Goal: Information Seeking & Learning: Learn about a topic

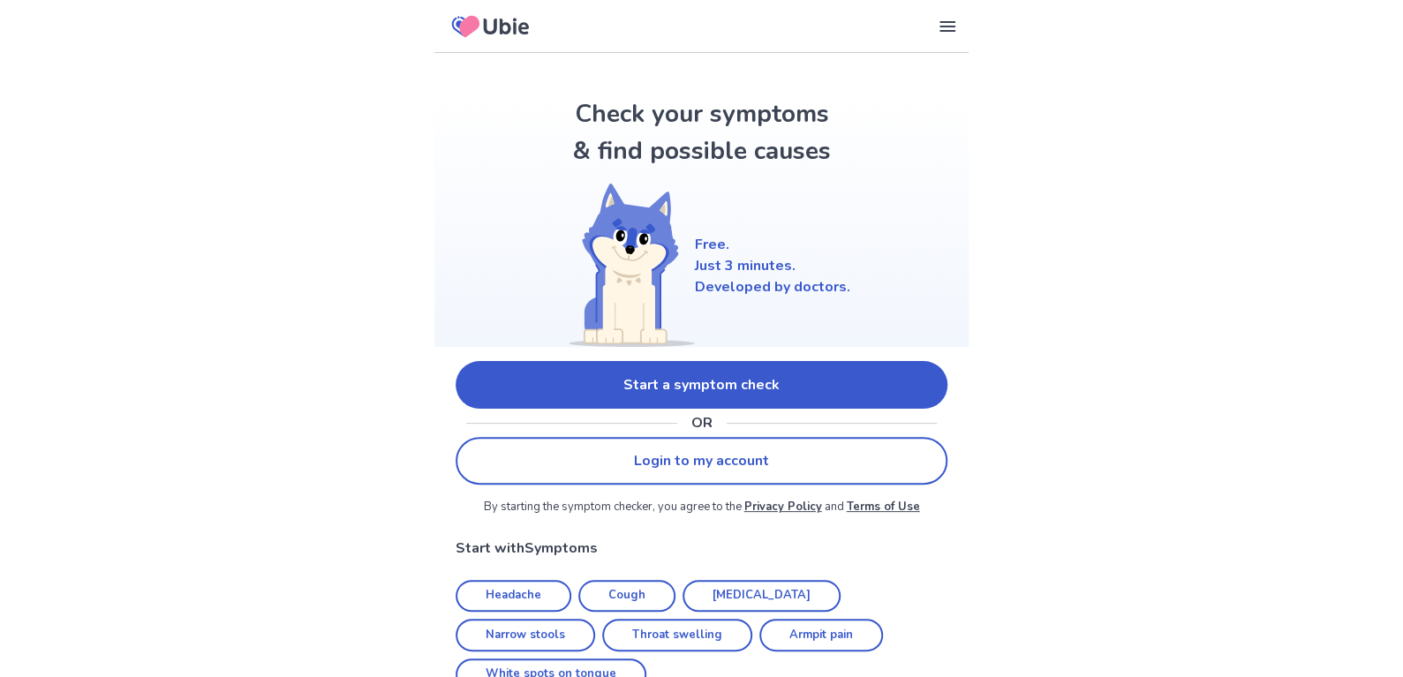
click at [695, 391] on link "Start a symptom check" at bounding box center [701, 385] width 492 height 48
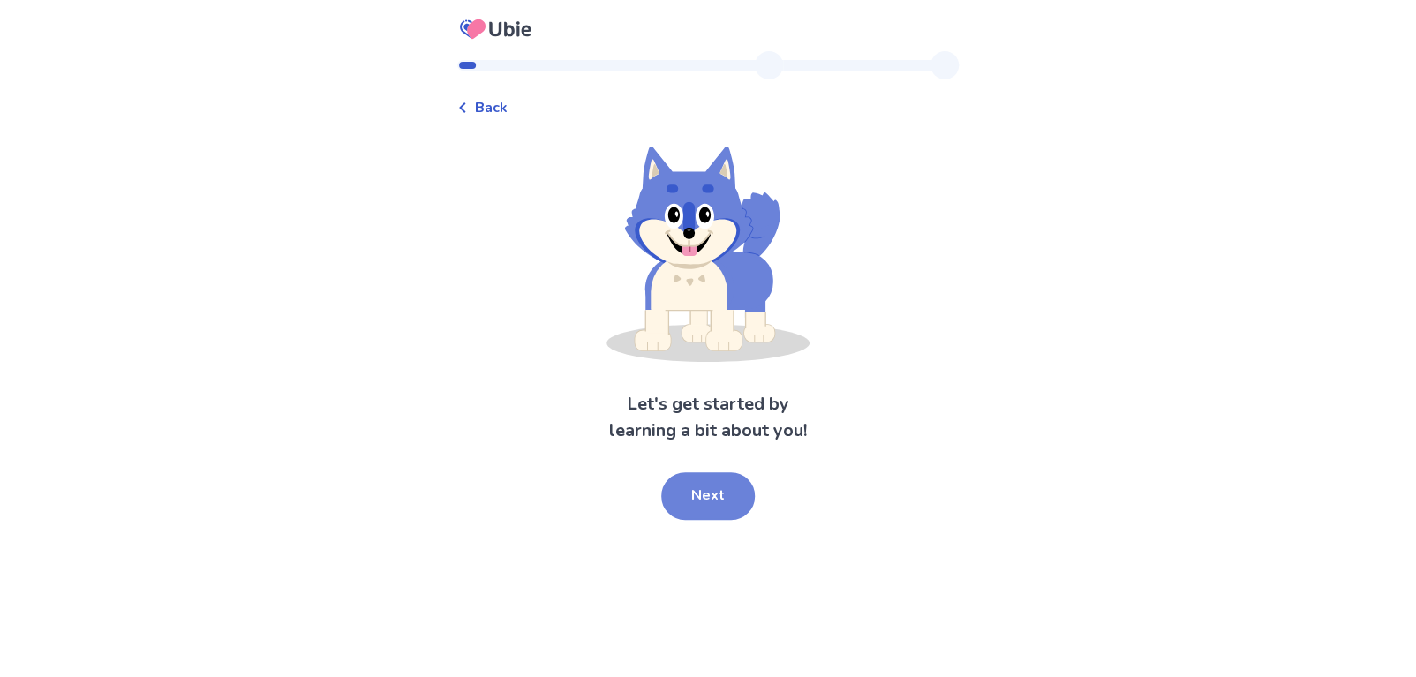
click at [690, 493] on button "Next" at bounding box center [708, 496] width 94 height 48
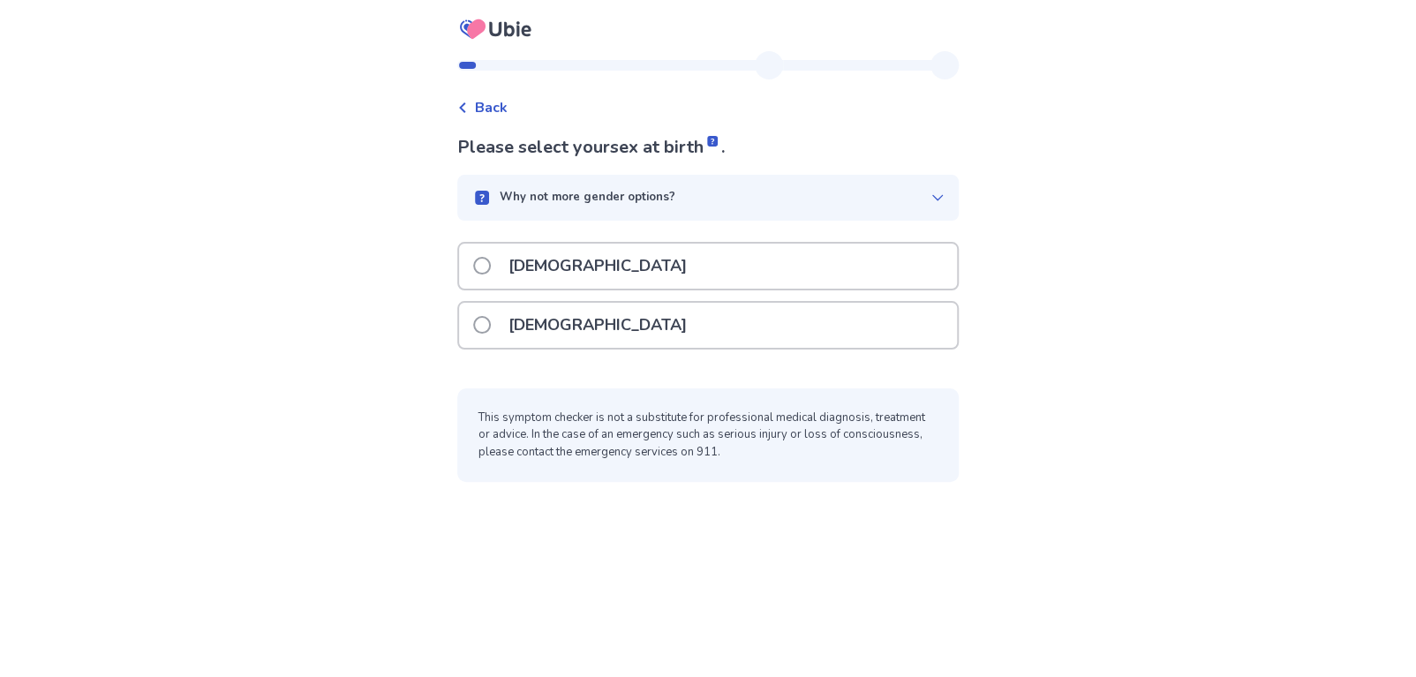
click at [601, 319] on div "[DEMOGRAPHIC_DATA]" at bounding box center [708, 325] width 498 height 45
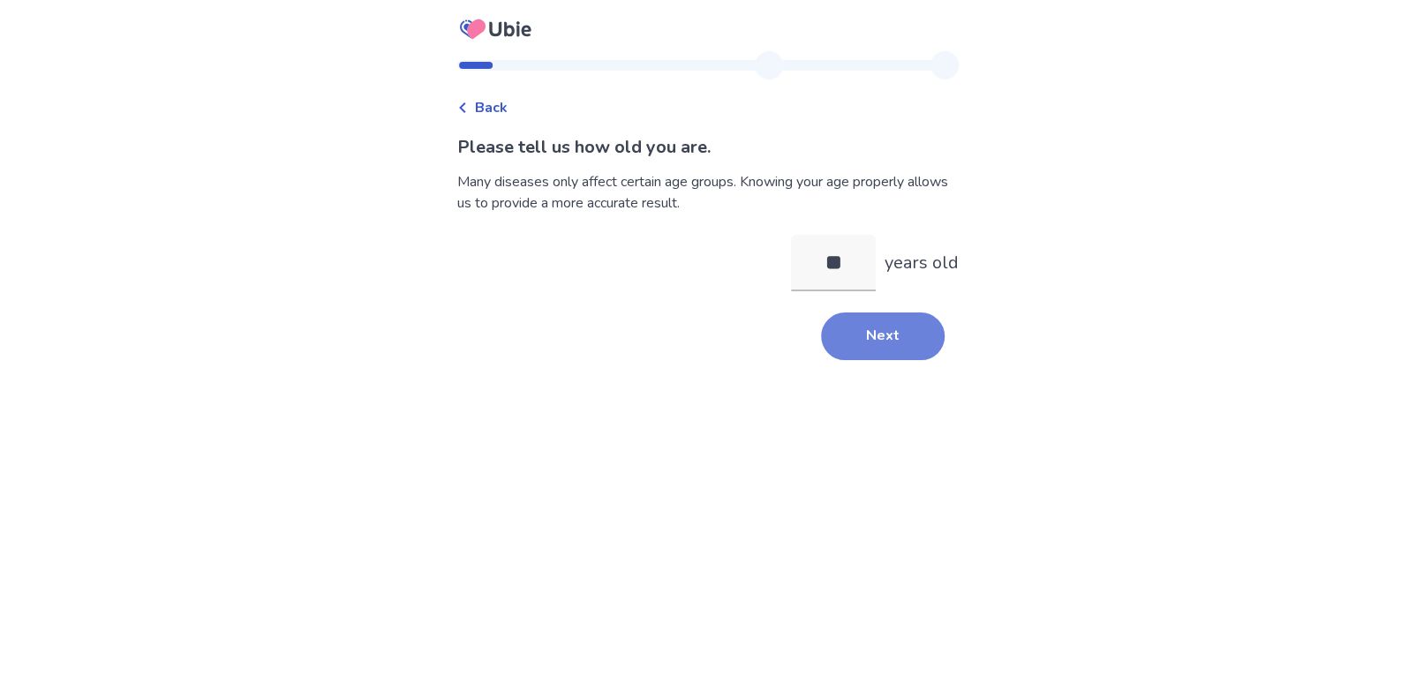
type input "**"
click at [876, 319] on button "Next" at bounding box center [883, 336] width 124 height 48
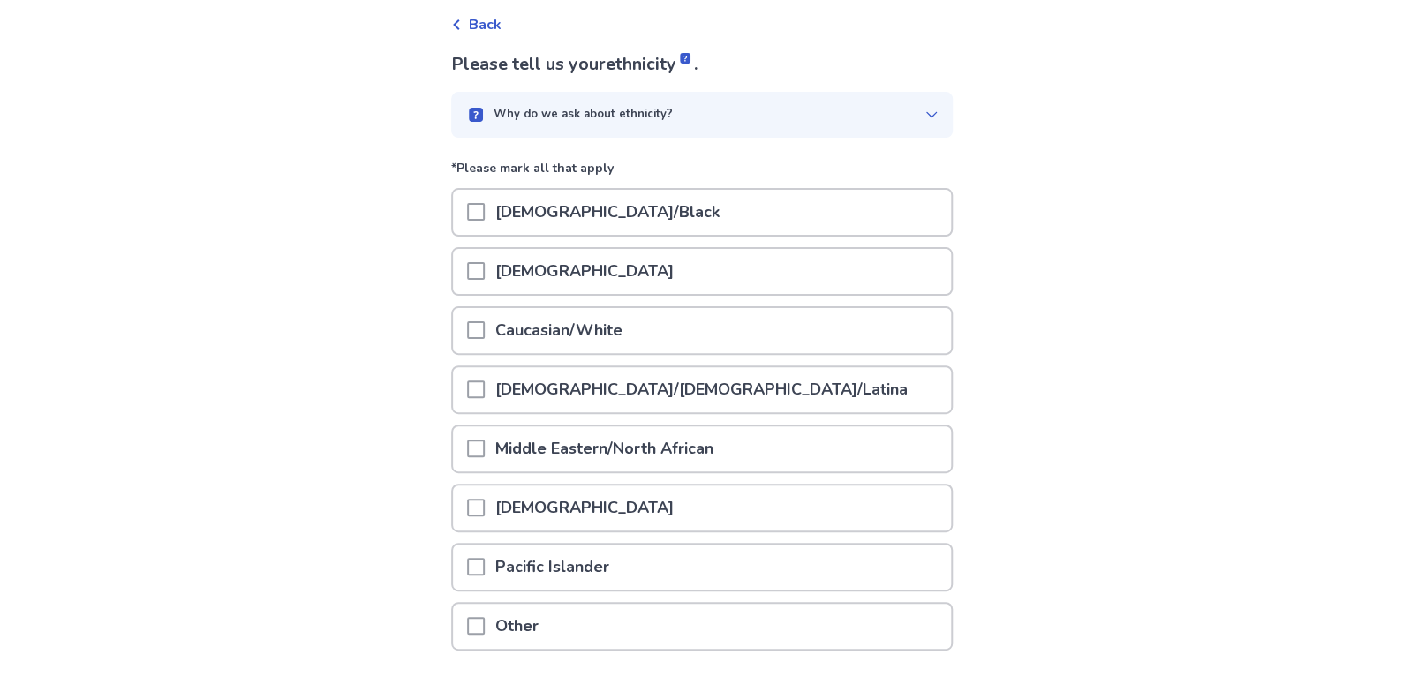
scroll to position [177, 0]
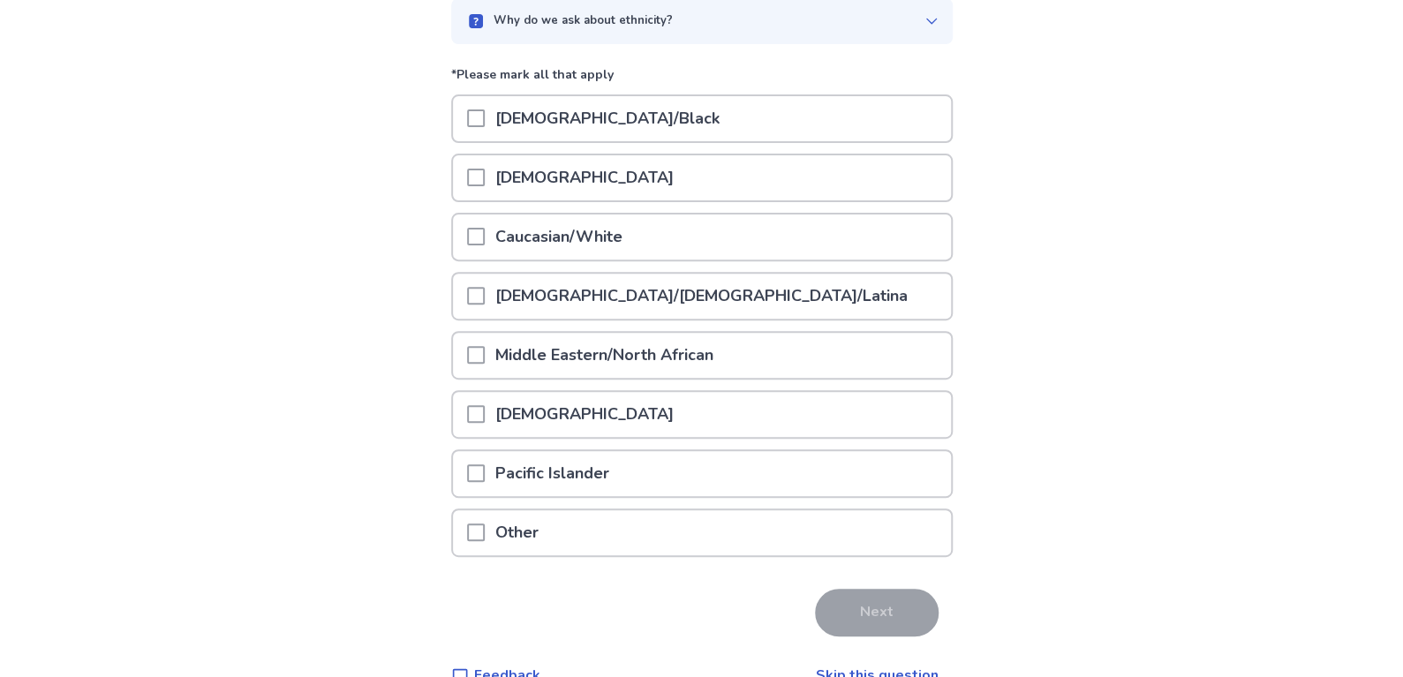
click at [504, 183] on p "[DEMOGRAPHIC_DATA]" at bounding box center [584, 177] width 199 height 45
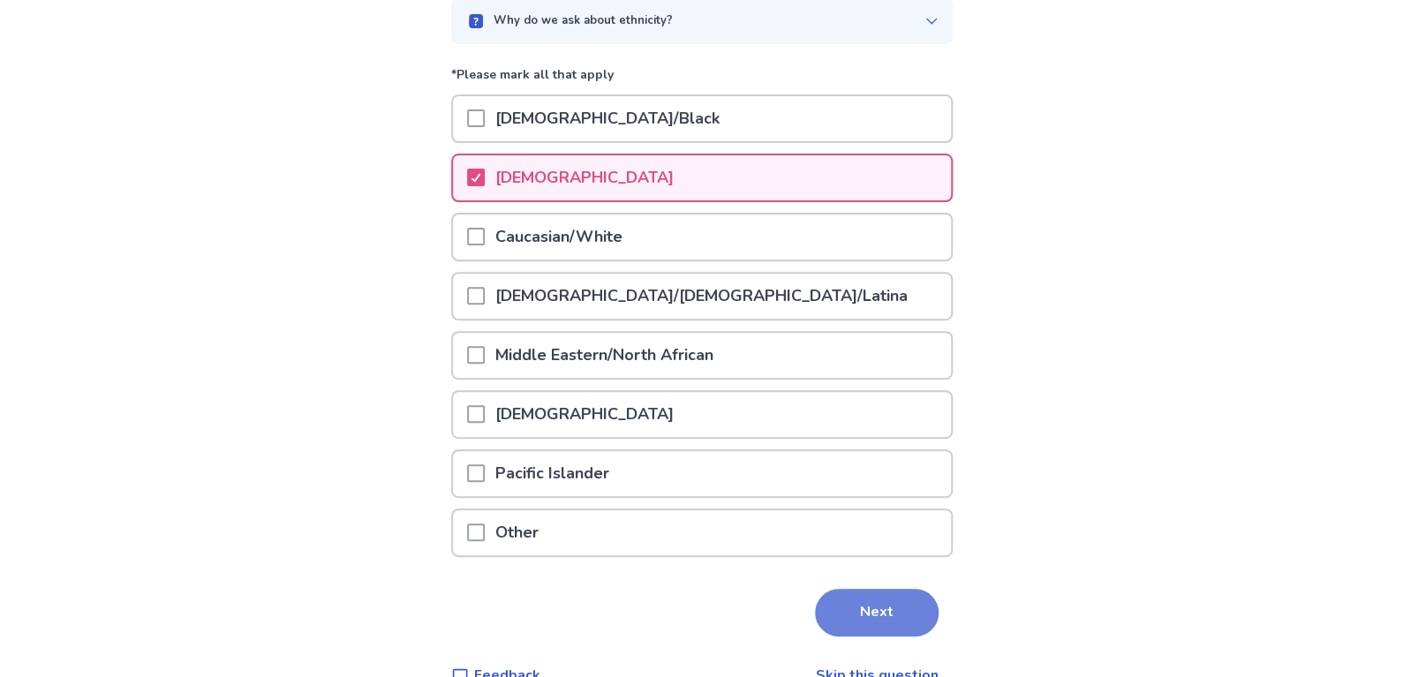
click at [874, 609] on button "Next" at bounding box center [877, 613] width 124 height 48
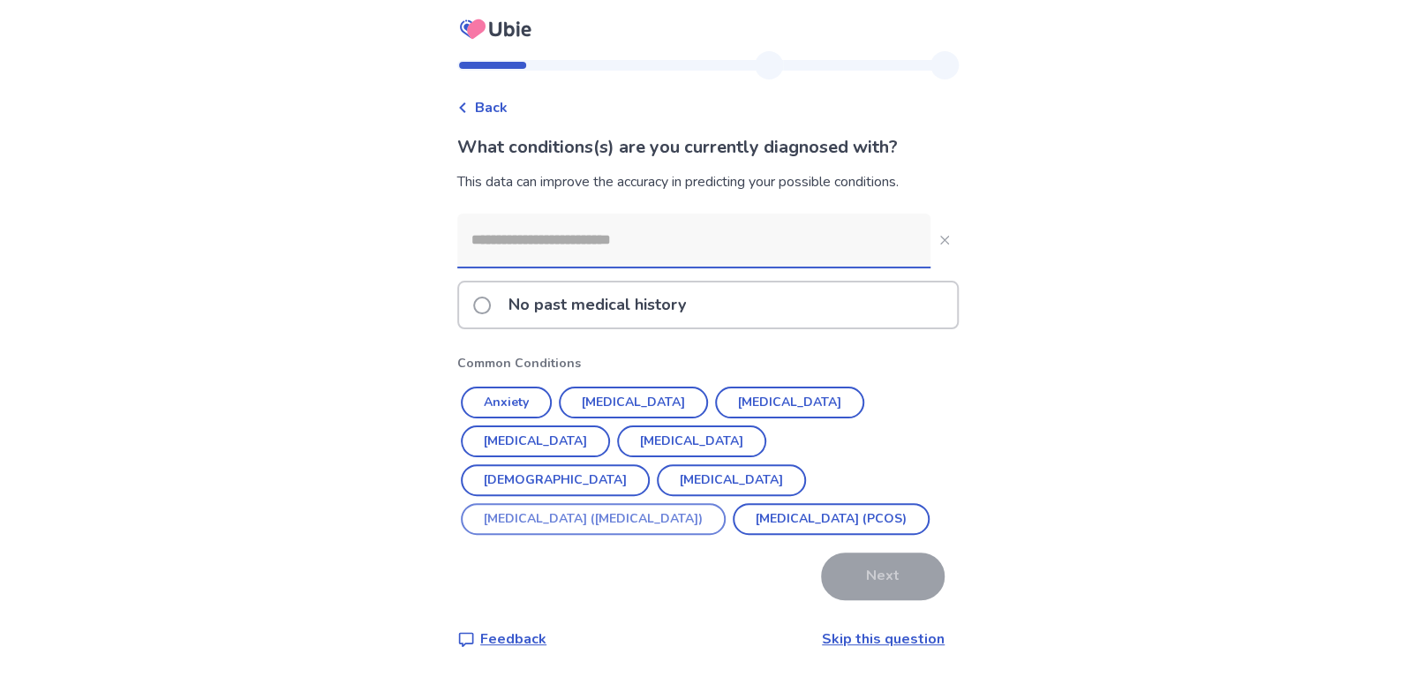
click at [644, 464] on button "[DEMOGRAPHIC_DATA]" at bounding box center [555, 480] width 189 height 32
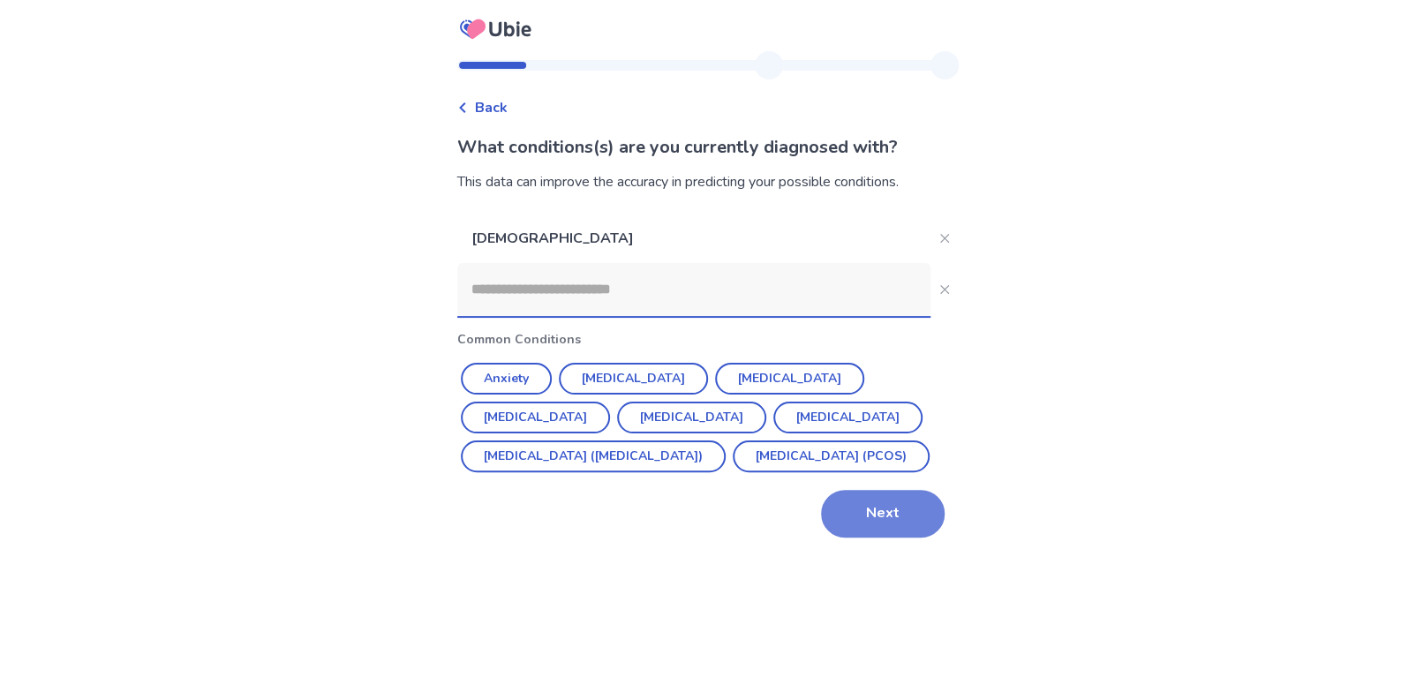
click at [853, 538] on button "Next" at bounding box center [883, 514] width 124 height 48
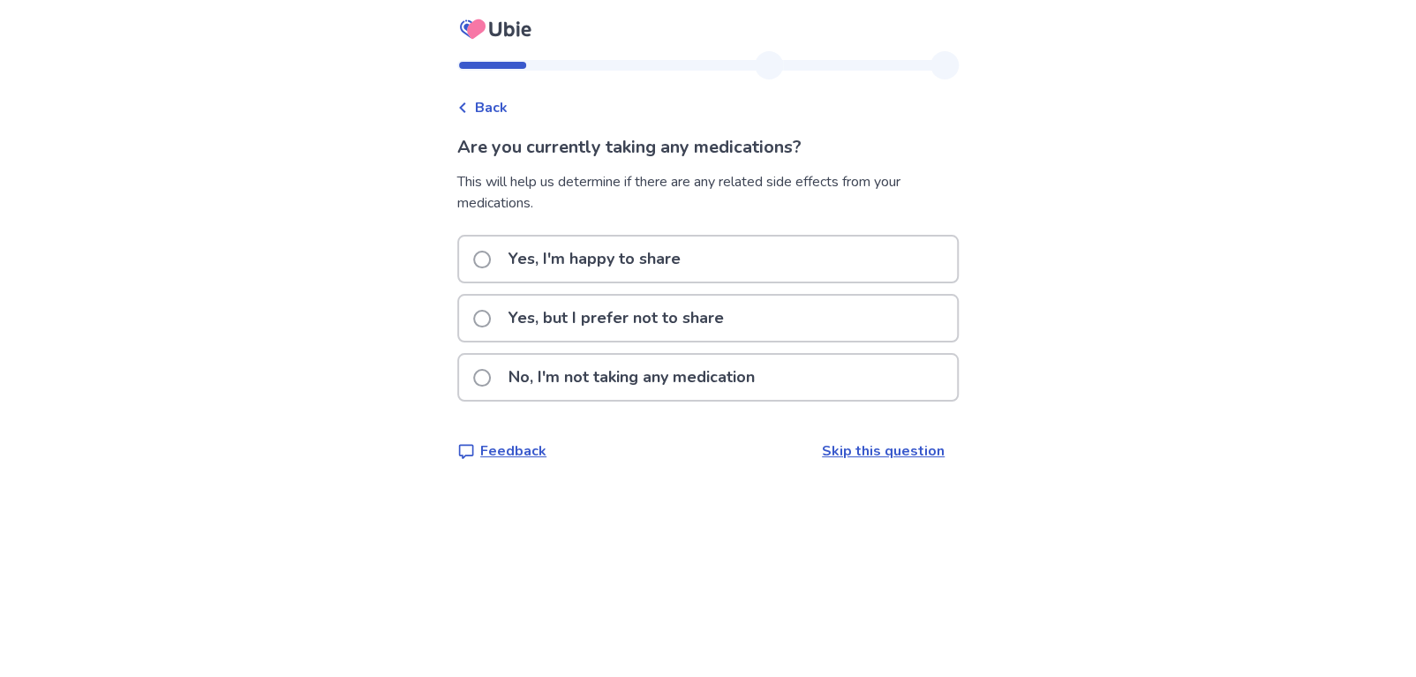
click at [569, 319] on p "Yes, but I prefer not to share" at bounding box center [616, 318] width 237 height 45
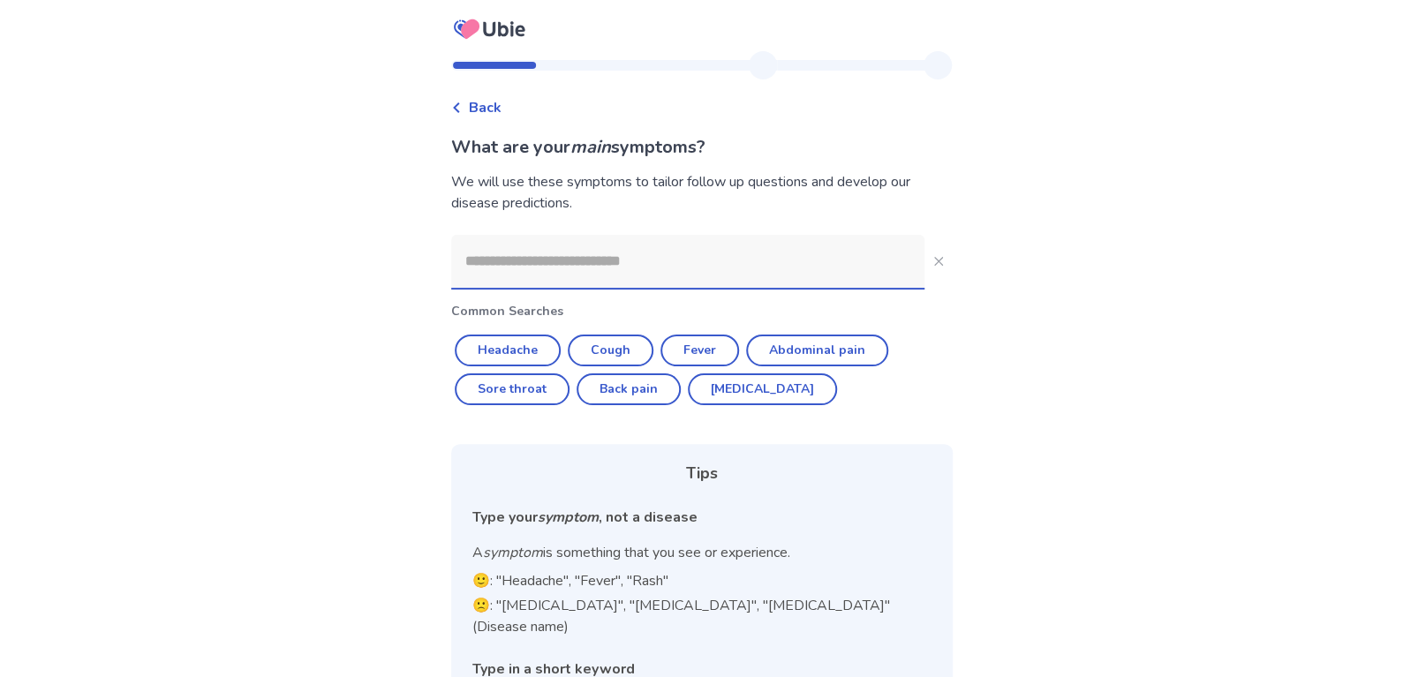
click at [576, 255] on input at bounding box center [687, 261] width 473 height 53
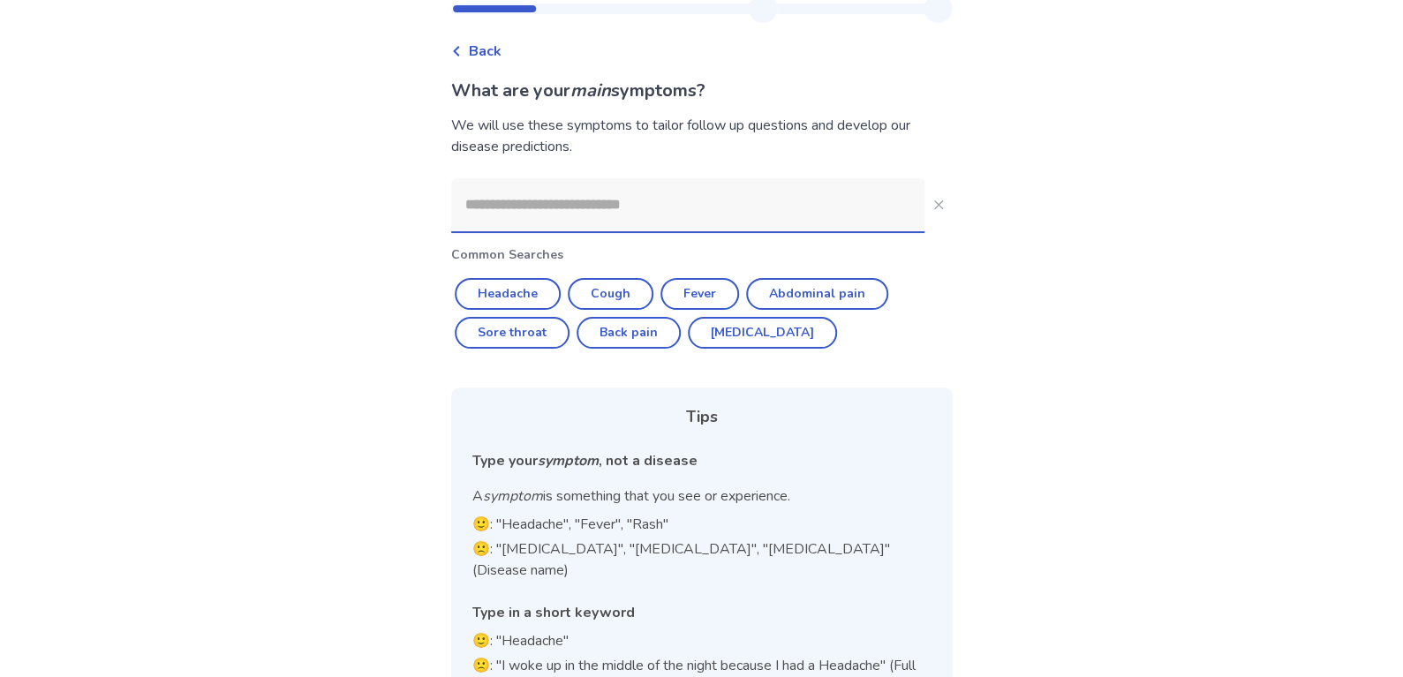
scroll to position [88, 0]
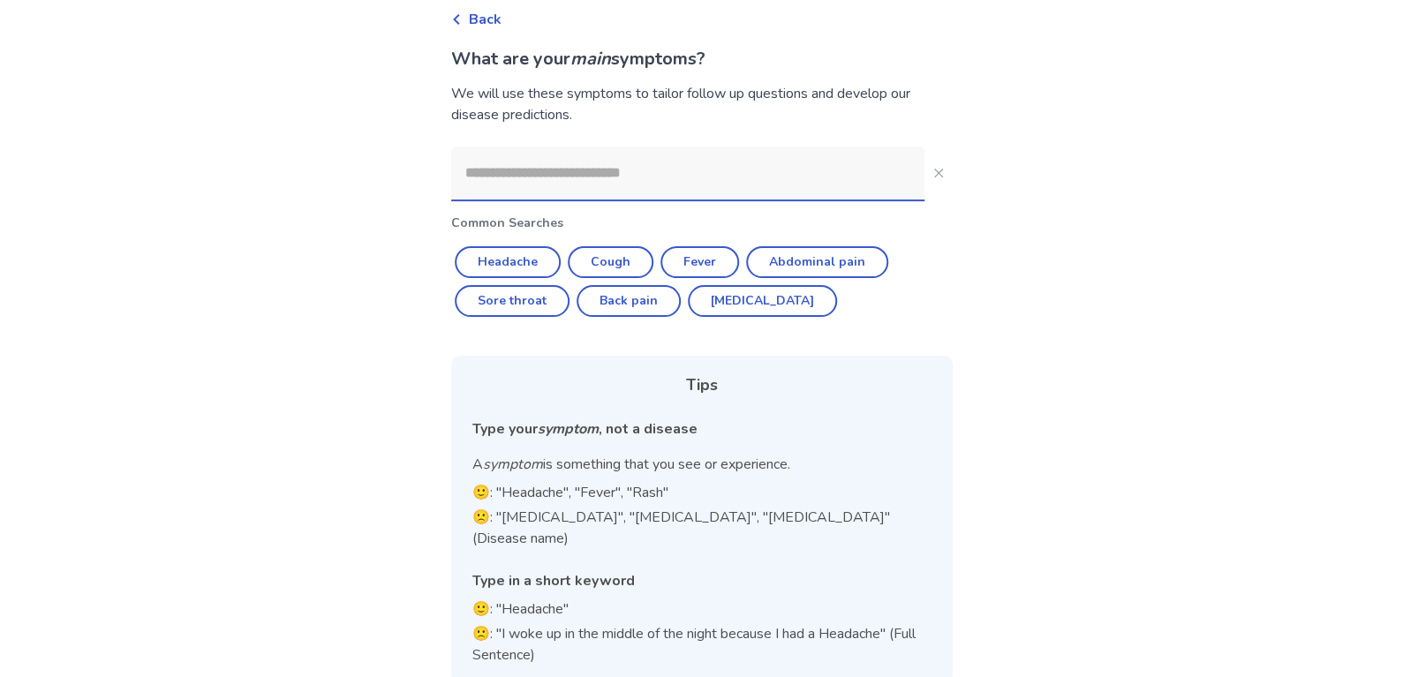
click at [608, 154] on input at bounding box center [687, 173] width 473 height 53
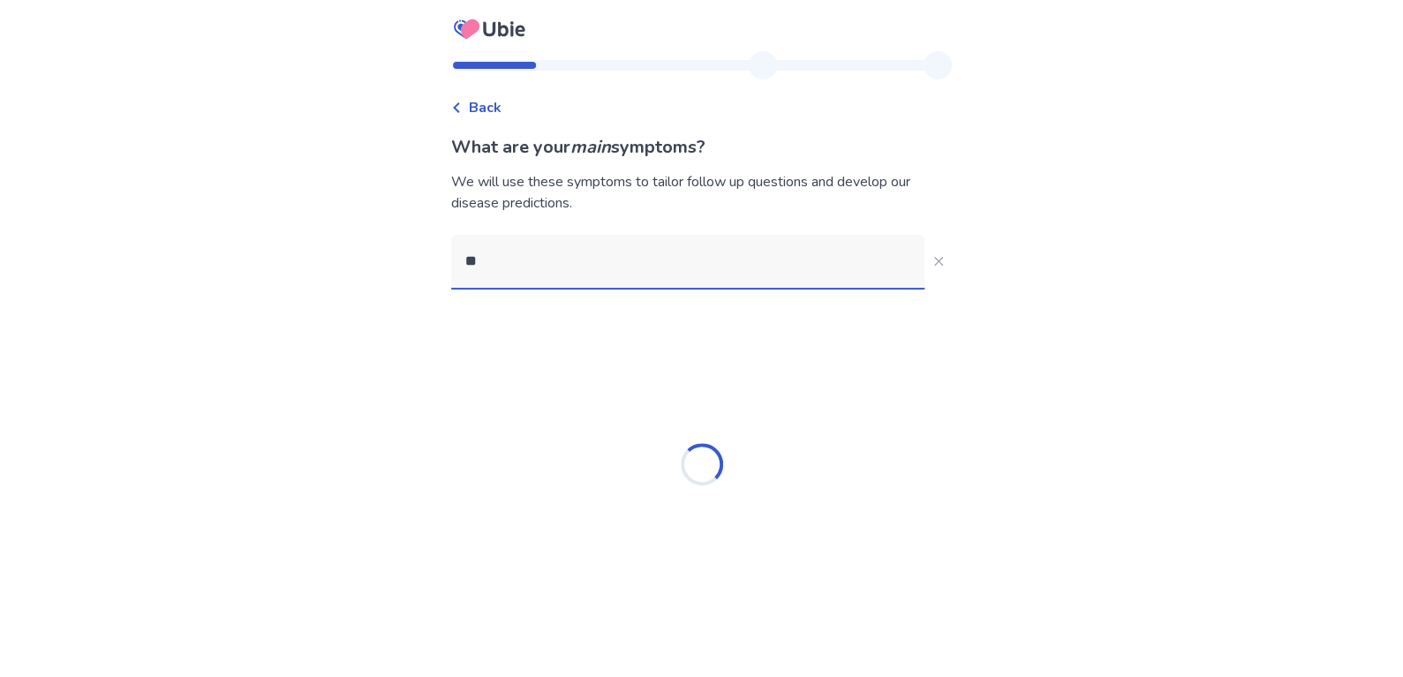
scroll to position [0, 0]
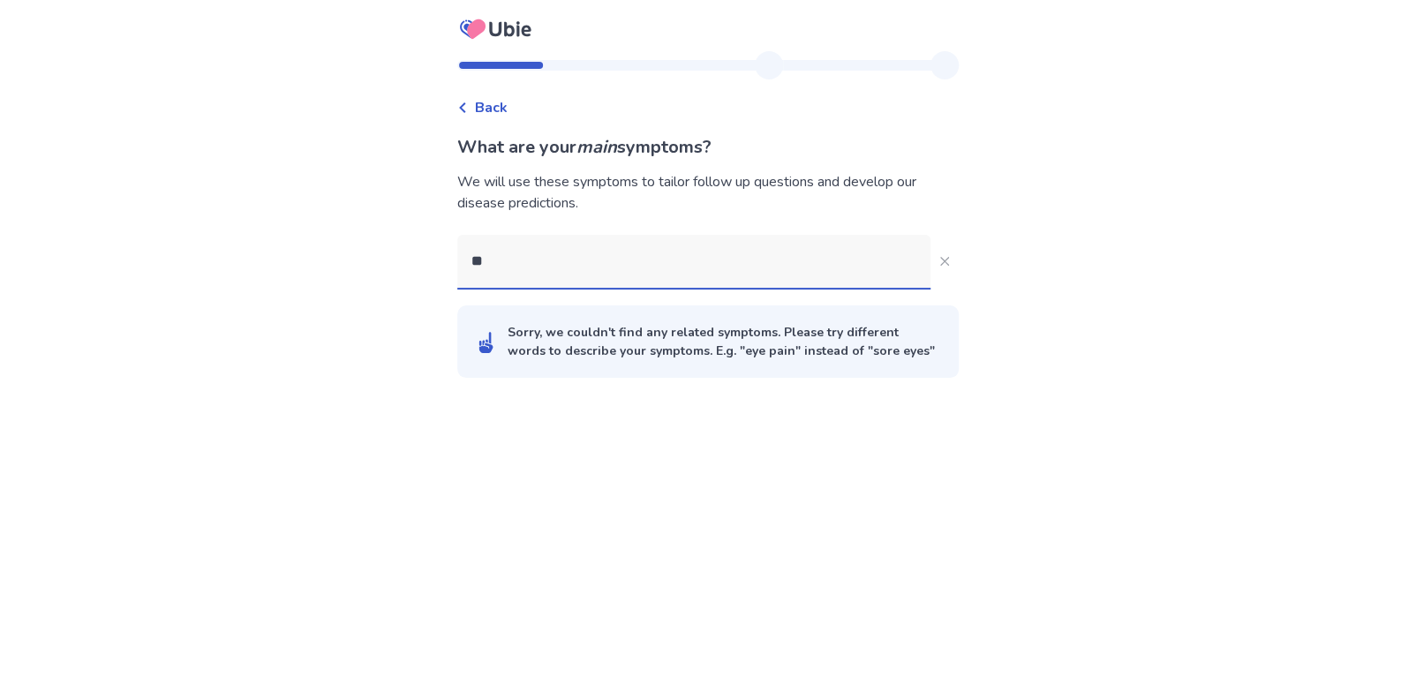
type input "*"
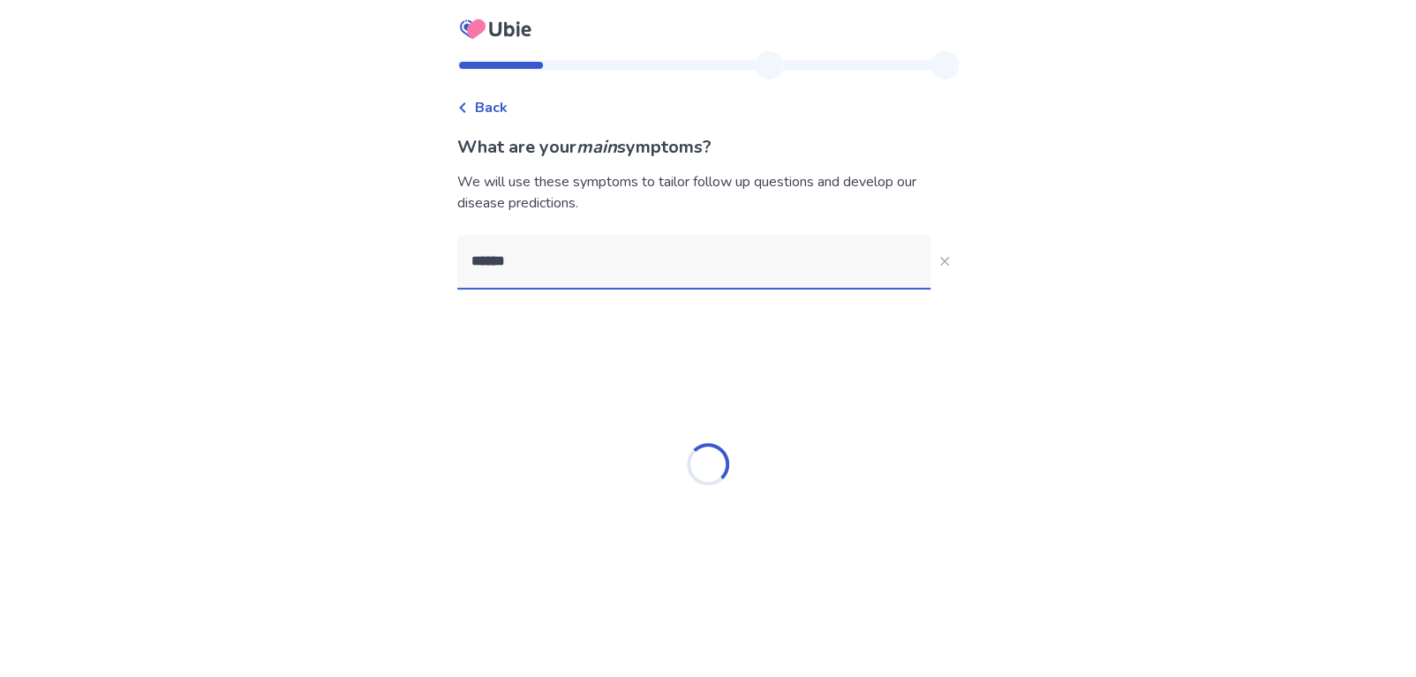
type input "*******"
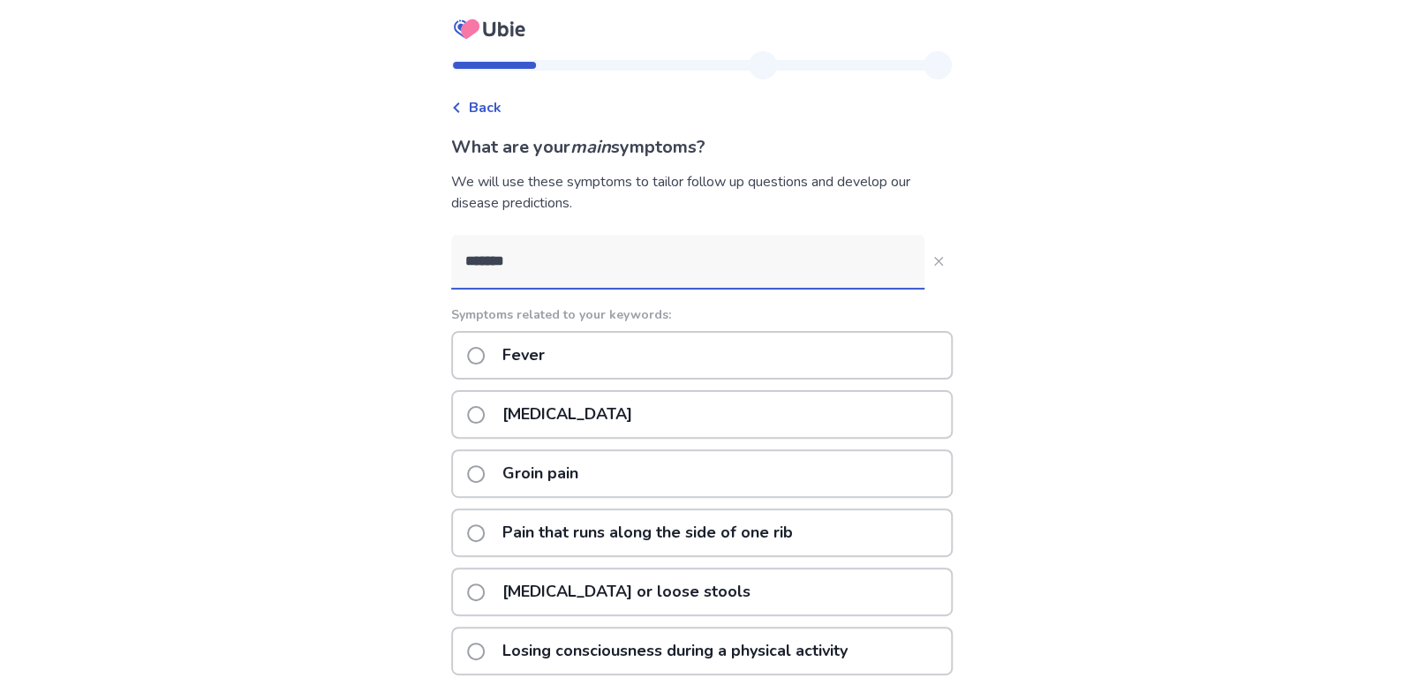
click at [562, 417] on p "[MEDICAL_DATA]" at bounding box center [567, 414] width 151 height 45
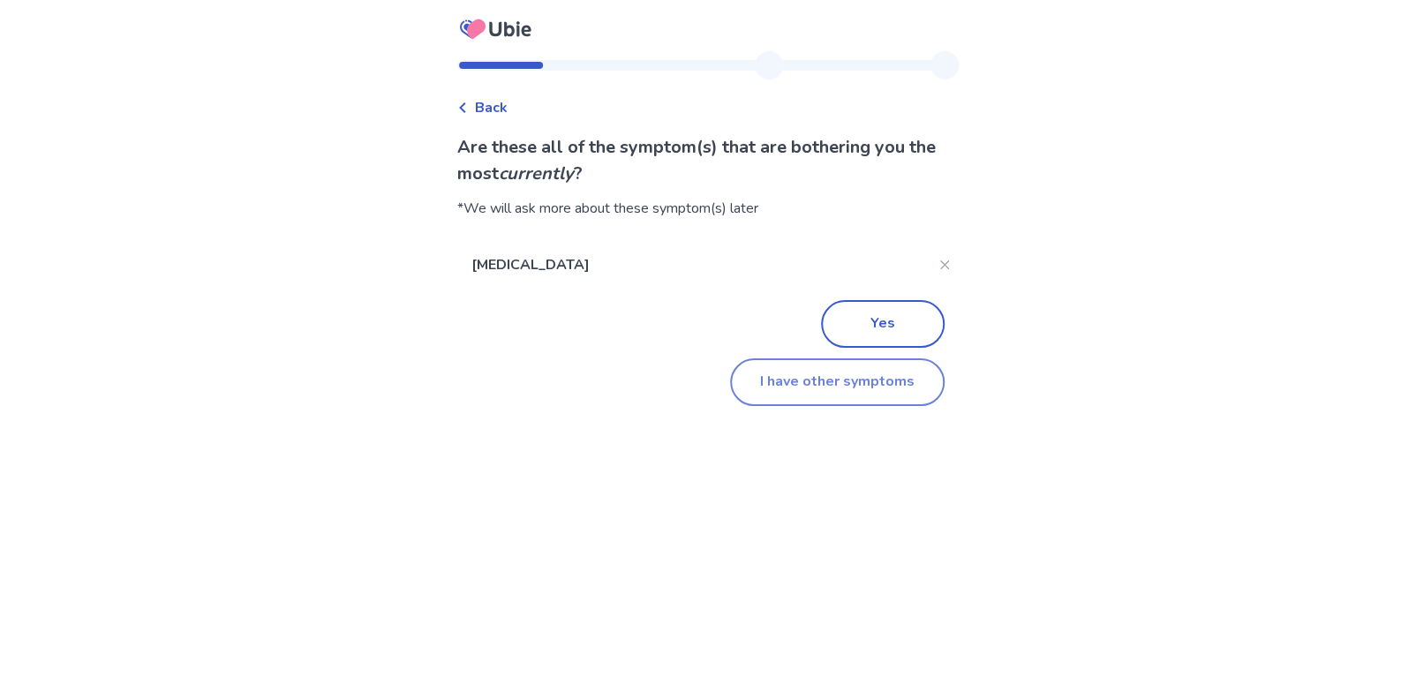
click at [820, 373] on button "I have other symptoms" at bounding box center [837, 382] width 215 height 48
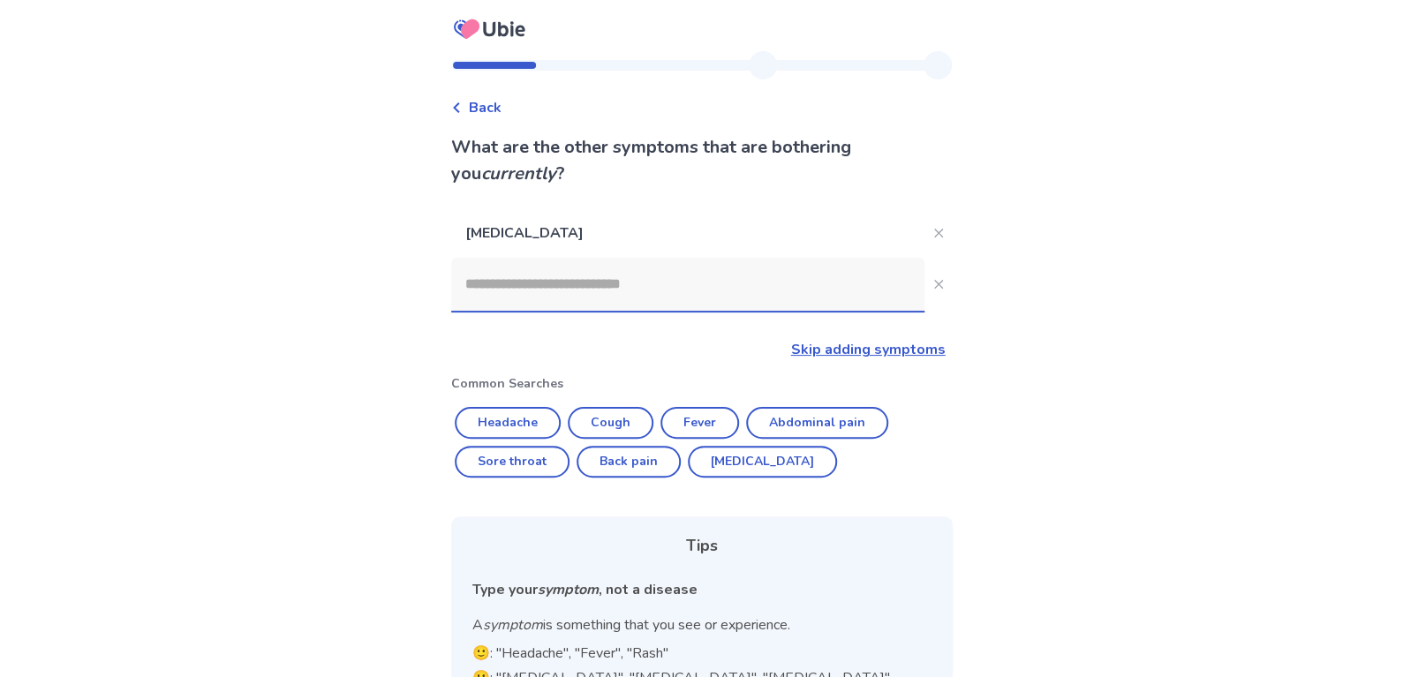
click at [557, 295] on input at bounding box center [687, 284] width 473 height 53
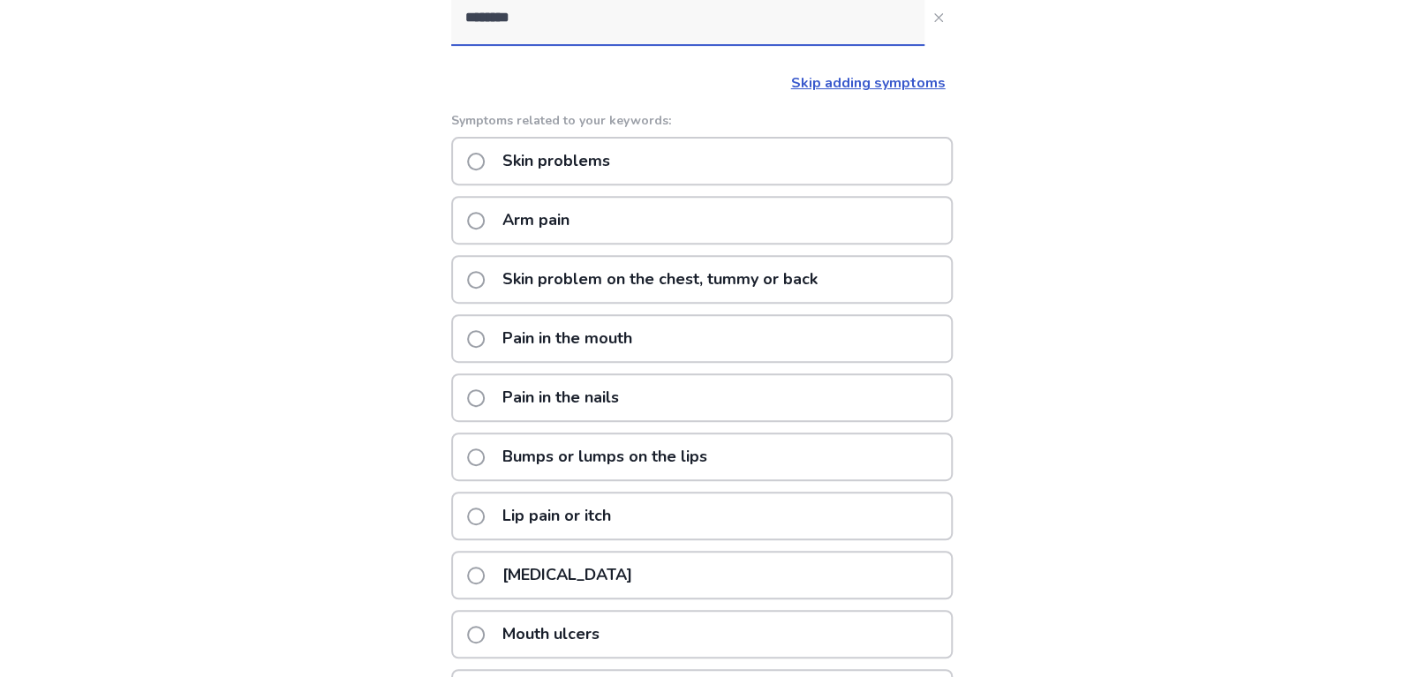
scroll to position [124, 0]
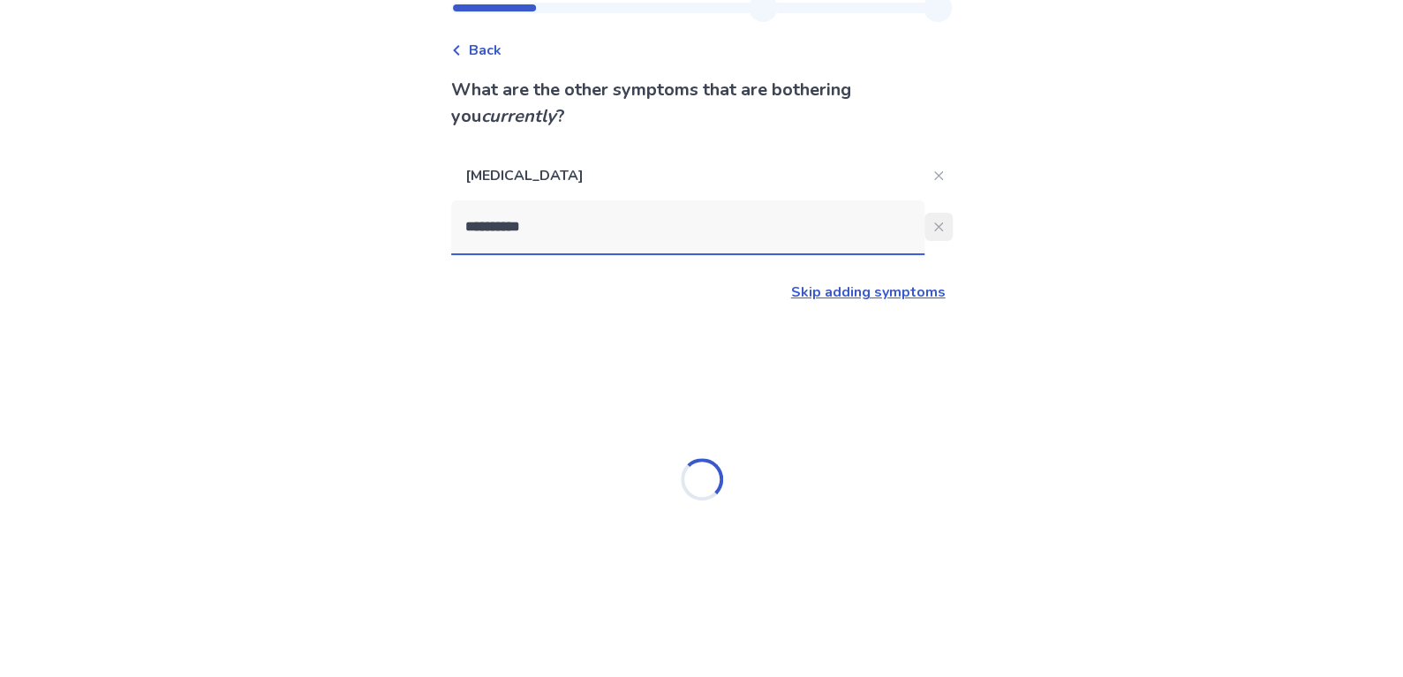
type input "**********"
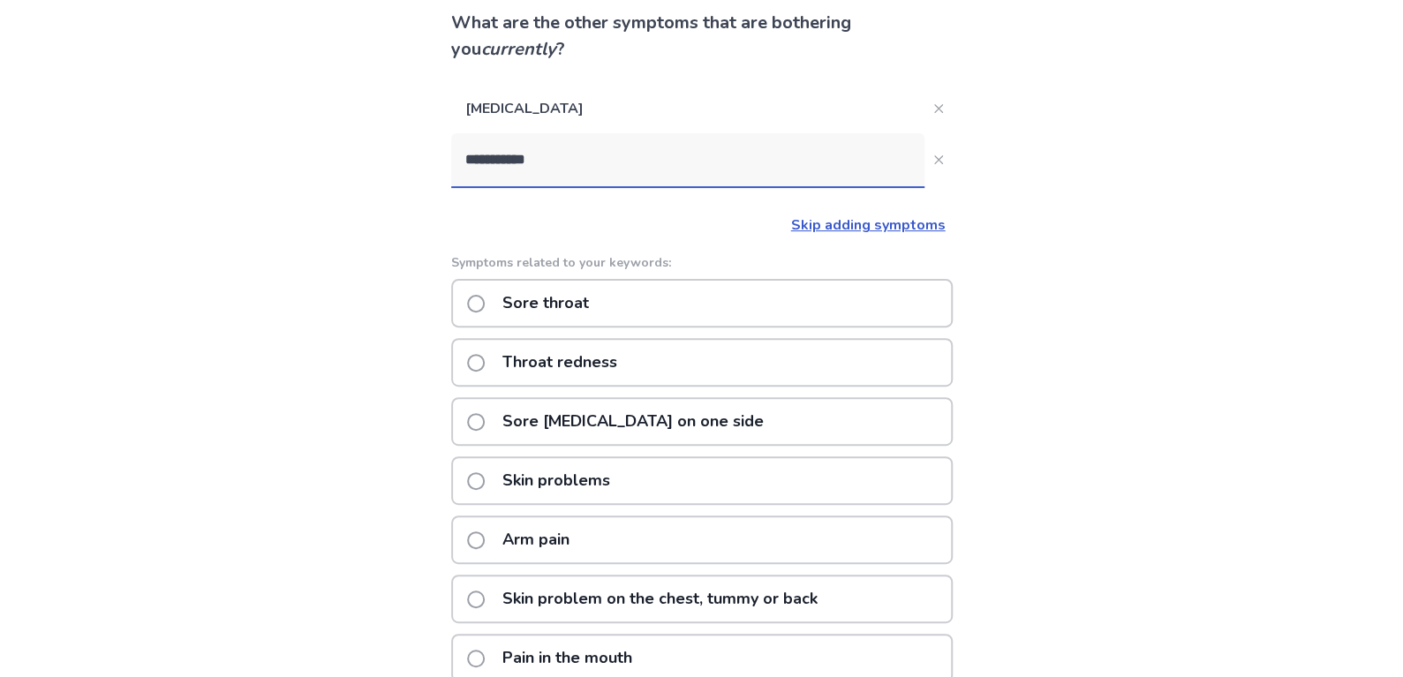
click at [540, 307] on p "Sore throat" at bounding box center [546, 303] width 108 height 45
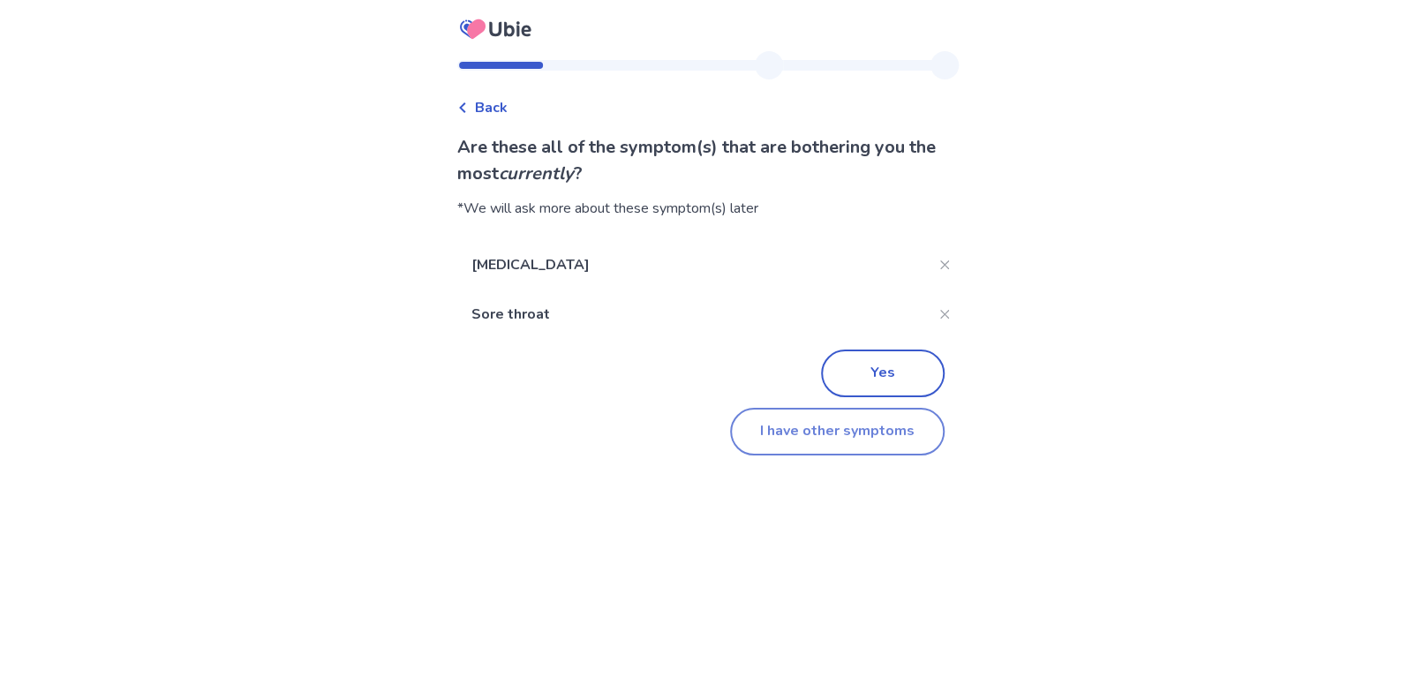
click at [828, 437] on button "I have other symptoms" at bounding box center [837, 432] width 215 height 48
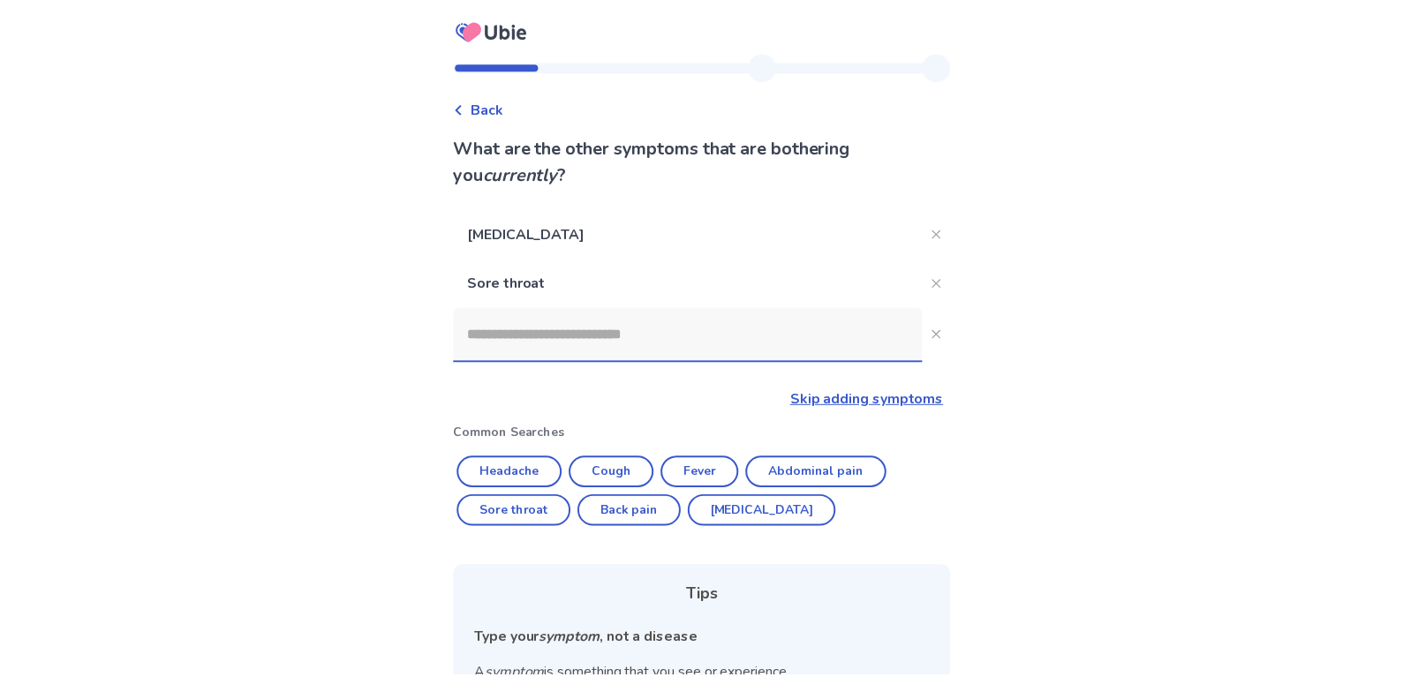
scroll to position [124, 0]
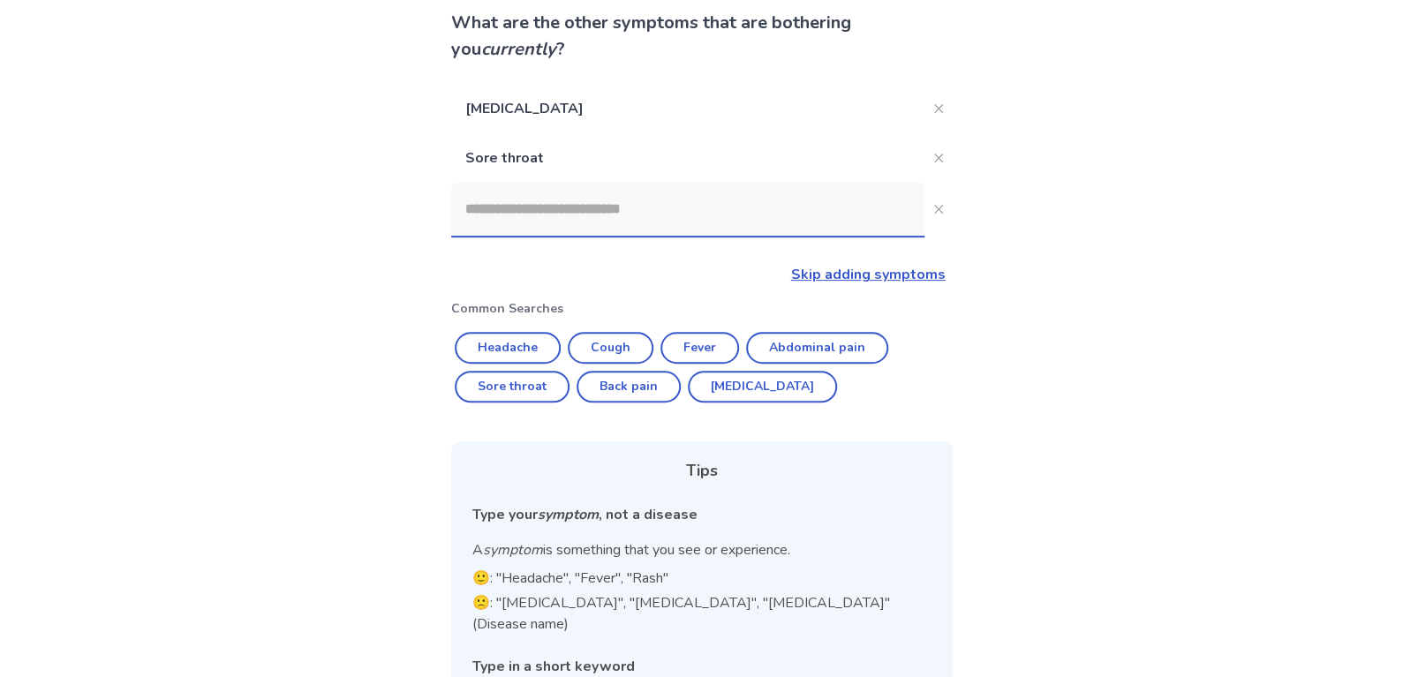
click at [548, 211] on input at bounding box center [687, 209] width 473 height 53
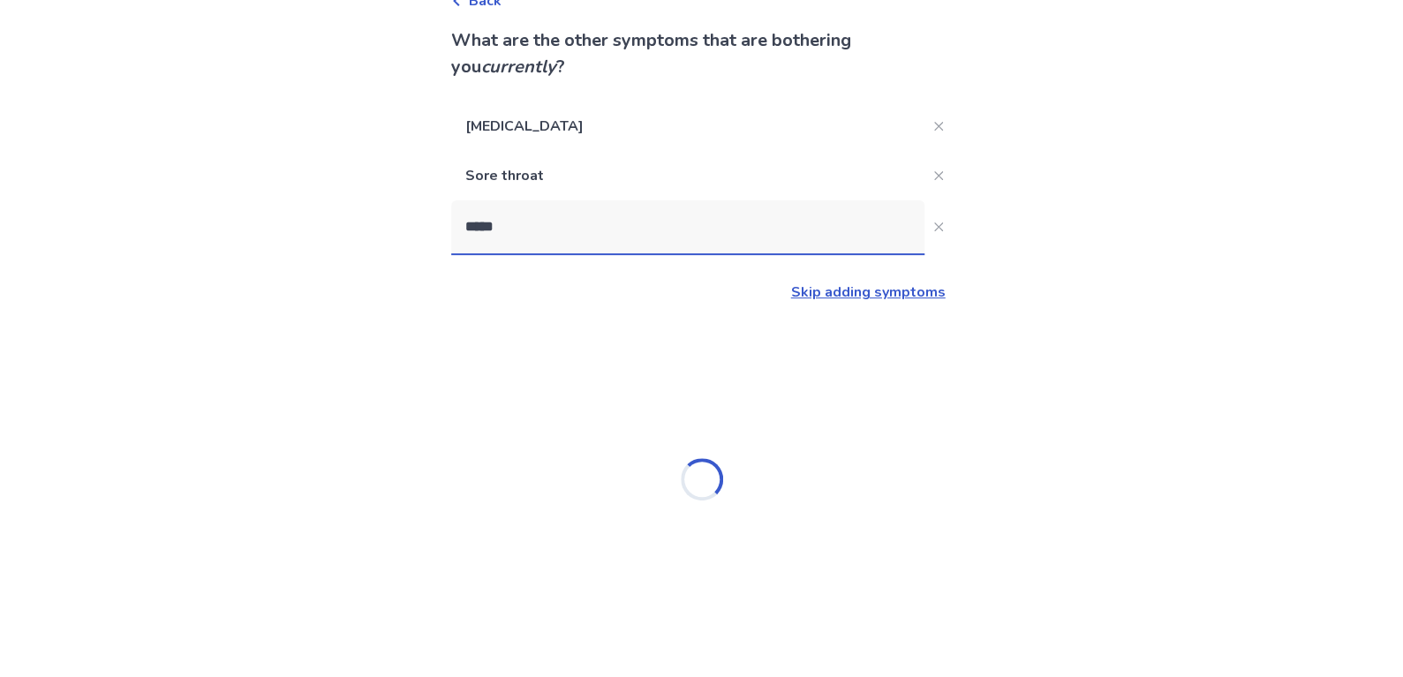
type input "******"
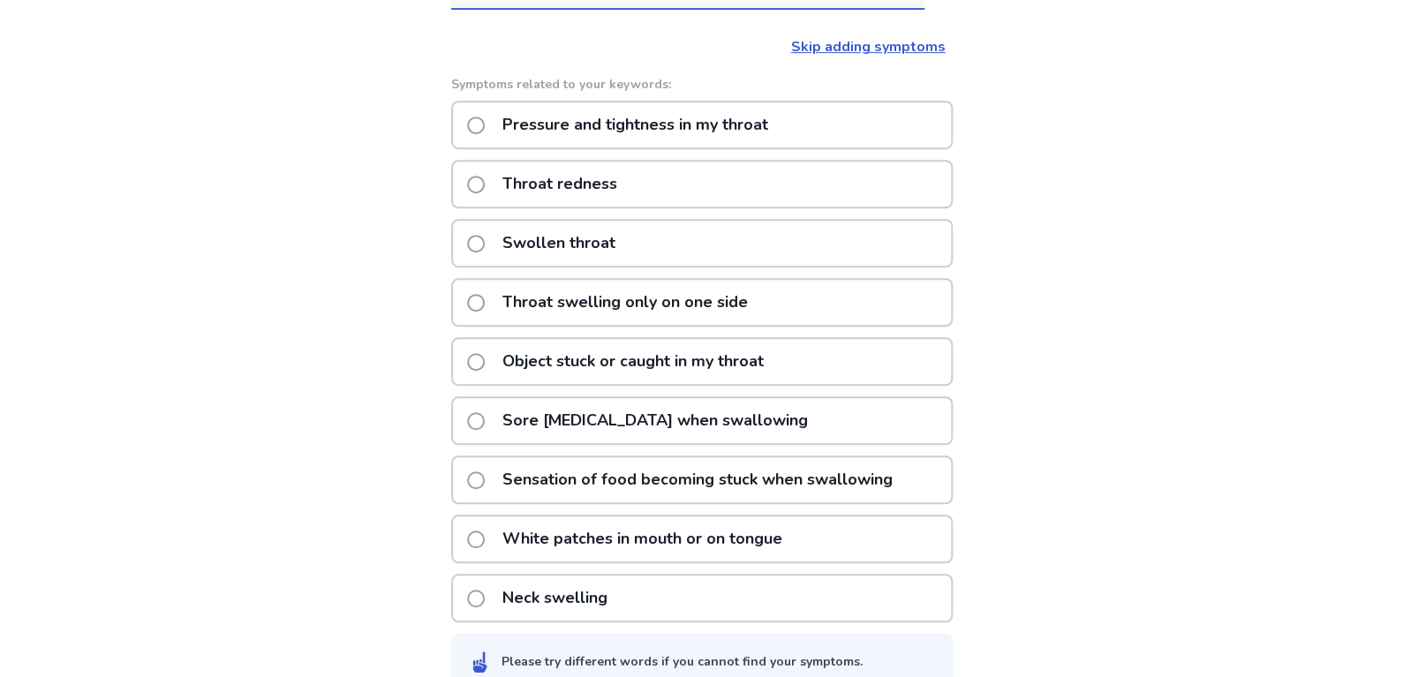
scroll to position [380, 0]
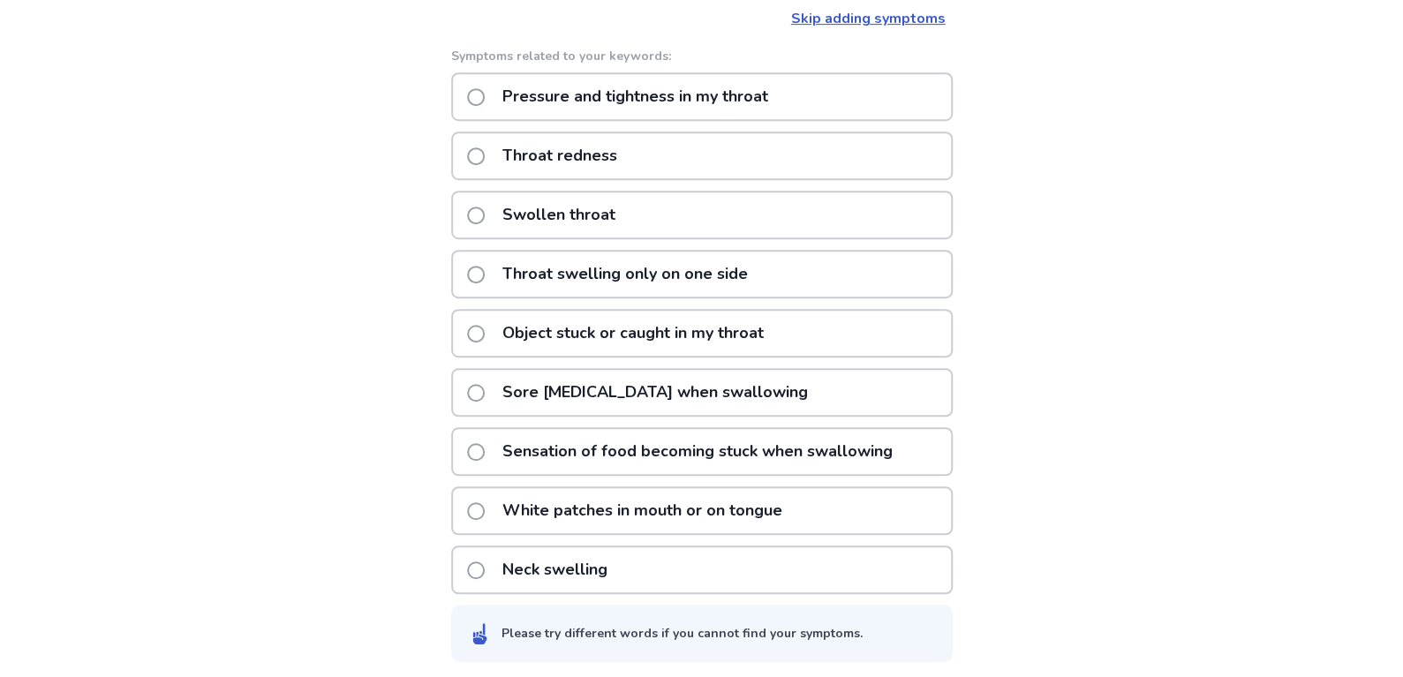
click at [611, 395] on p "Sore [MEDICAL_DATA] when swallowing" at bounding box center [655, 392] width 327 height 45
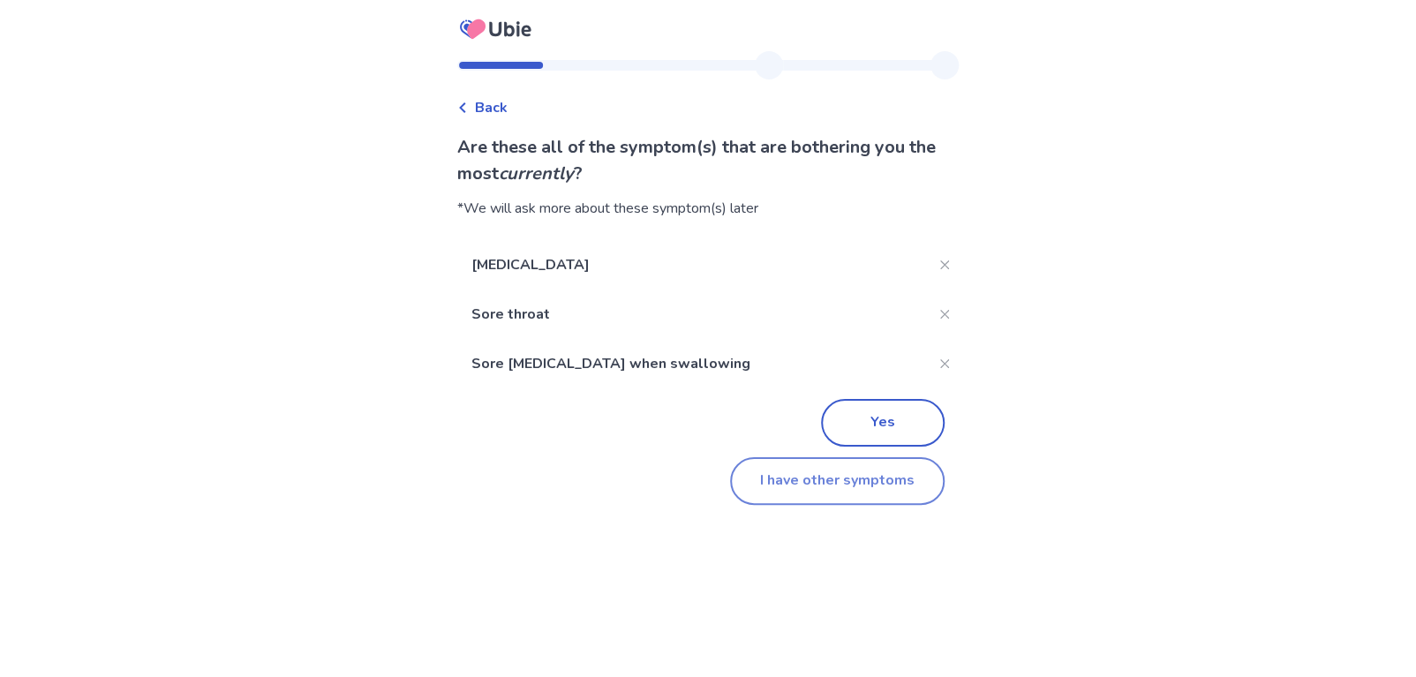
click at [798, 501] on button "I have other symptoms" at bounding box center [837, 481] width 215 height 48
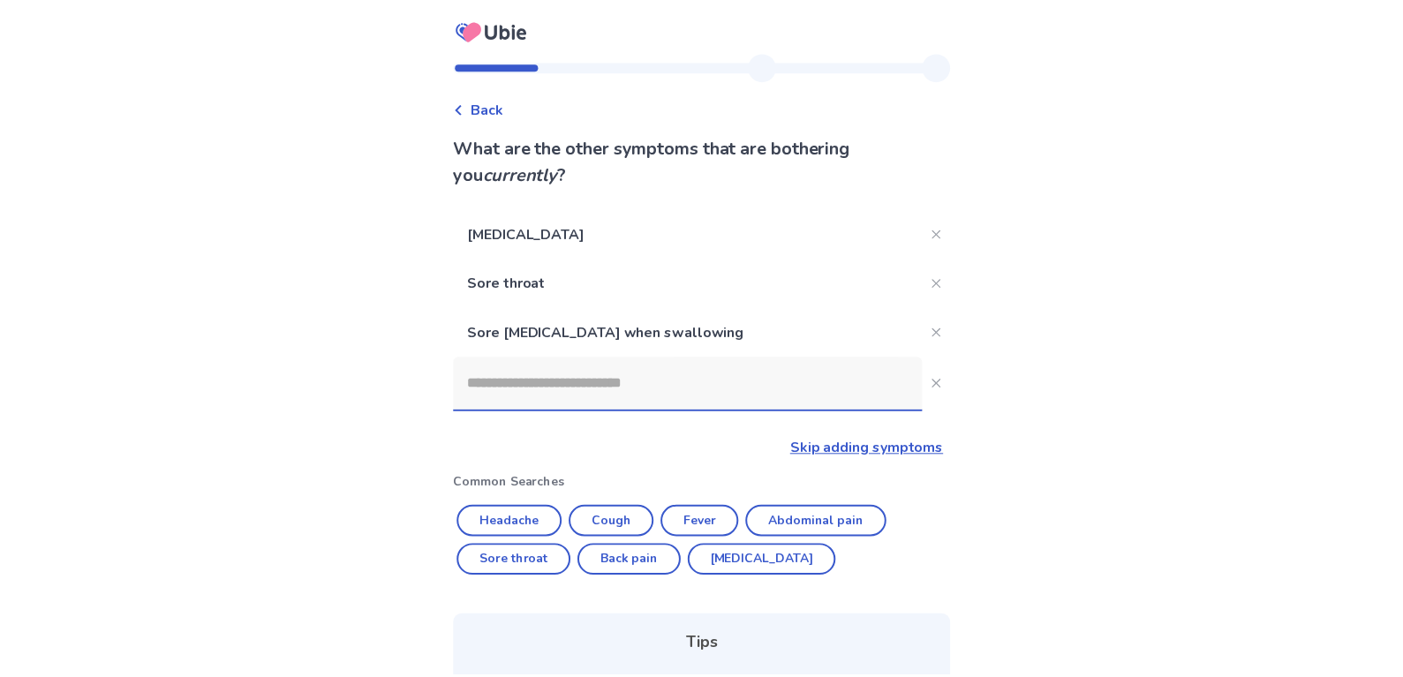
scroll to position [265, 0]
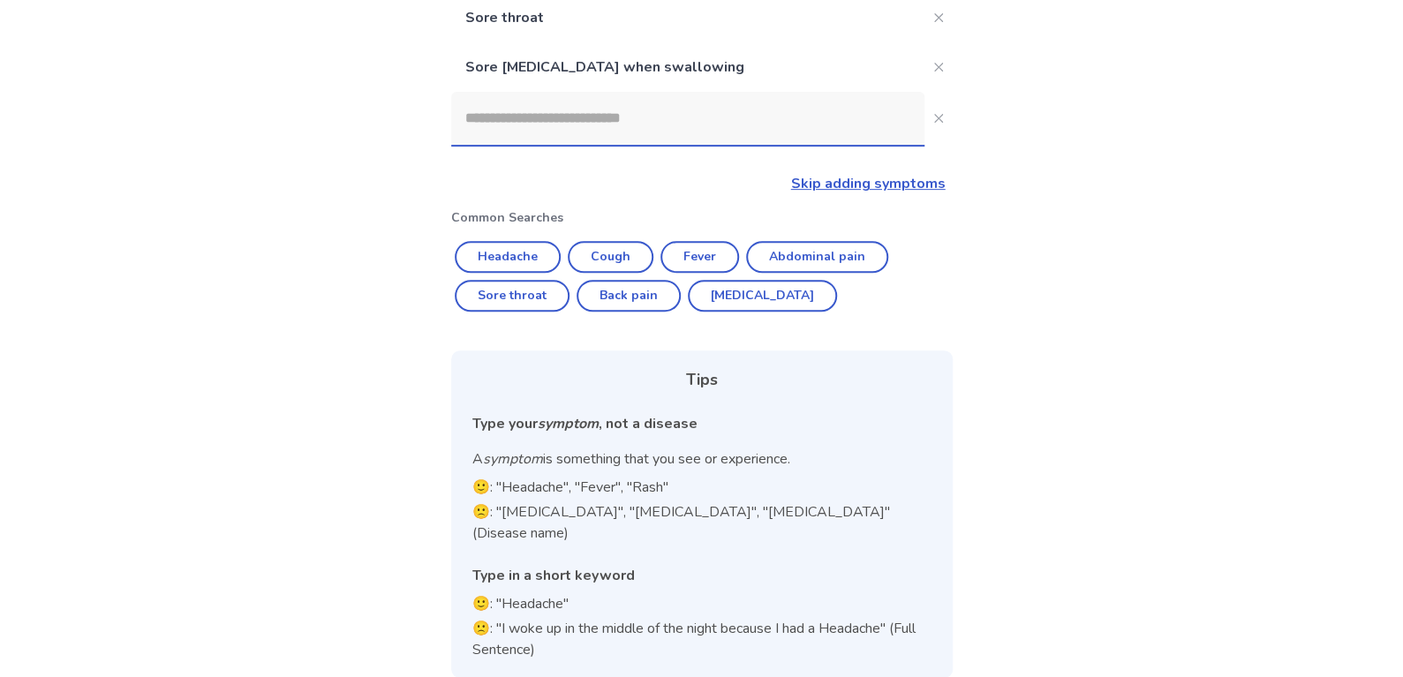
click at [570, 132] on input at bounding box center [687, 118] width 473 height 53
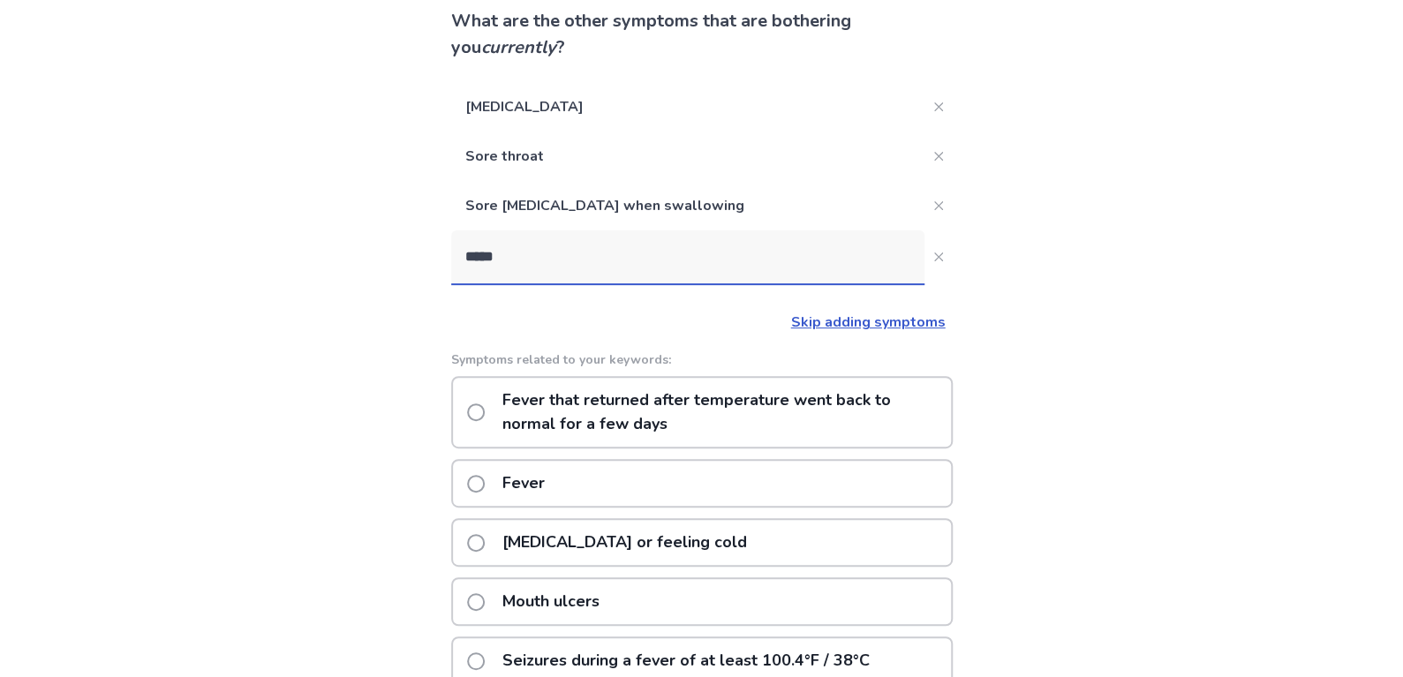
scroll to position [94, 0]
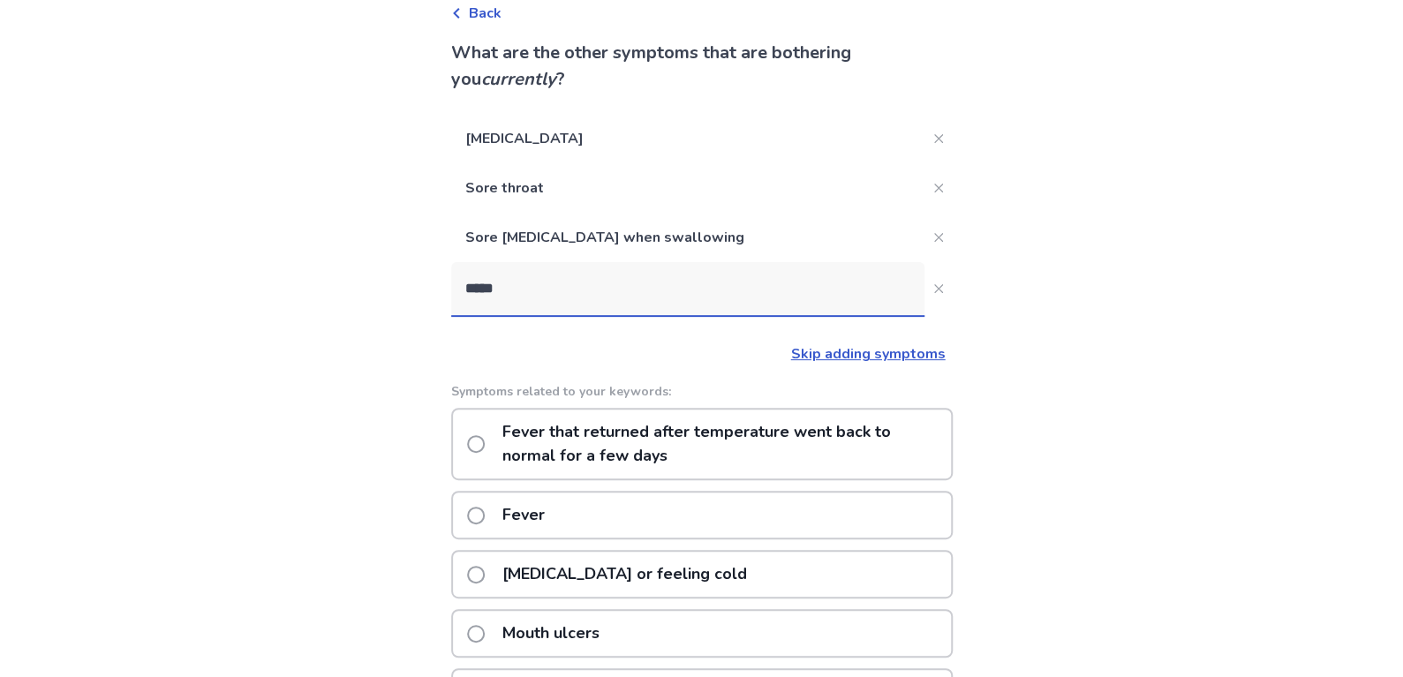
click at [614, 282] on input "*****" at bounding box center [687, 288] width 473 height 53
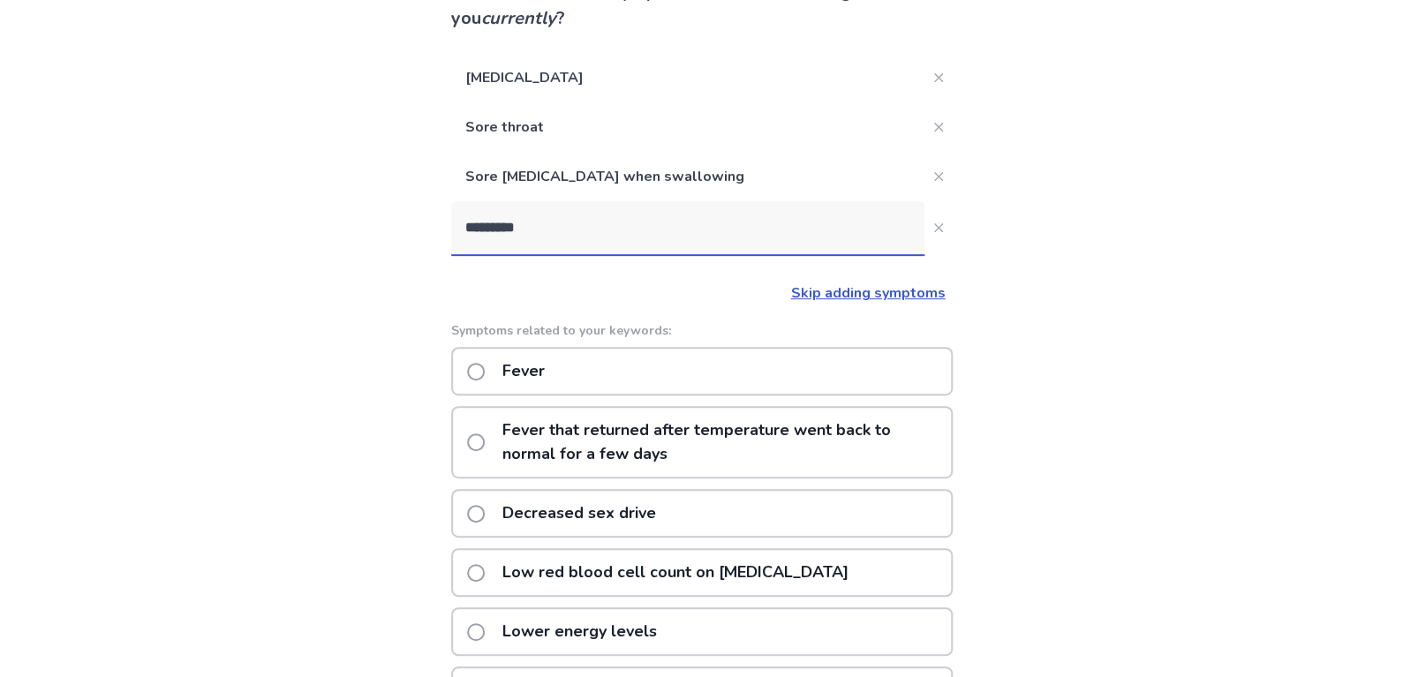
scroll to position [448, 0]
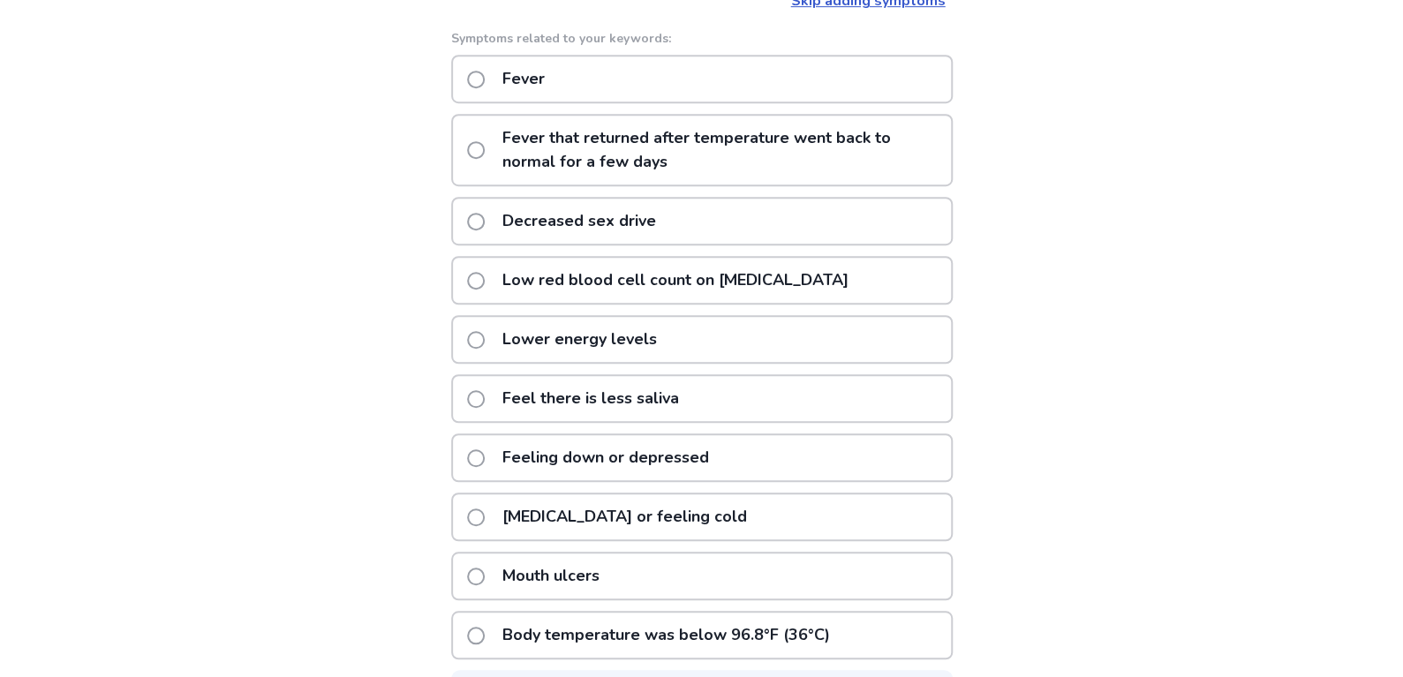
type input "*********"
click at [575, 74] on div "Fever" at bounding box center [701, 79] width 501 height 49
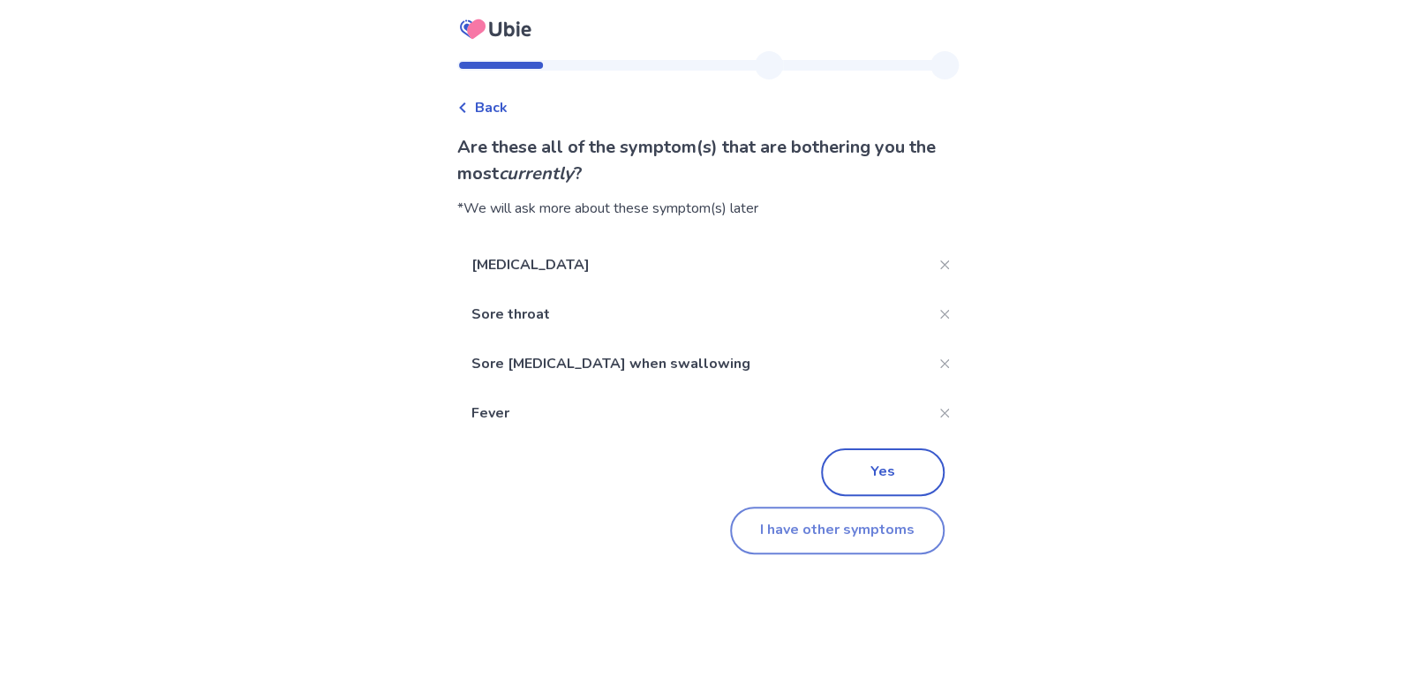
click at [802, 533] on button "I have other symptoms" at bounding box center [837, 531] width 215 height 48
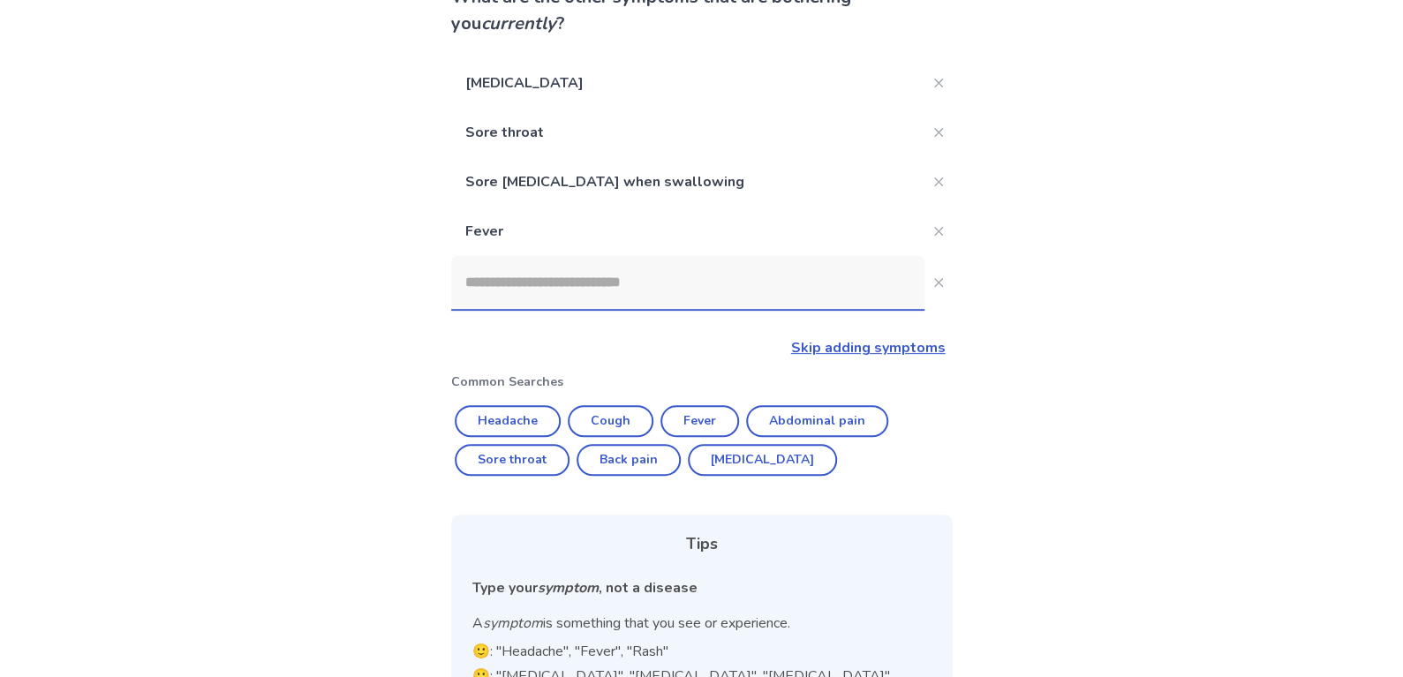
scroll to position [138, 0]
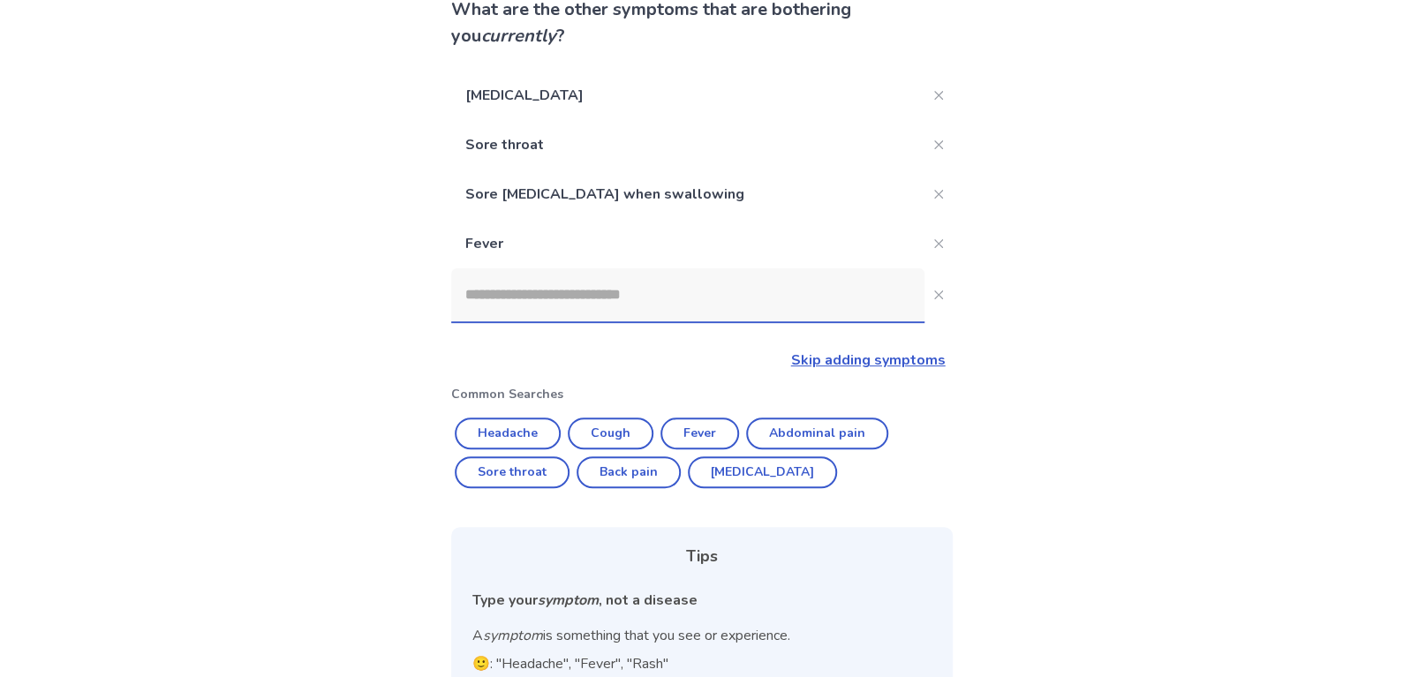
click at [583, 310] on input at bounding box center [687, 294] width 473 height 53
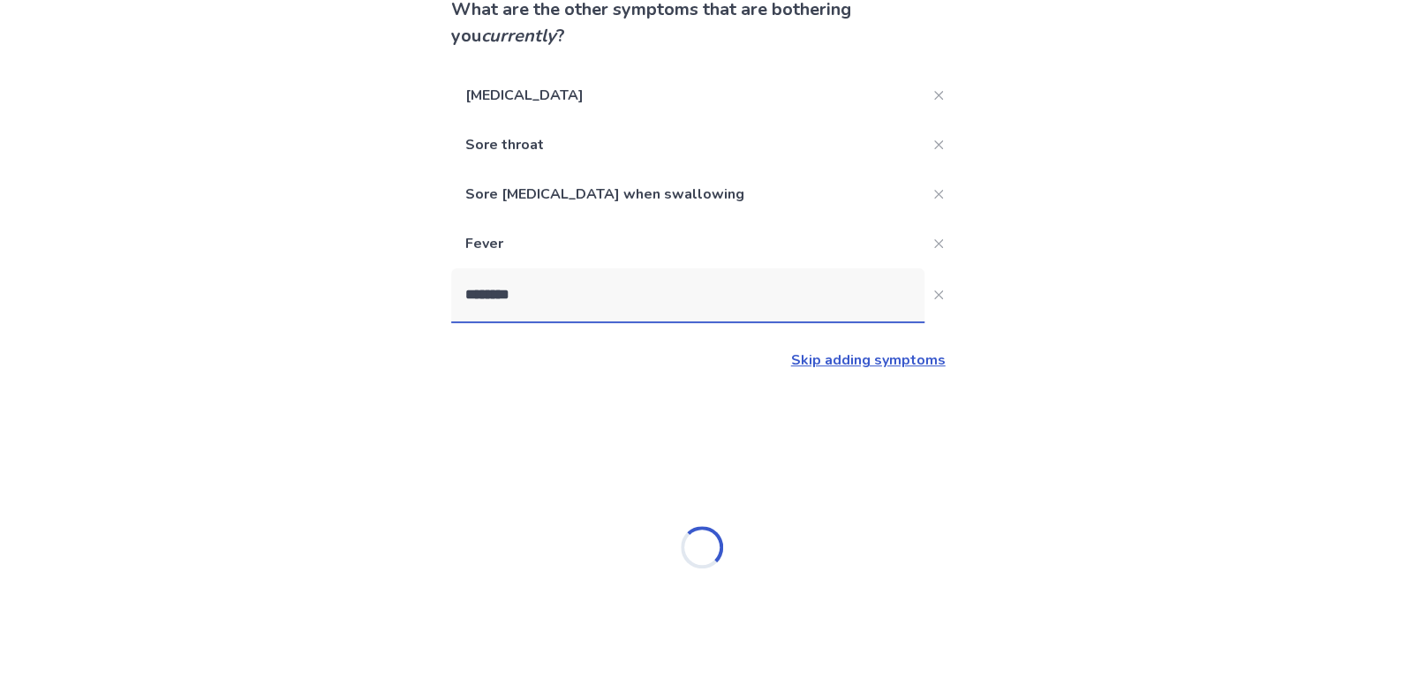
type input "*********"
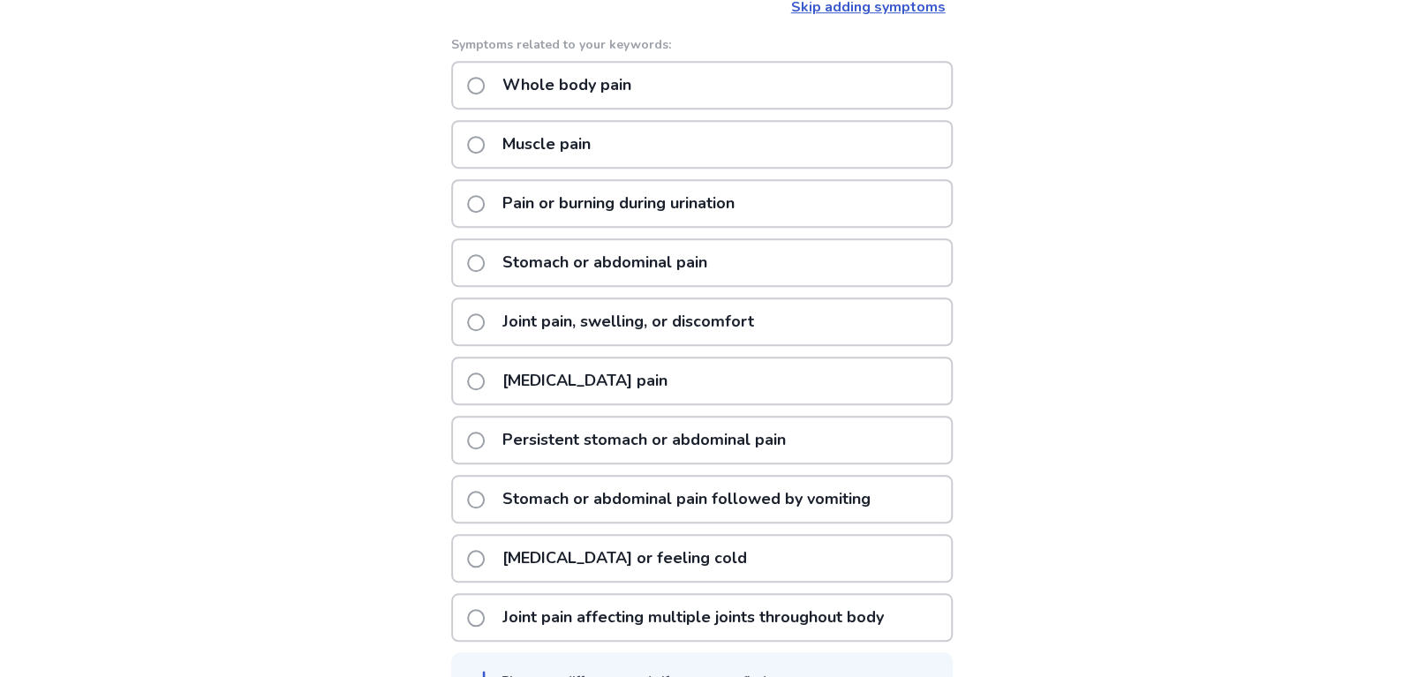
scroll to position [538, 0]
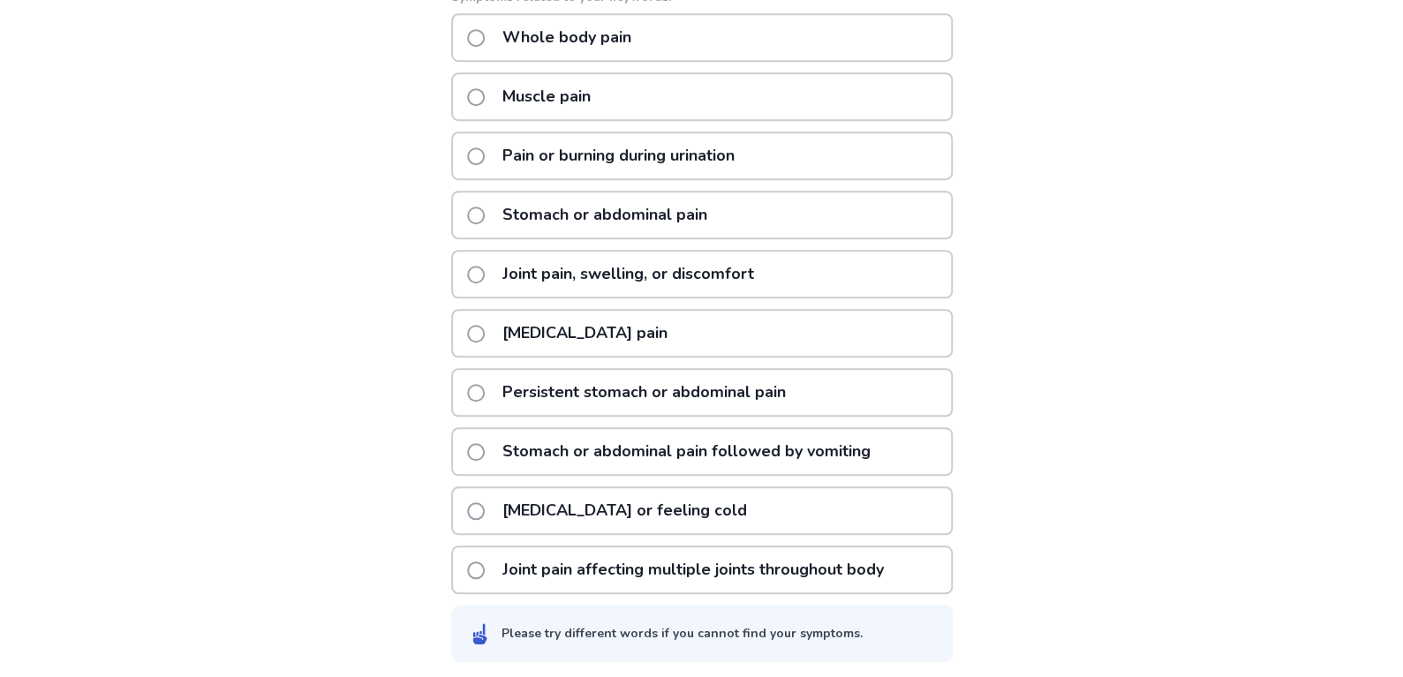
click at [588, 324] on p "[MEDICAL_DATA] pain" at bounding box center [585, 333] width 186 height 45
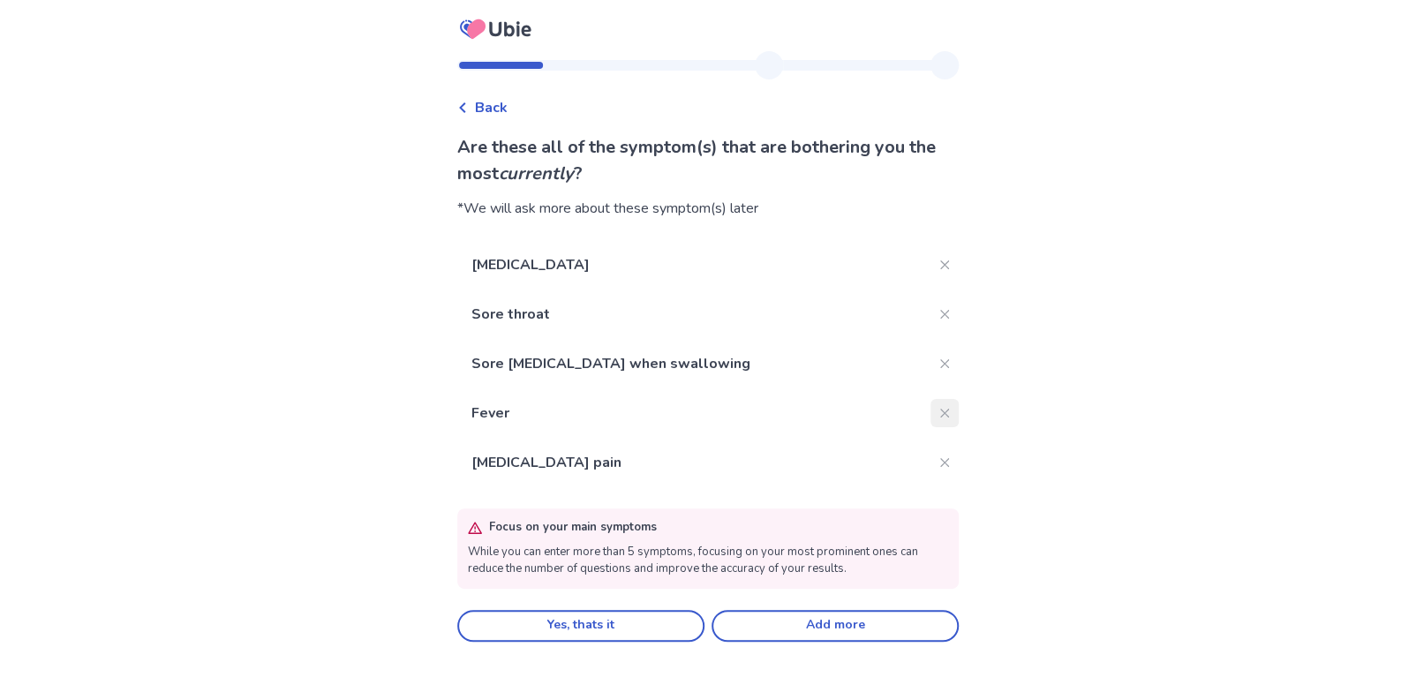
click at [940, 411] on icon "Close" at bounding box center [944, 413] width 9 height 9
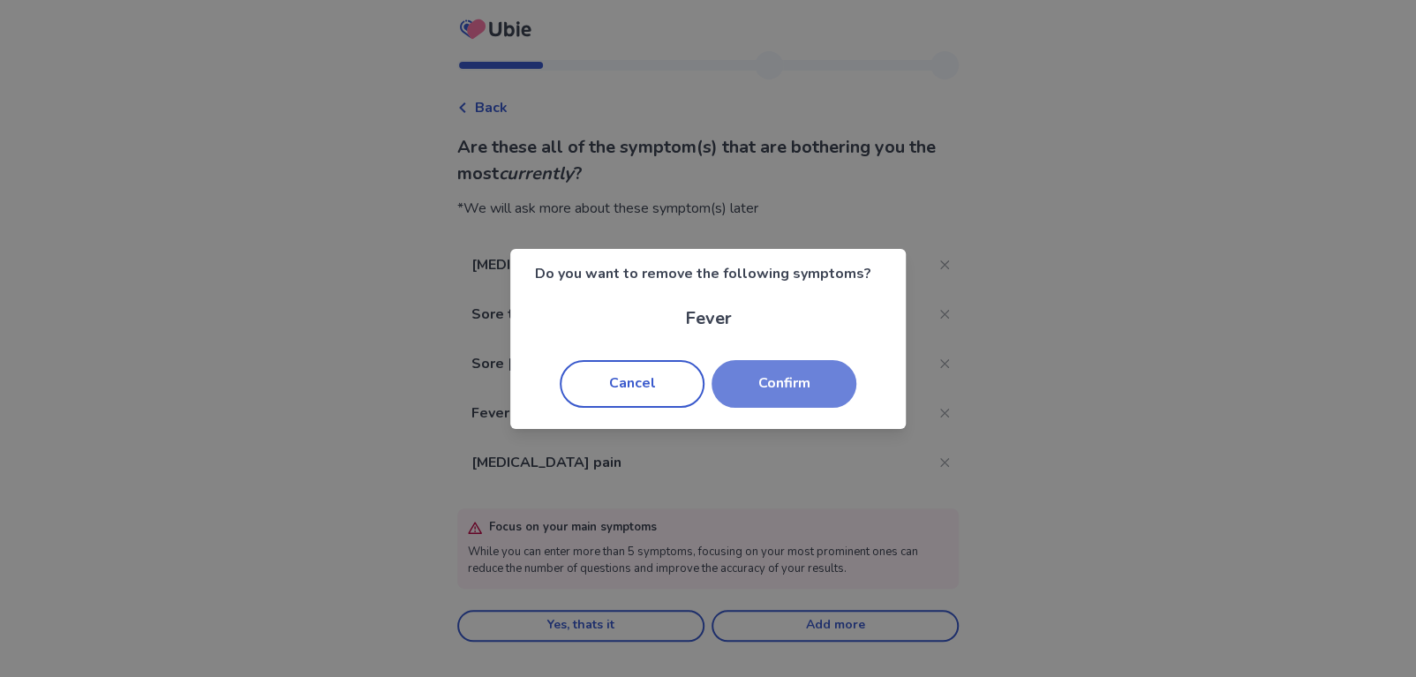
click at [825, 397] on button "Confirm" at bounding box center [783, 384] width 145 height 48
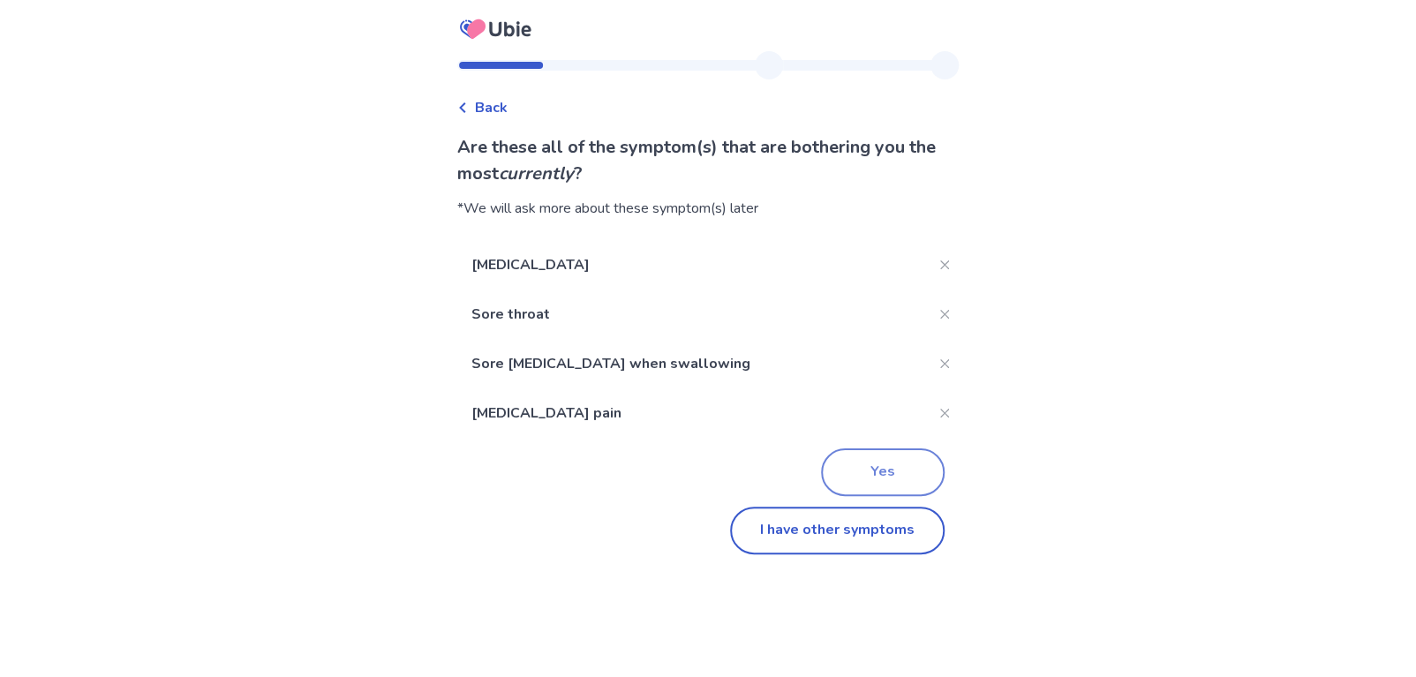
click at [860, 485] on button "Yes" at bounding box center [883, 472] width 124 height 48
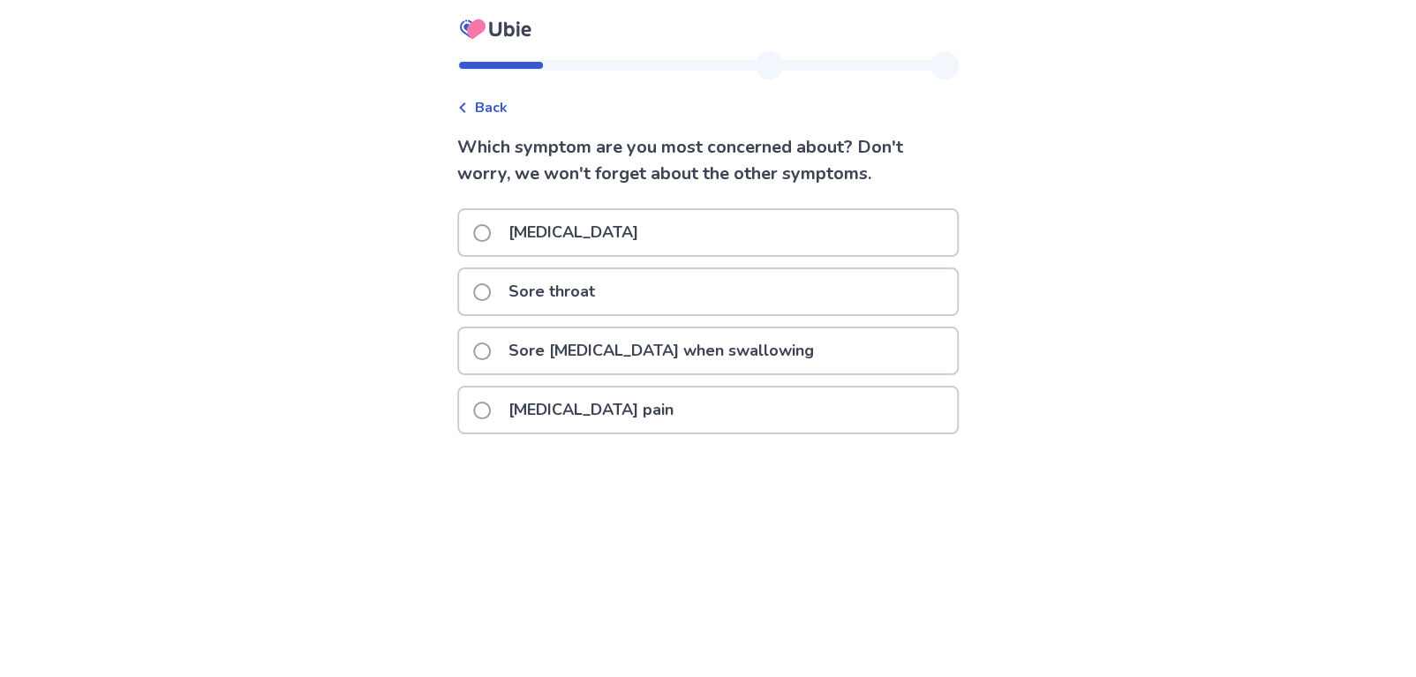
click at [566, 342] on p "Sore [MEDICAL_DATA] when swallowing" at bounding box center [661, 350] width 327 height 45
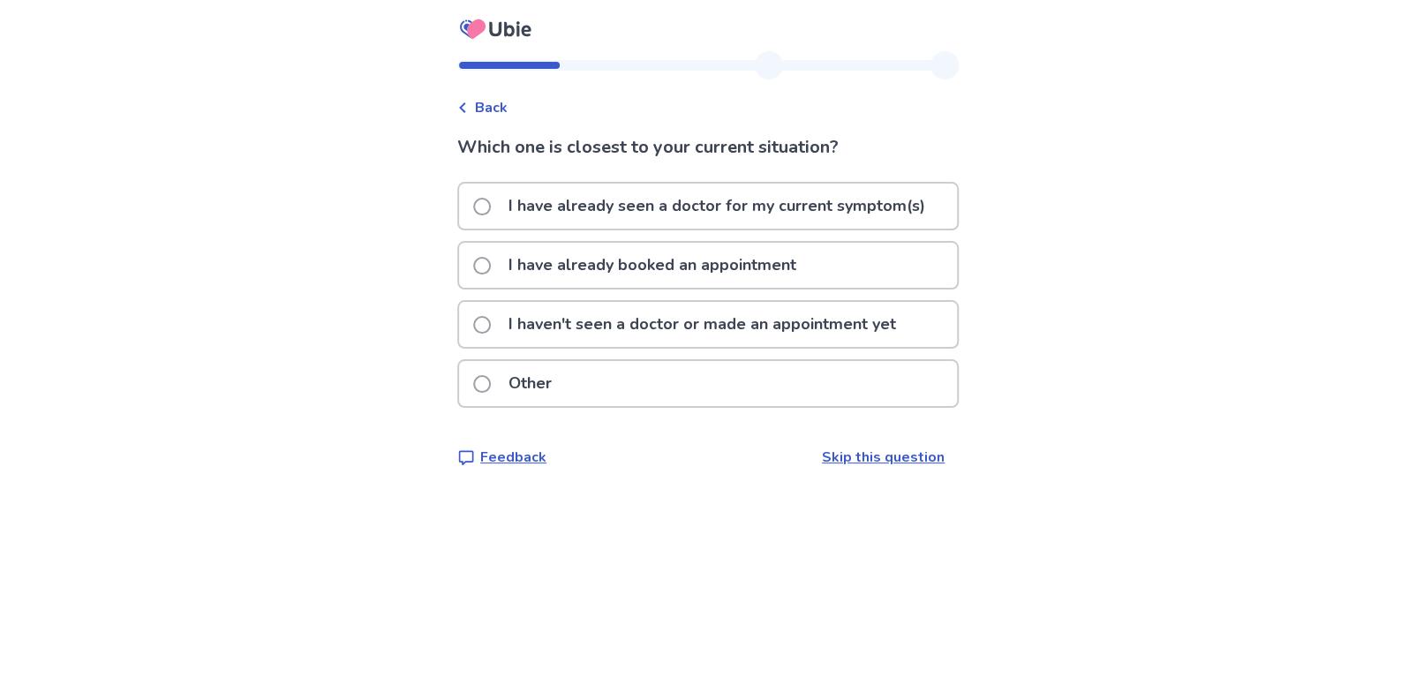
click at [878, 458] on link "Skip this question" at bounding box center [883, 457] width 123 height 19
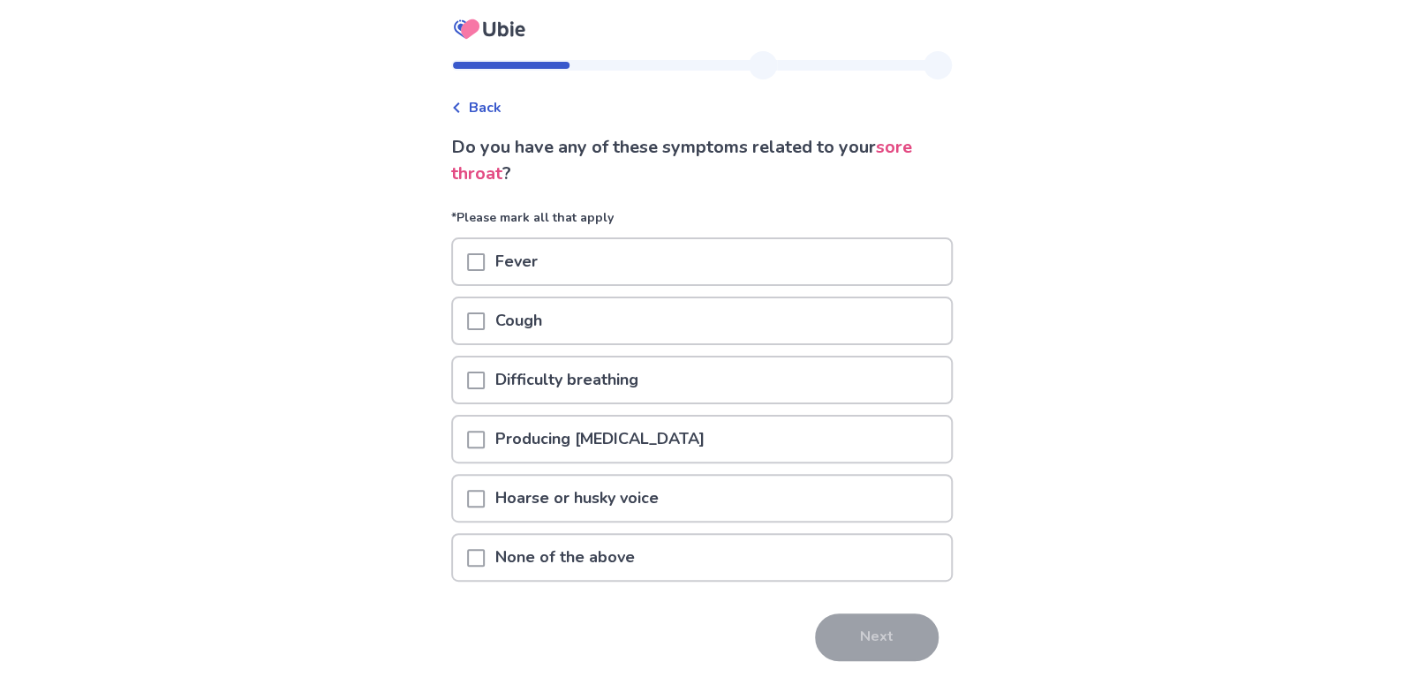
drag, startPoint x: 744, startPoint y: 623, endPoint x: 718, endPoint y: 604, distance: 32.8
click at [744, 623] on div "Next" at bounding box center [701, 637] width 501 height 48
click at [677, 555] on div "None of the above" at bounding box center [702, 557] width 498 height 45
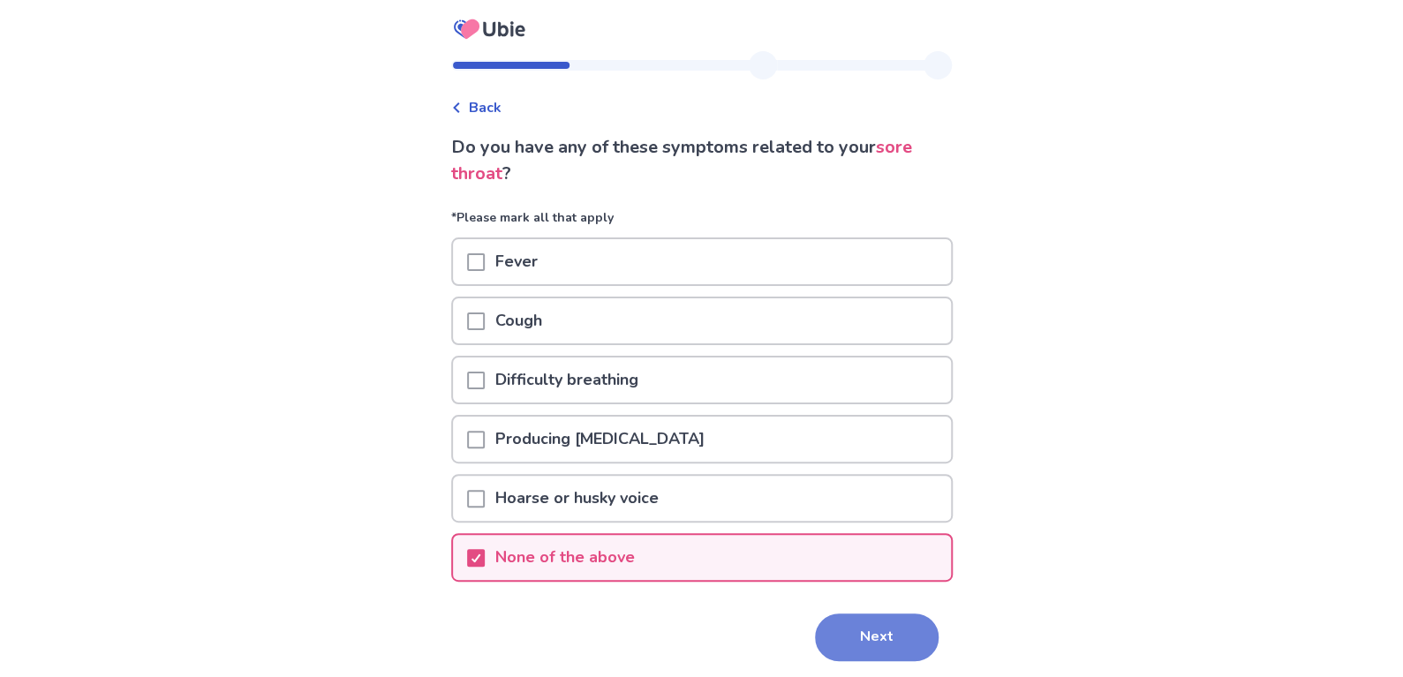
click at [895, 629] on button "Next" at bounding box center [877, 637] width 124 height 48
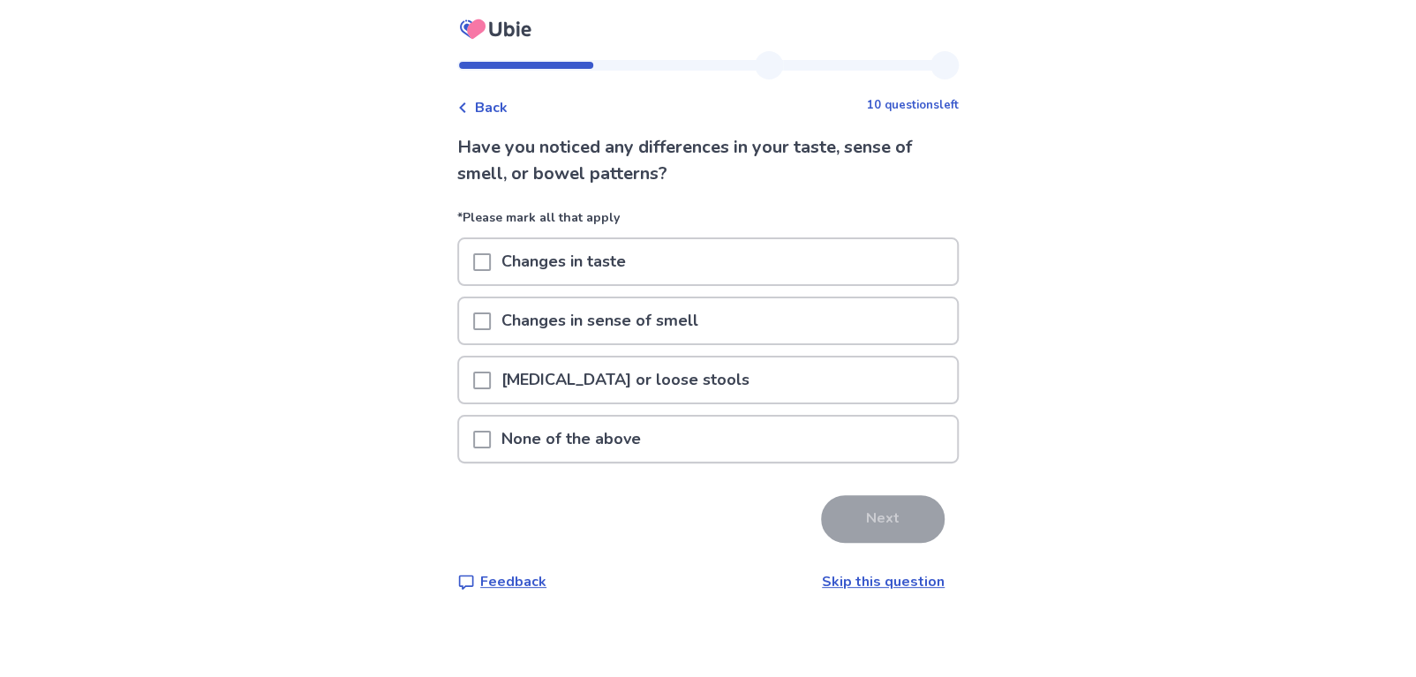
click at [543, 434] on p "None of the above" at bounding box center [571, 439] width 161 height 45
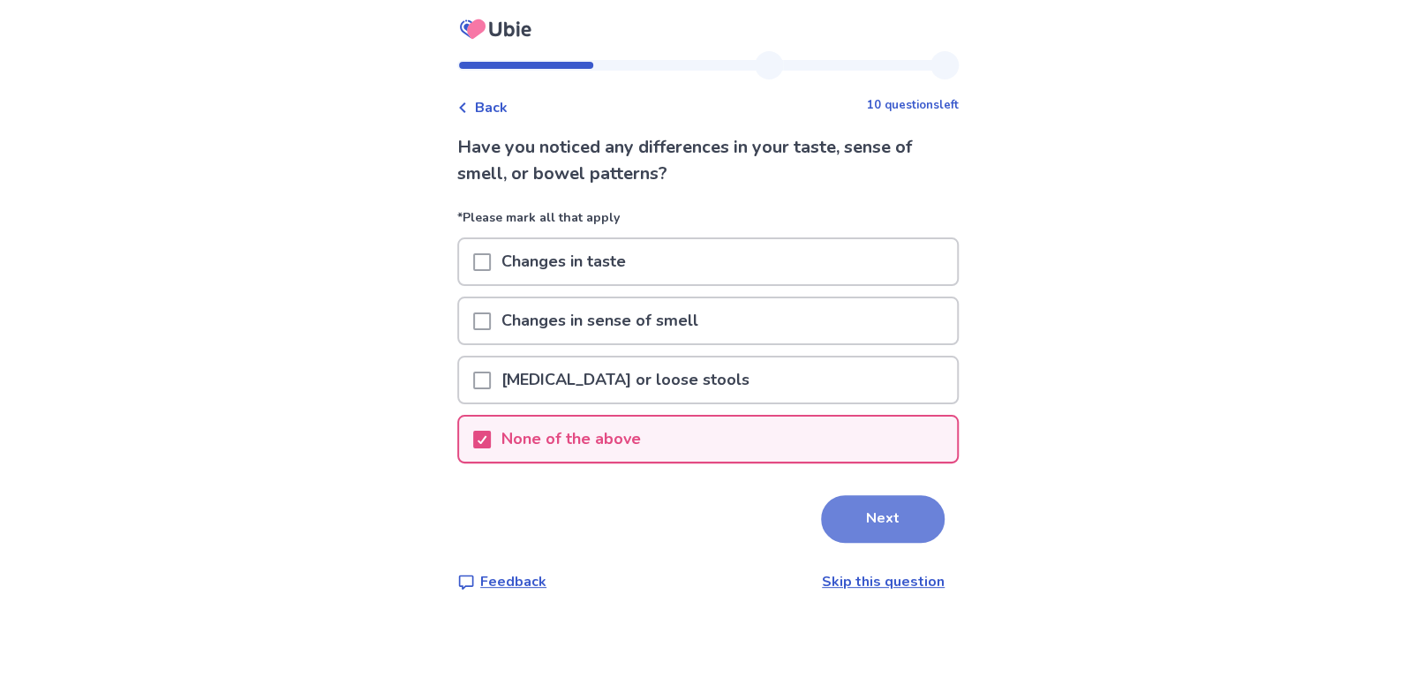
click at [865, 520] on button "Next" at bounding box center [883, 519] width 124 height 48
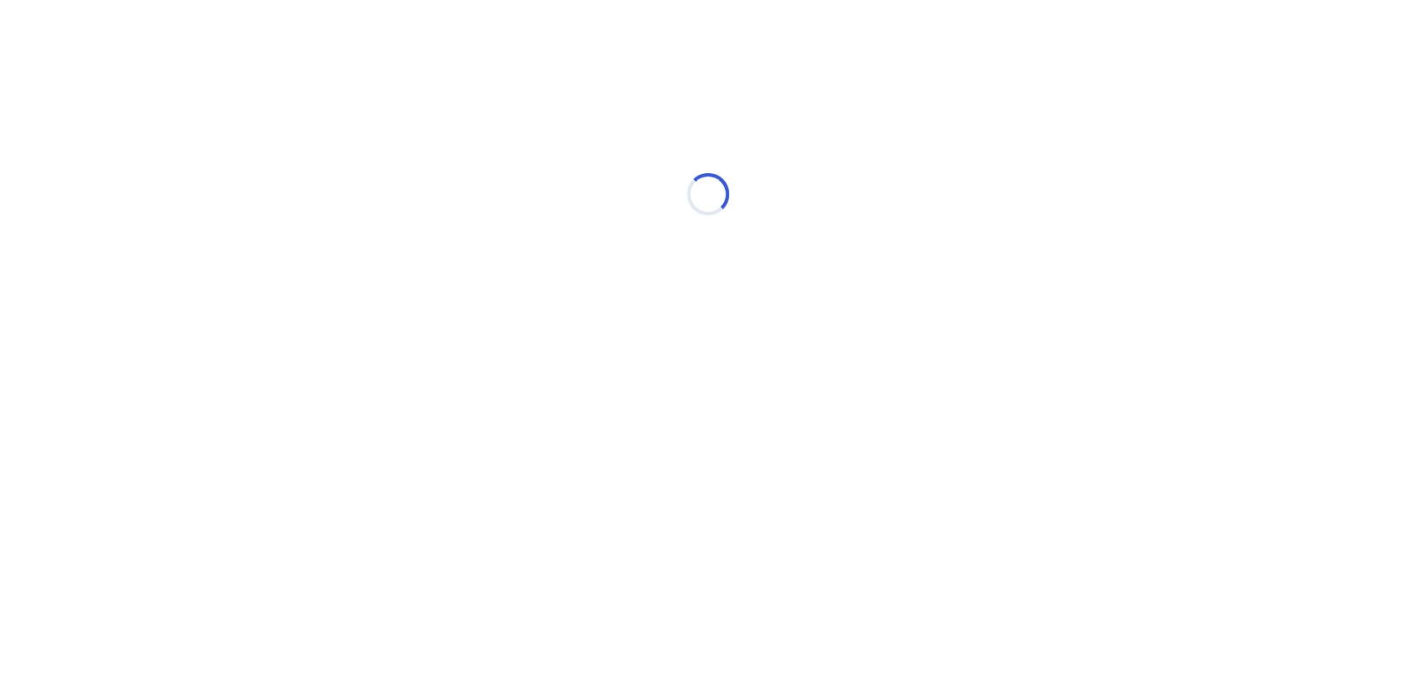
select select "*"
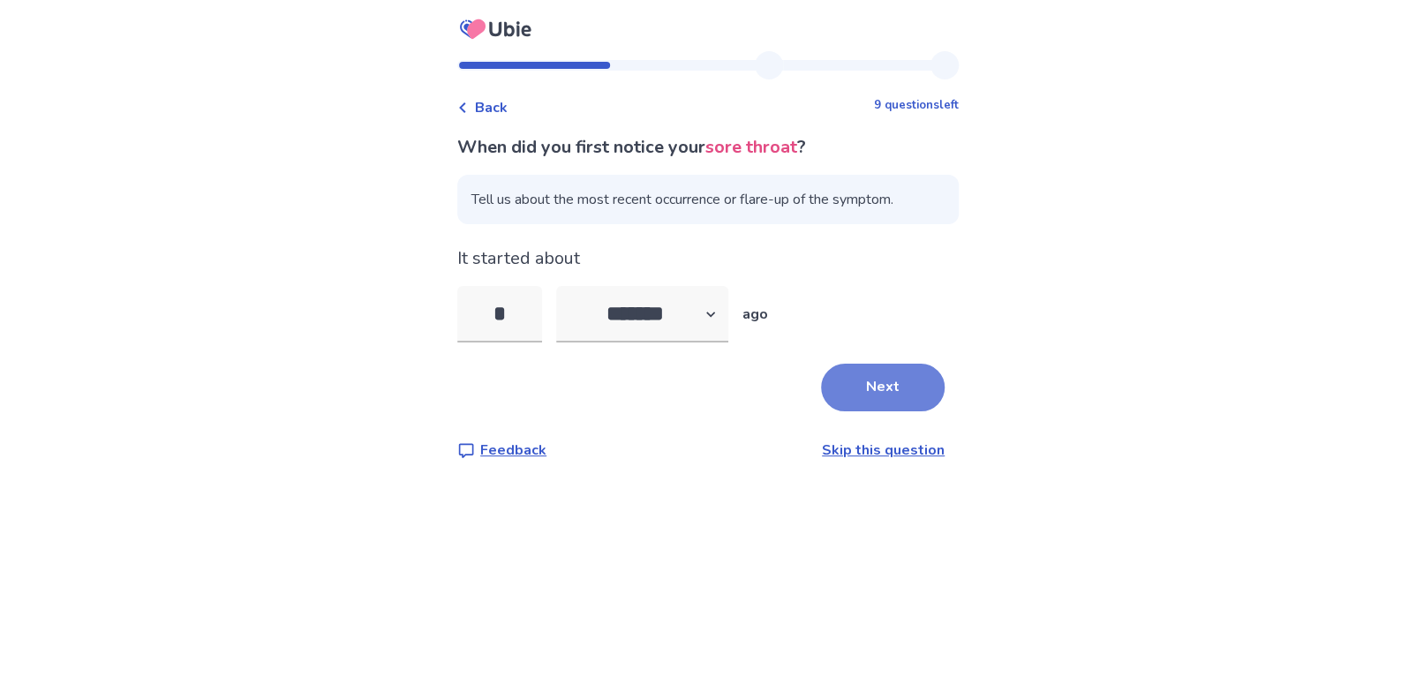
type input "*"
click at [826, 382] on button "Next" at bounding box center [883, 388] width 124 height 48
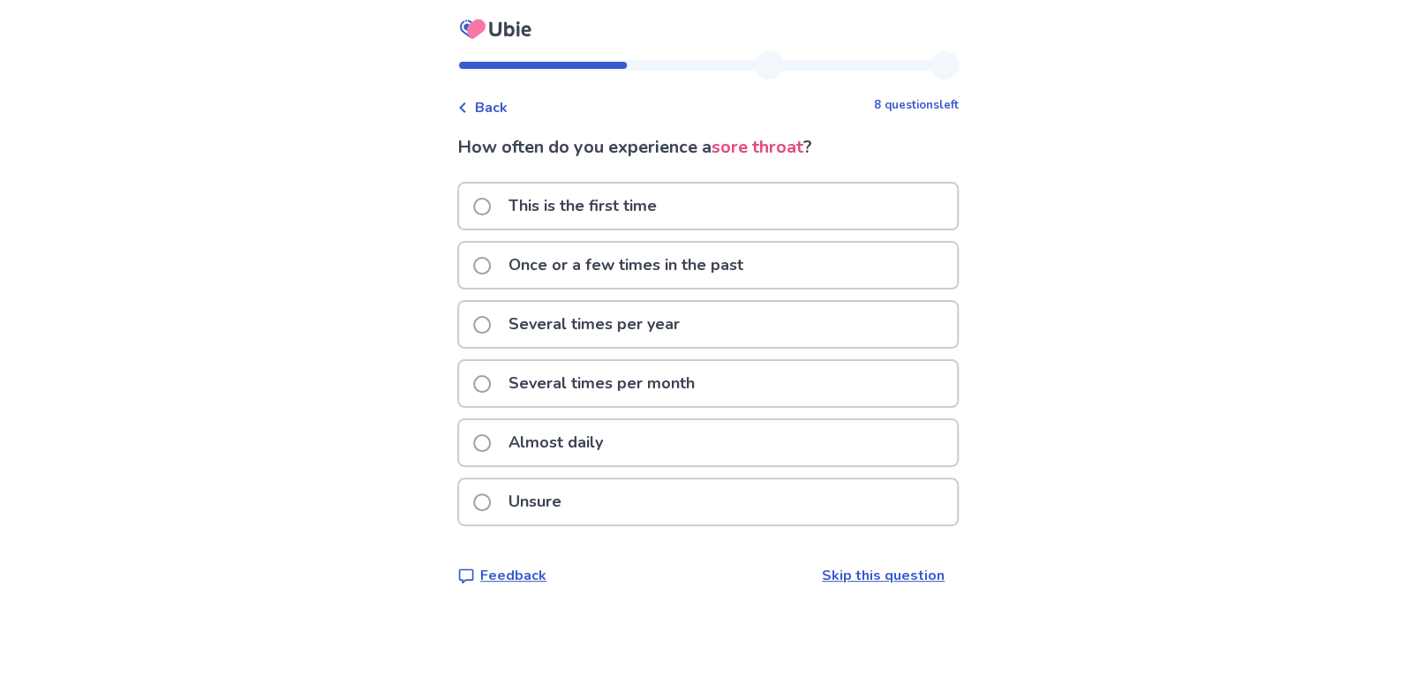
click at [590, 502] on div "Unsure" at bounding box center [708, 501] width 498 height 45
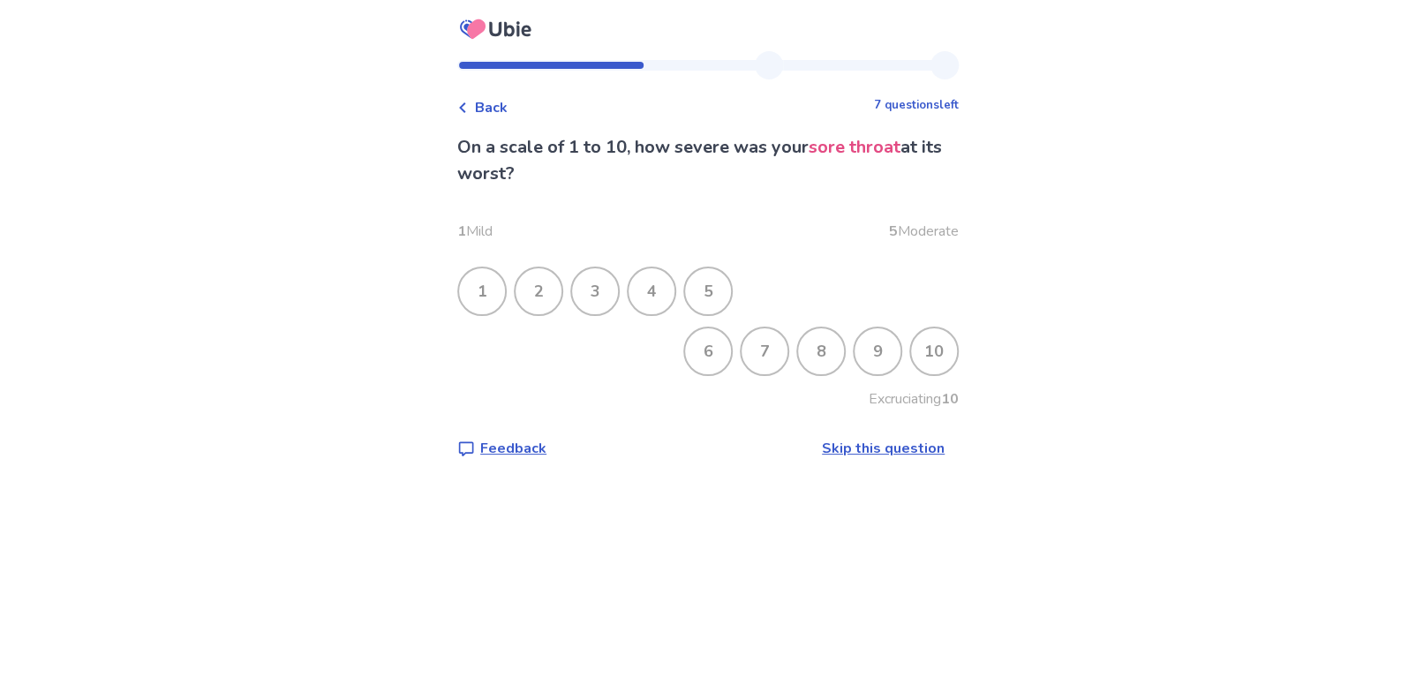
click at [811, 347] on div "8" at bounding box center [821, 351] width 46 height 46
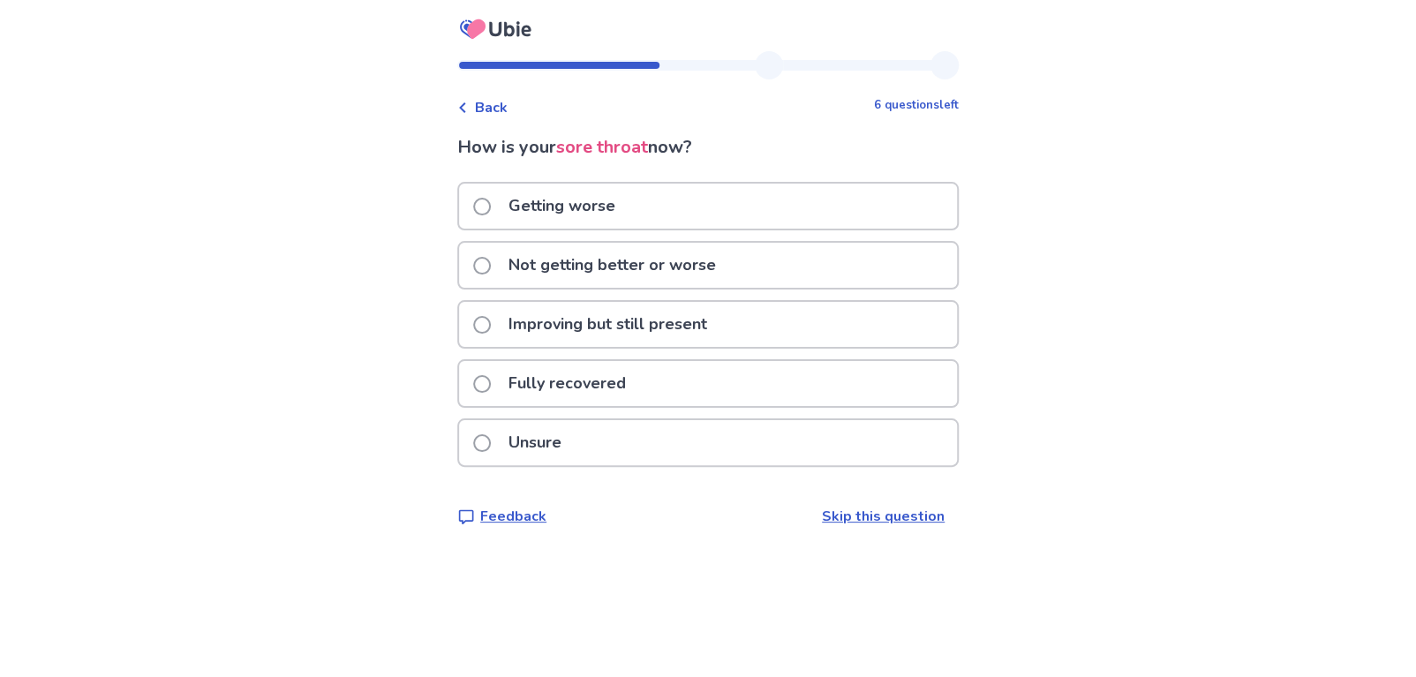
click at [598, 278] on p "Not getting better or worse" at bounding box center [612, 265] width 229 height 45
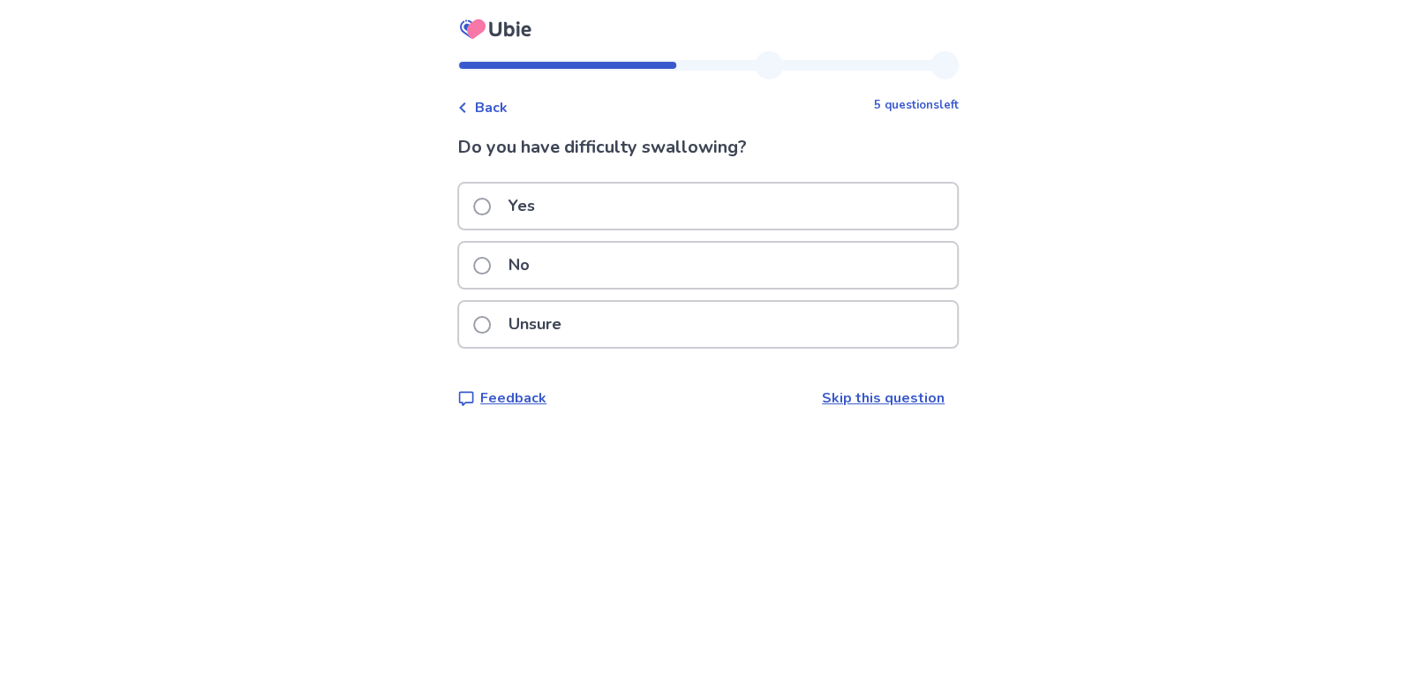
click at [546, 222] on p "Yes" at bounding box center [522, 206] width 48 height 45
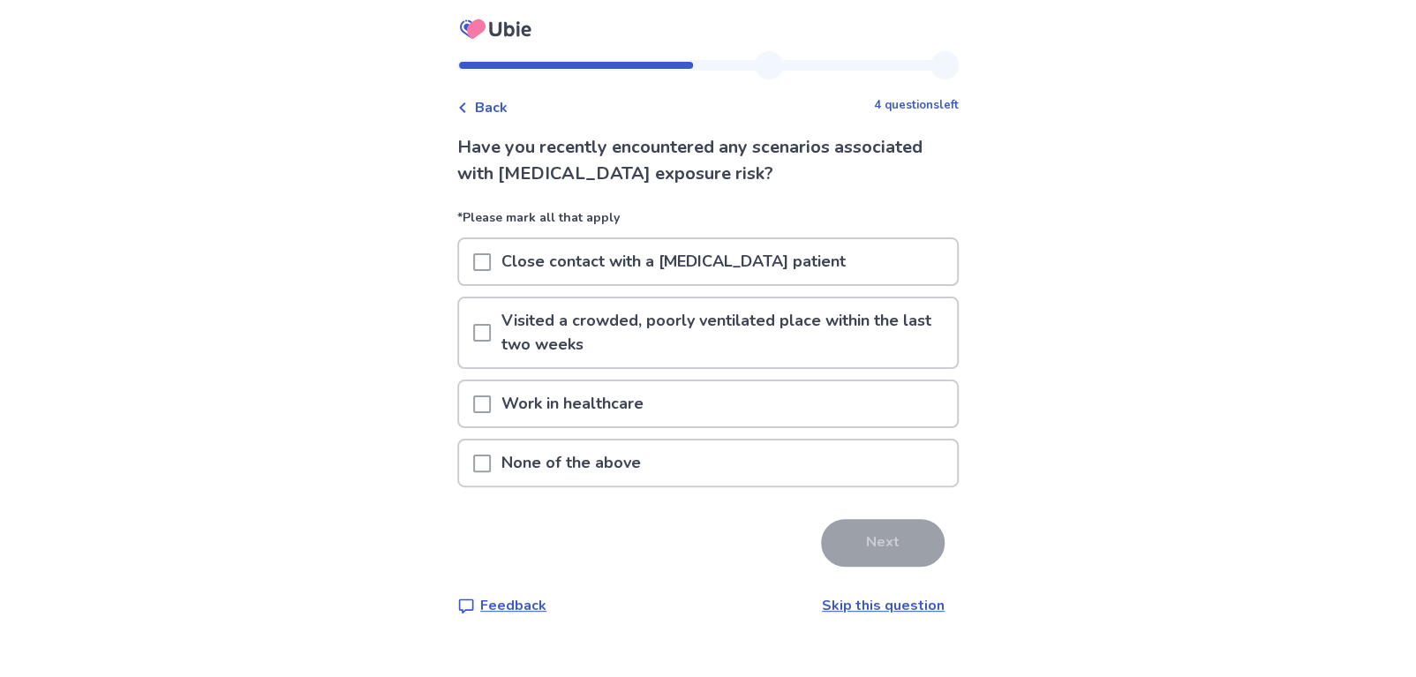
click at [519, 471] on p "None of the above" at bounding box center [571, 462] width 161 height 45
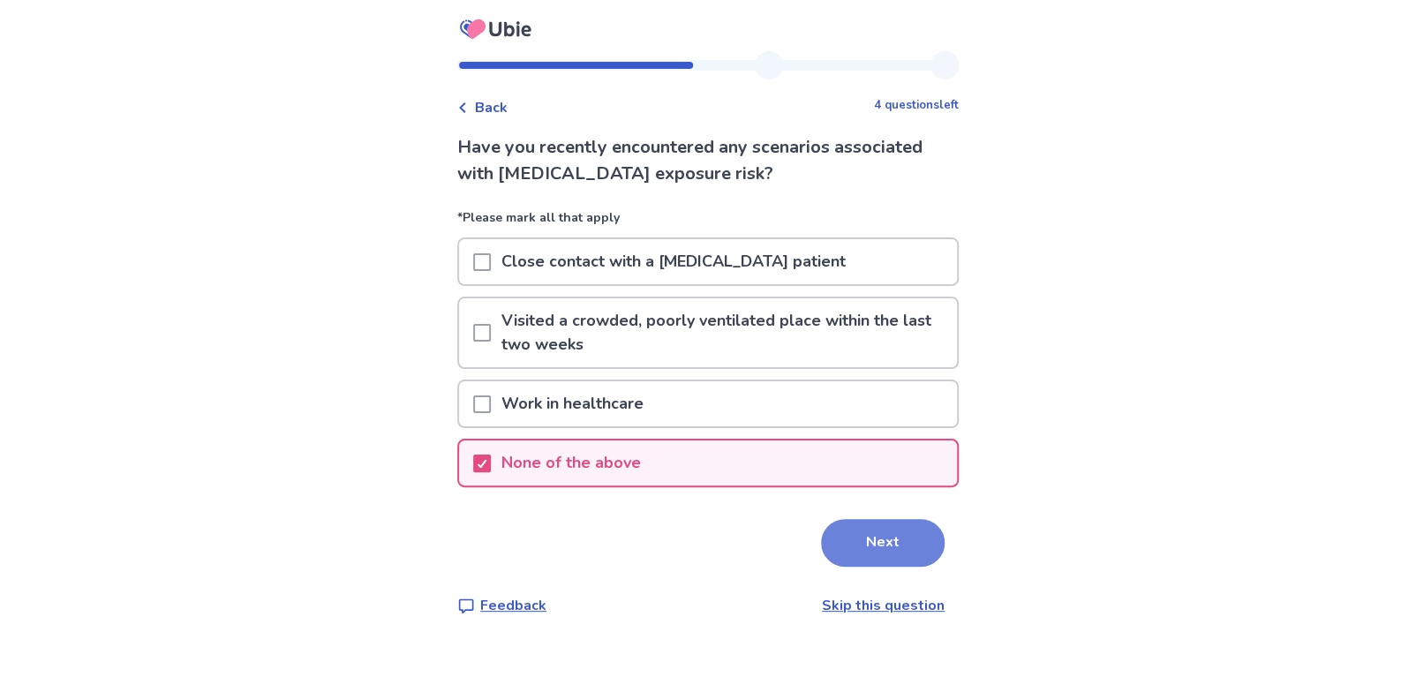
click at [867, 540] on button "Next" at bounding box center [883, 543] width 124 height 48
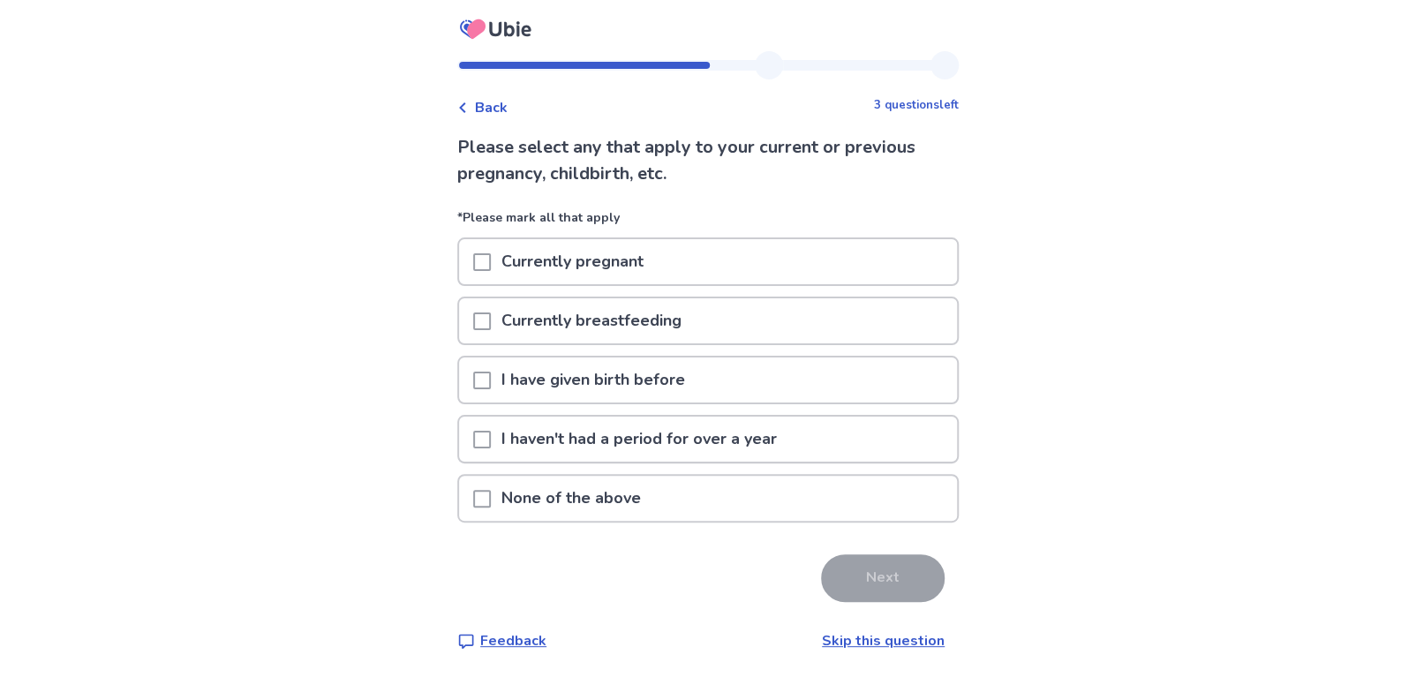
click at [630, 498] on p "None of the above" at bounding box center [571, 498] width 161 height 45
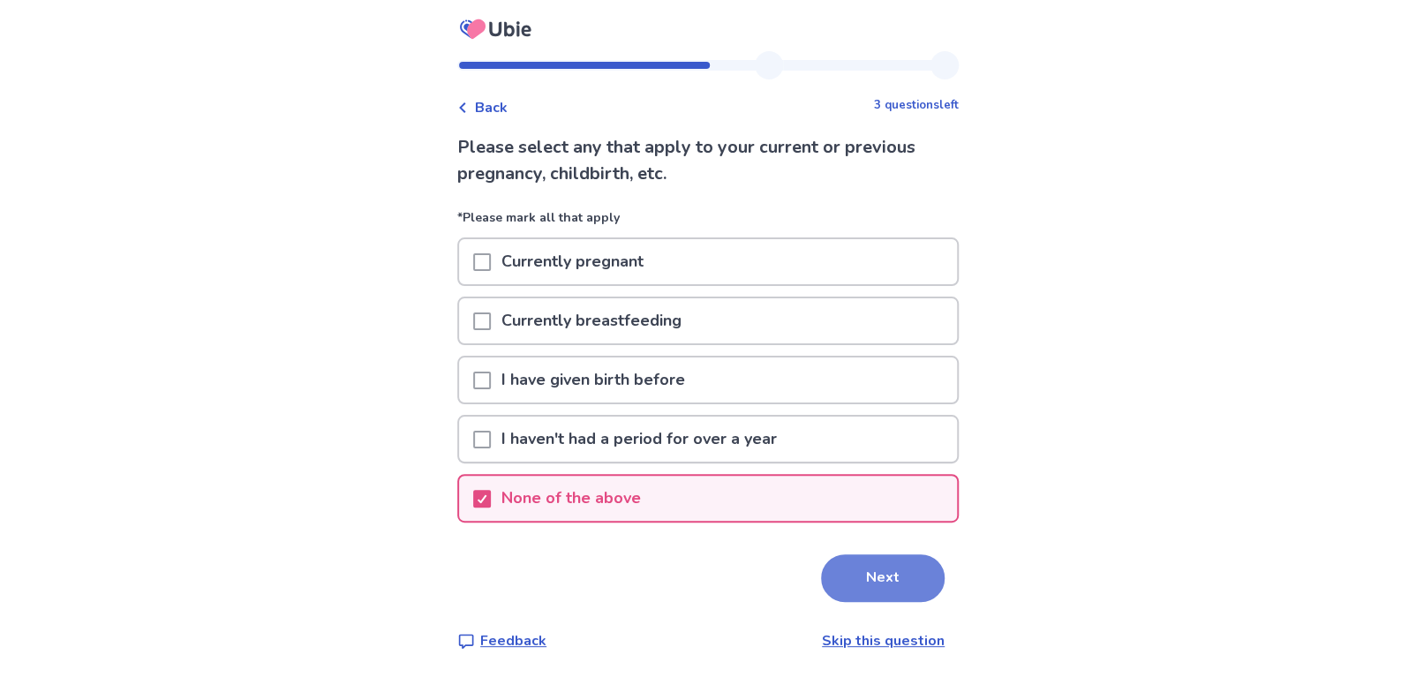
click at [849, 563] on button "Next" at bounding box center [883, 578] width 124 height 48
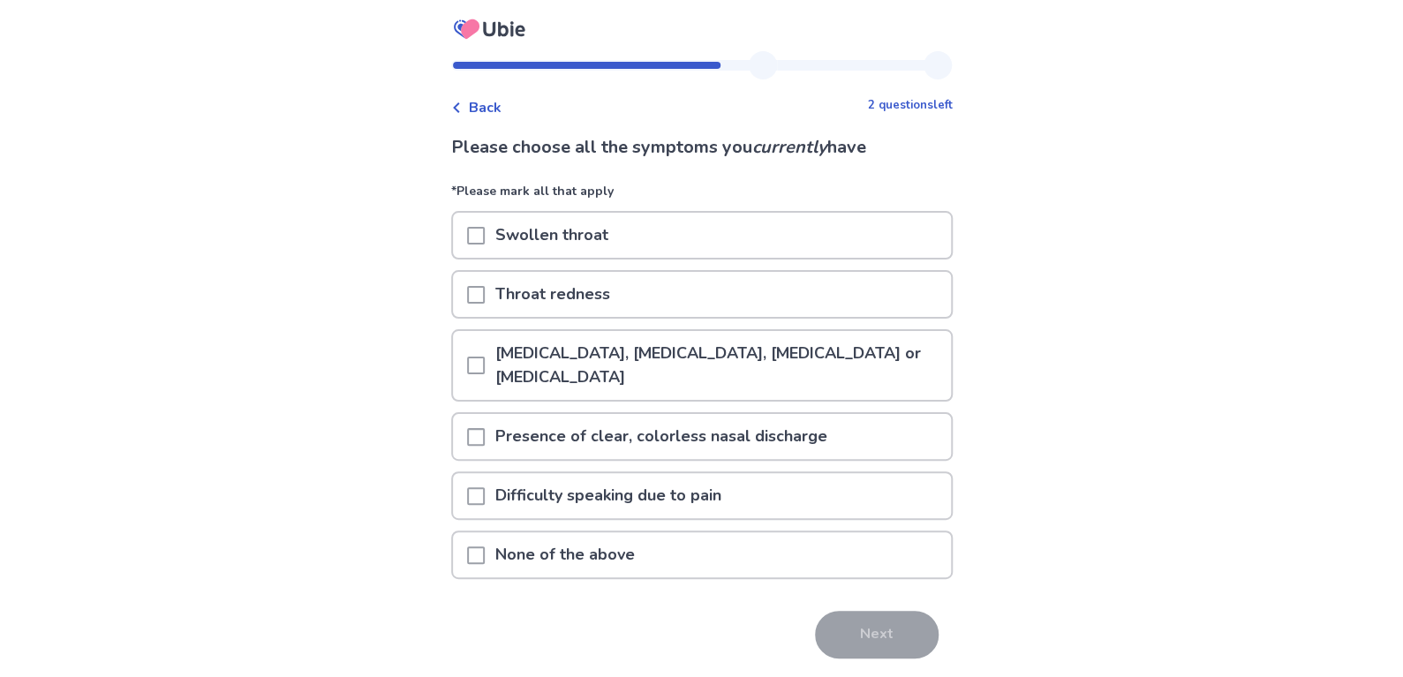
click at [484, 438] on span at bounding box center [476, 437] width 18 height 18
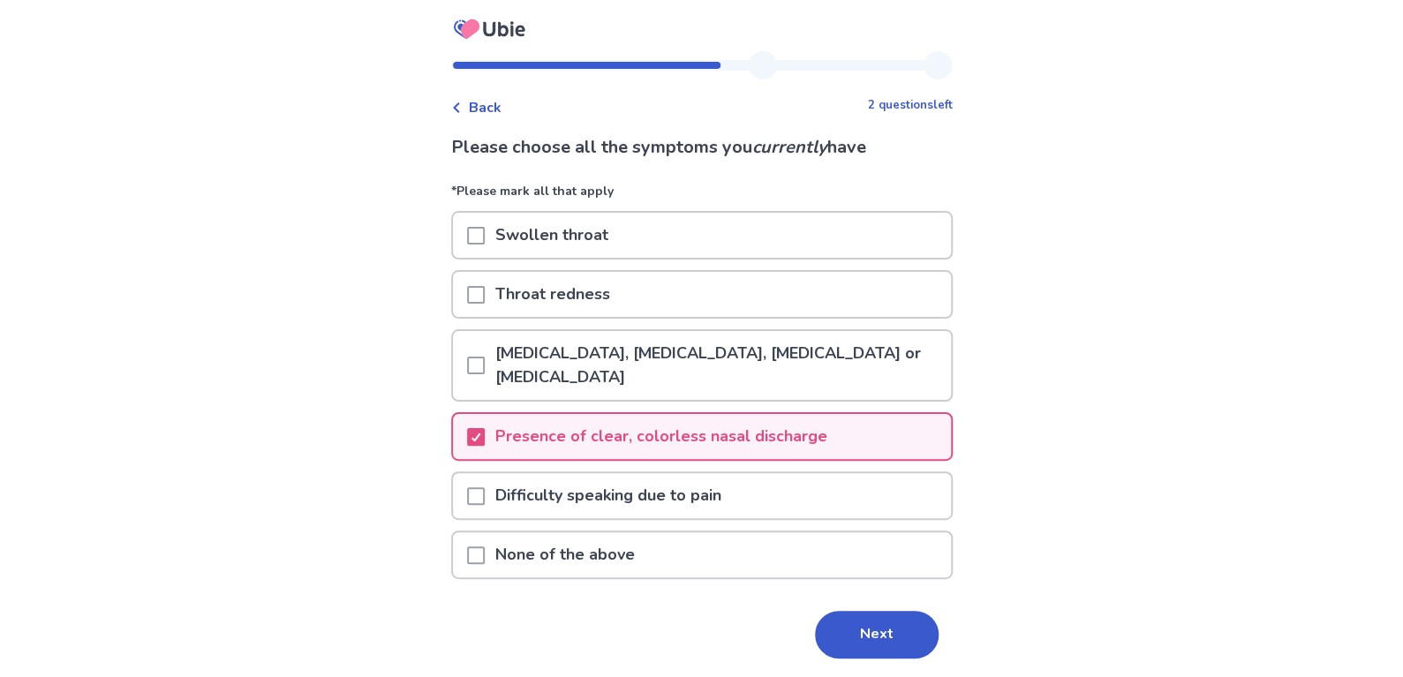
click at [485, 367] on span at bounding box center [476, 366] width 18 height 18
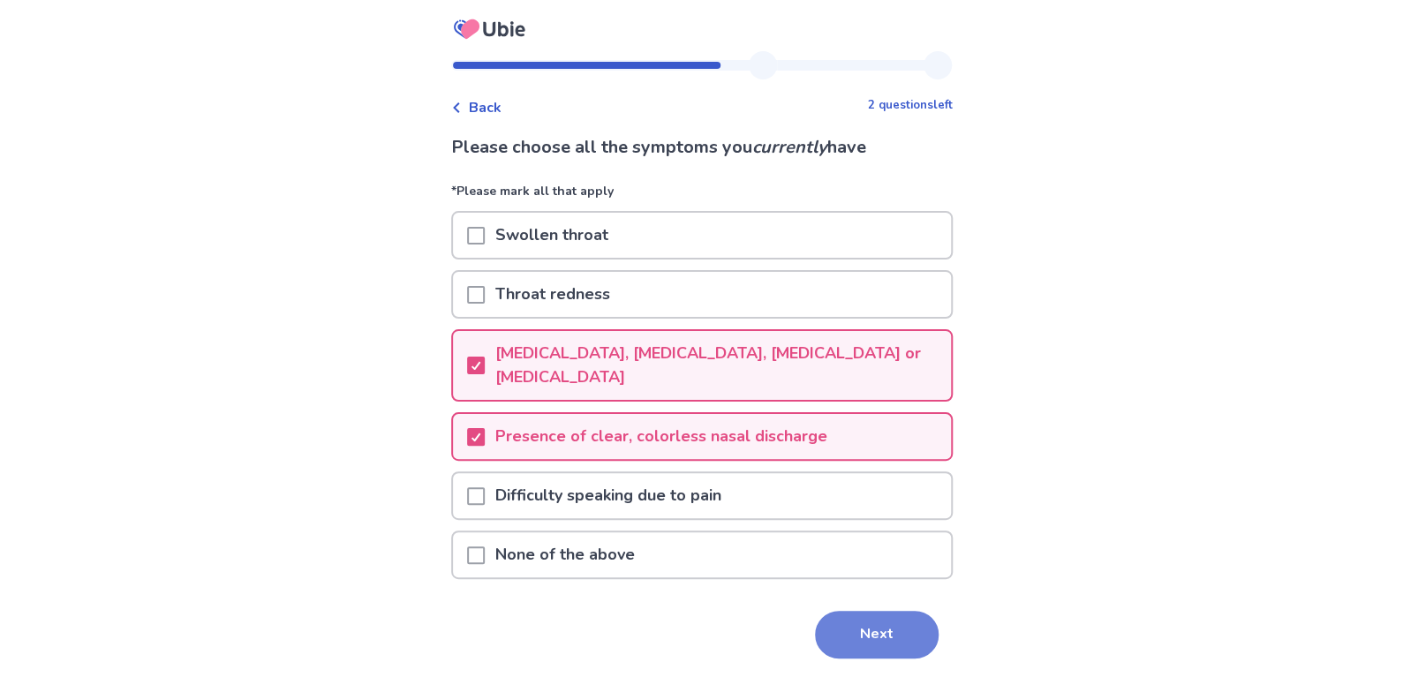
click at [836, 611] on button "Next" at bounding box center [877, 635] width 124 height 48
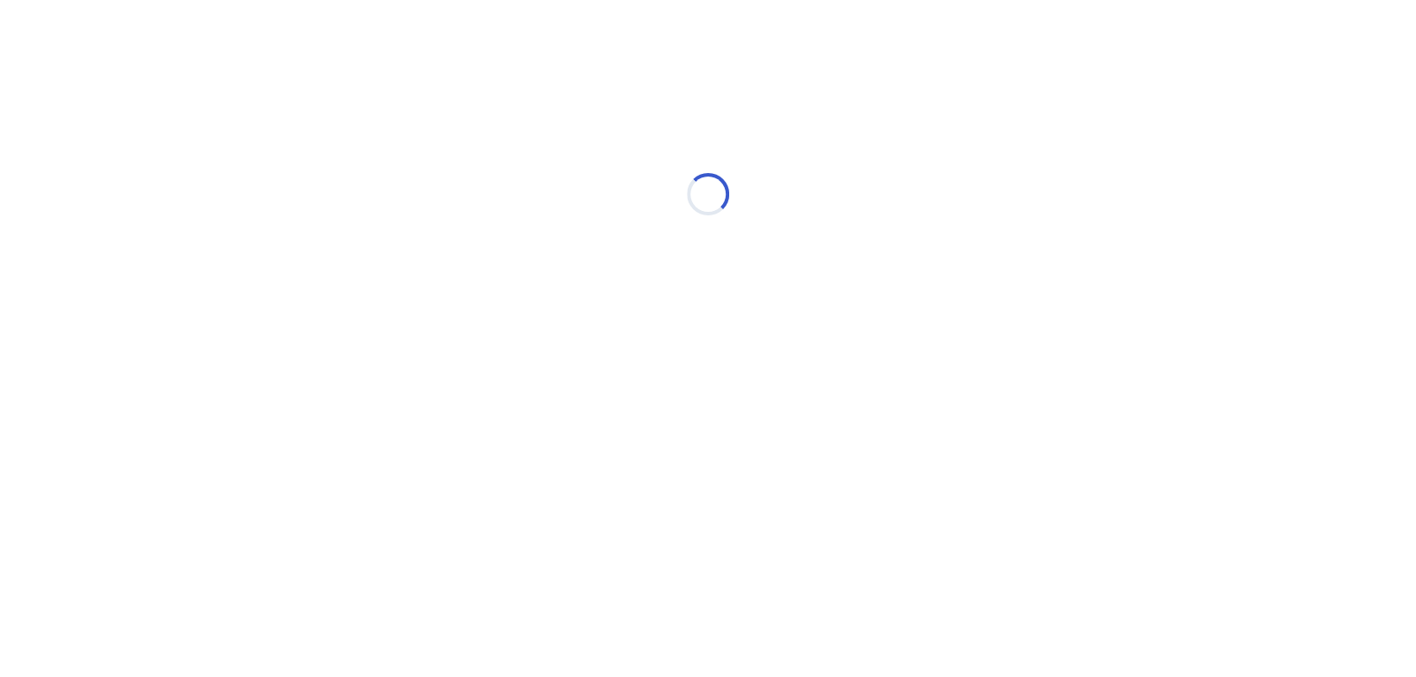
select select "*"
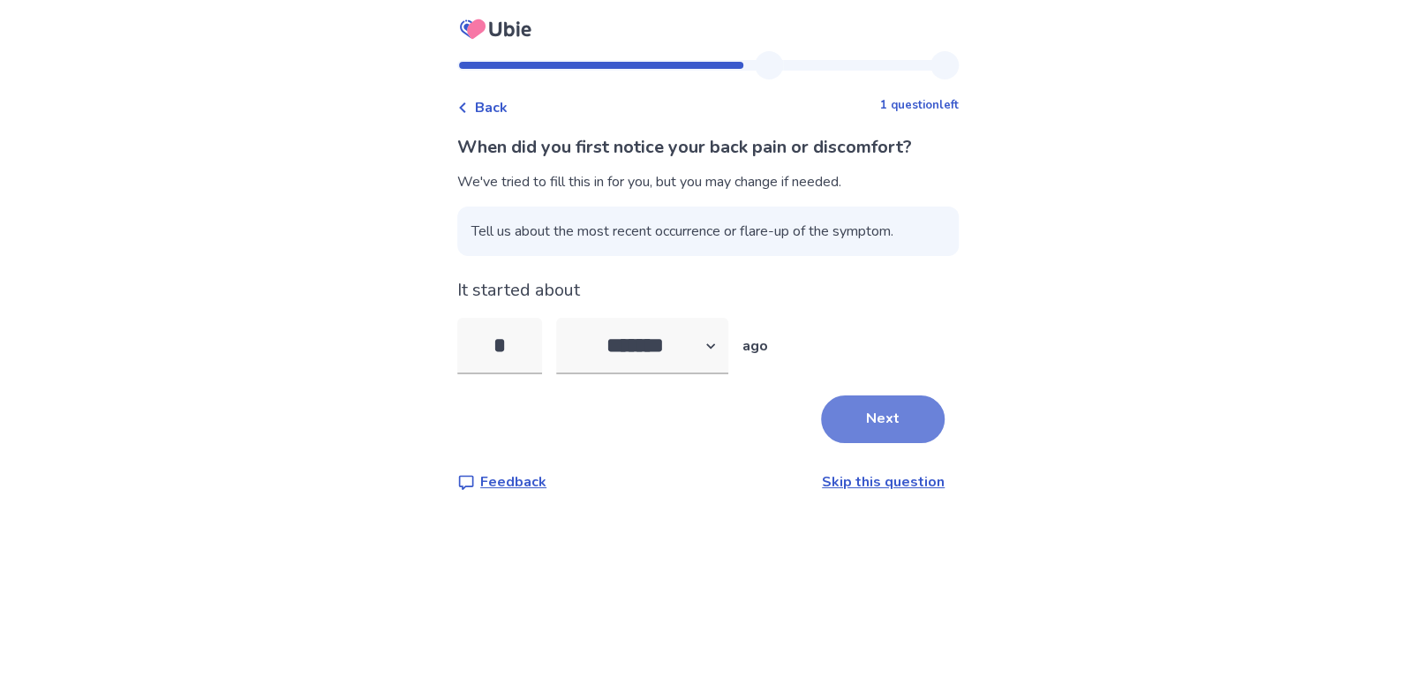
click at [852, 426] on button "Next" at bounding box center [883, 419] width 124 height 48
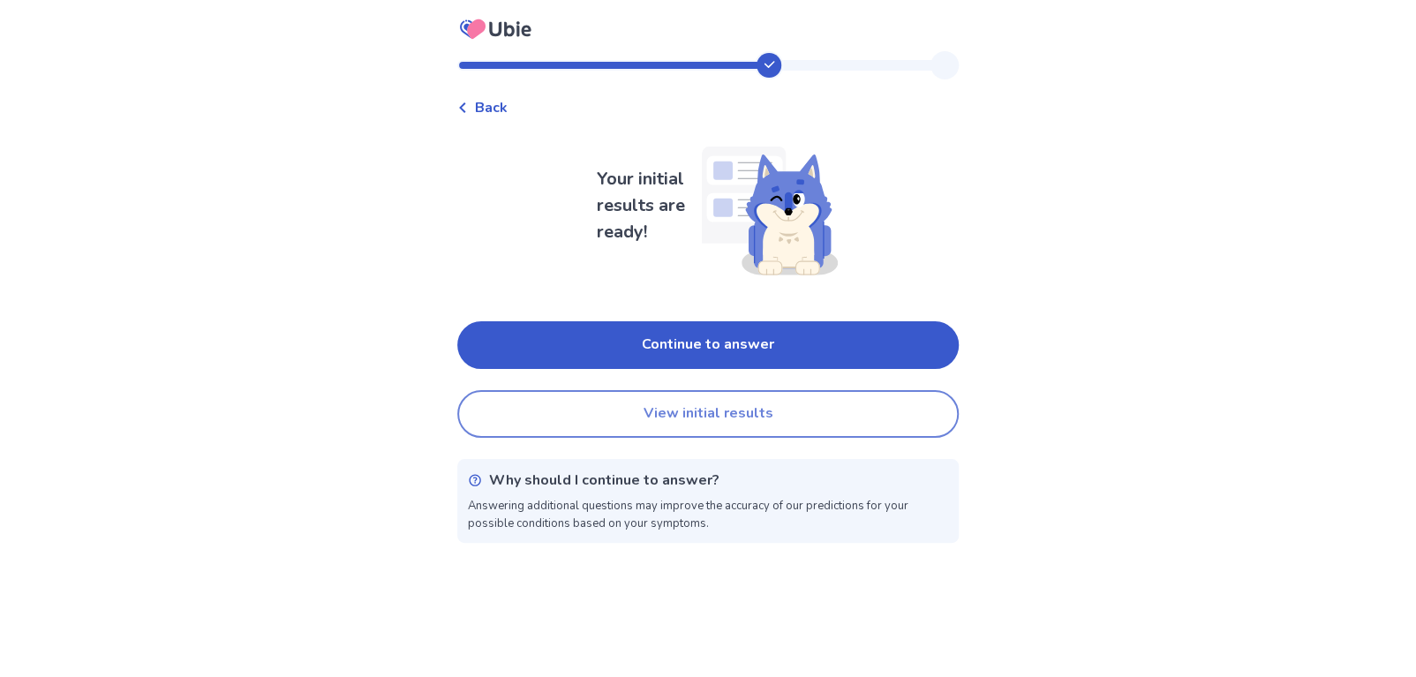
click at [674, 417] on button "View initial results" at bounding box center [707, 414] width 501 height 48
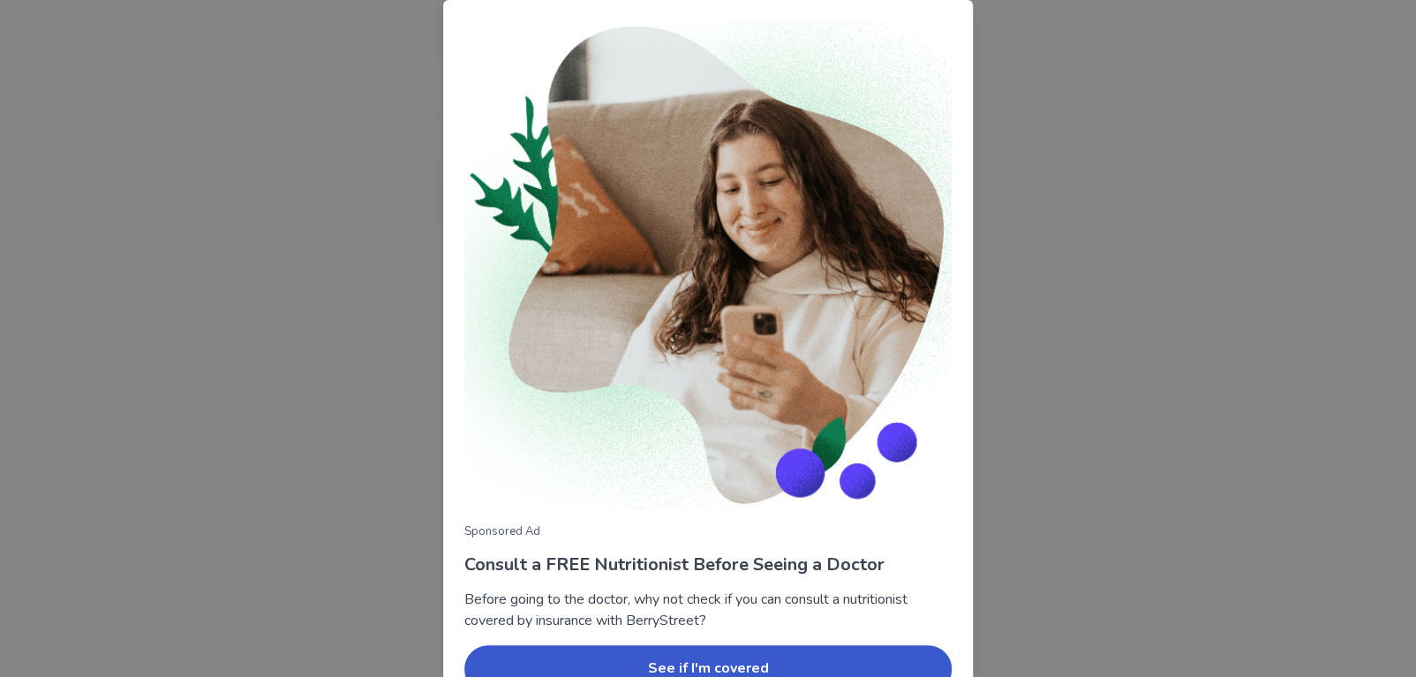
click at [1051, 105] on div "Sponsored Ad Consult a FREE Nutritionist Before Seeing a Doctor Before going to…" at bounding box center [708, 338] width 1416 height 677
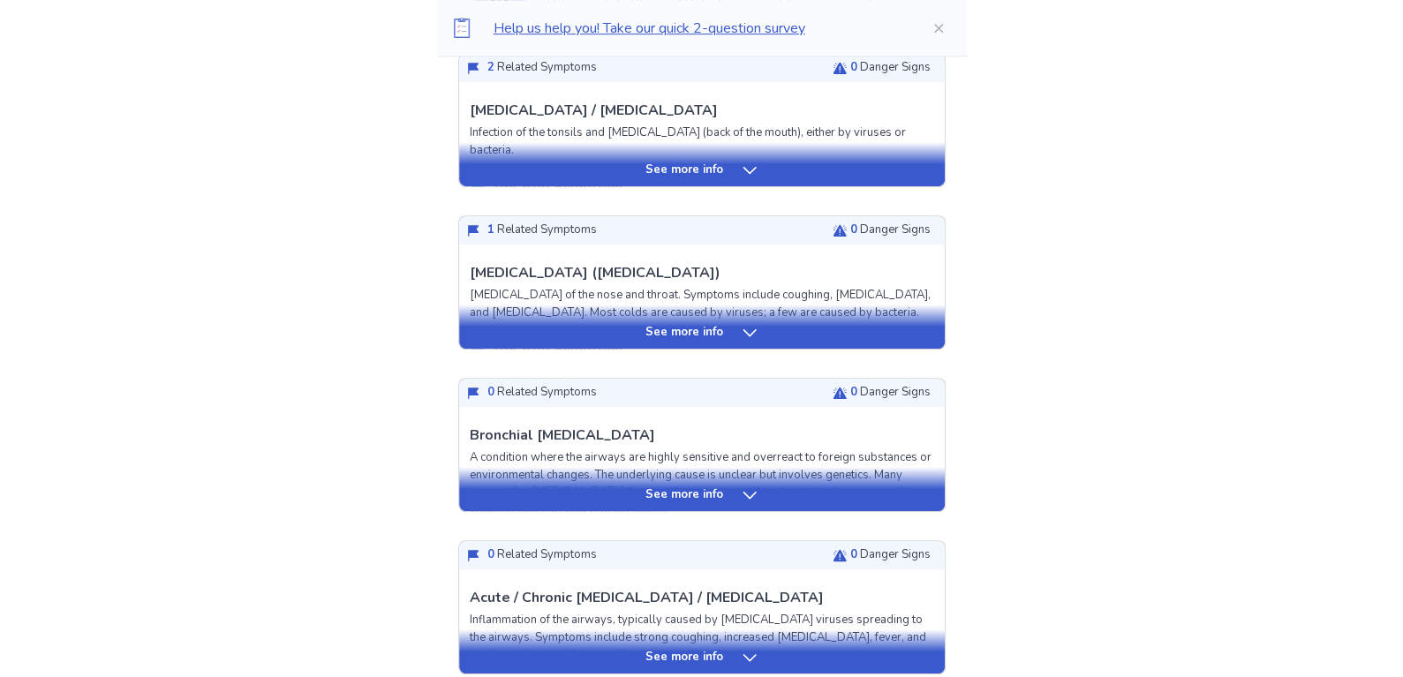
scroll to position [530, 0]
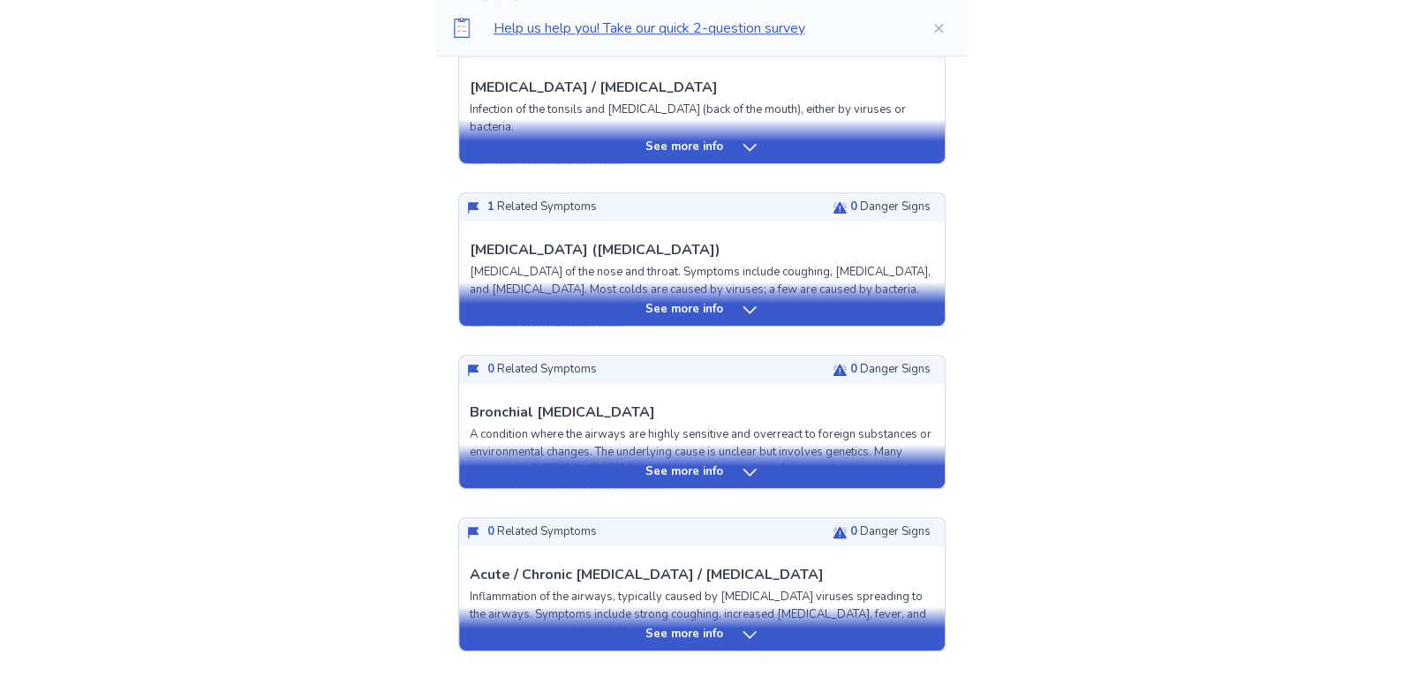
click at [667, 305] on p "See more info" at bounding box center [684, 310] width 78 height 18
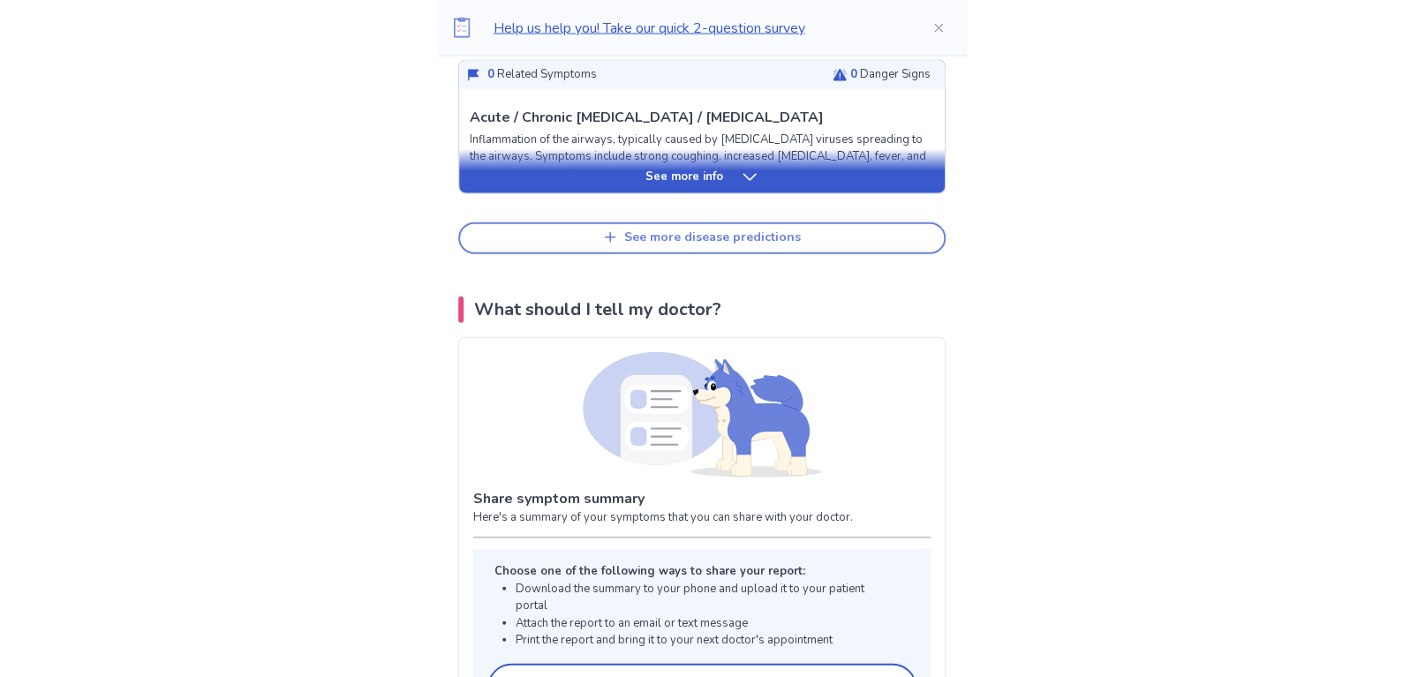
scroll to position [1941, 0]
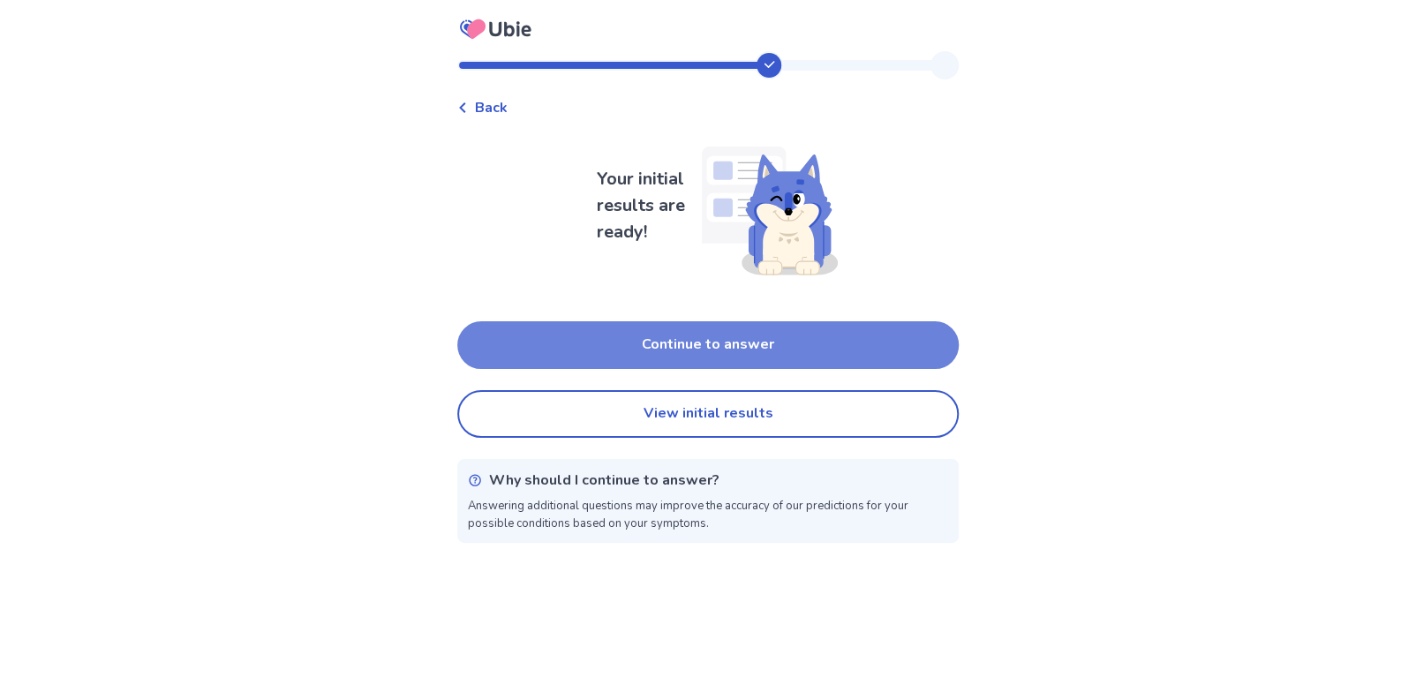
click at [630, 346] on button "Continue to answer" at bounding box center [707, 345] width 501 height 48
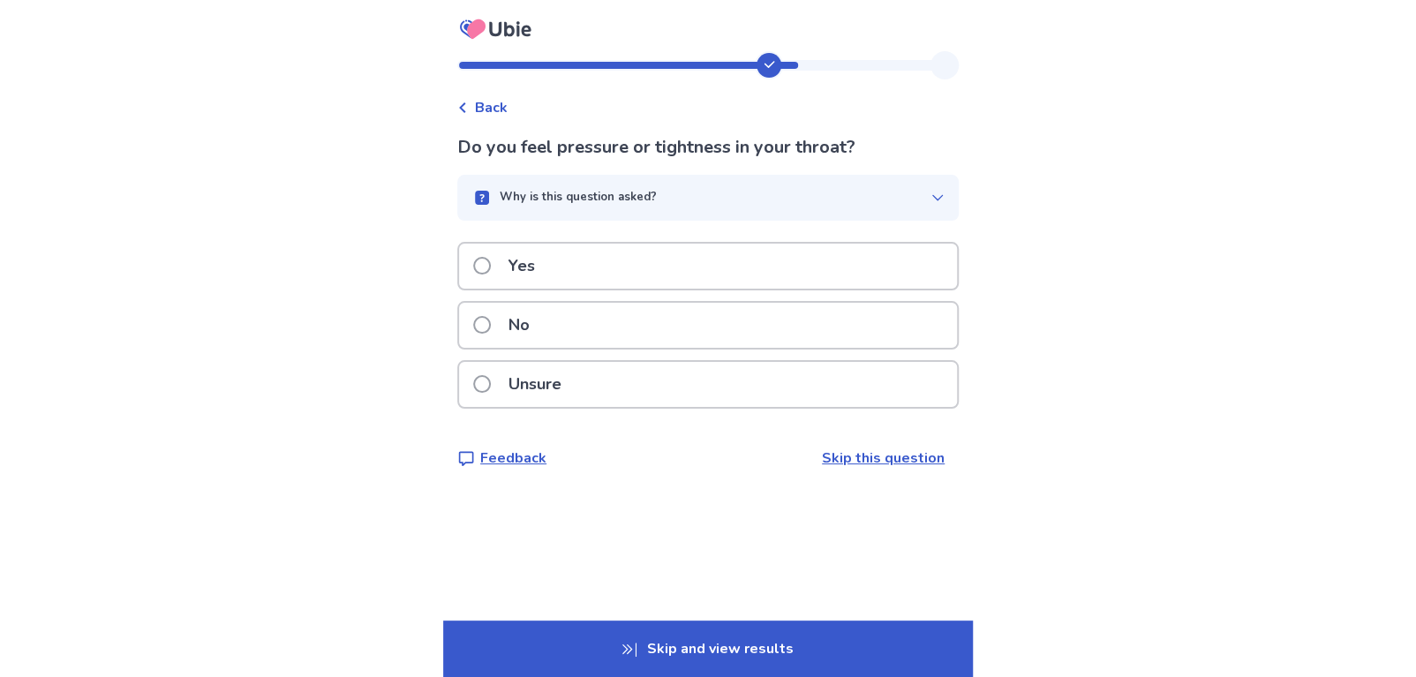
click at [538, 321] on p "No" at bounding box center [519, 325] width 42 height 45
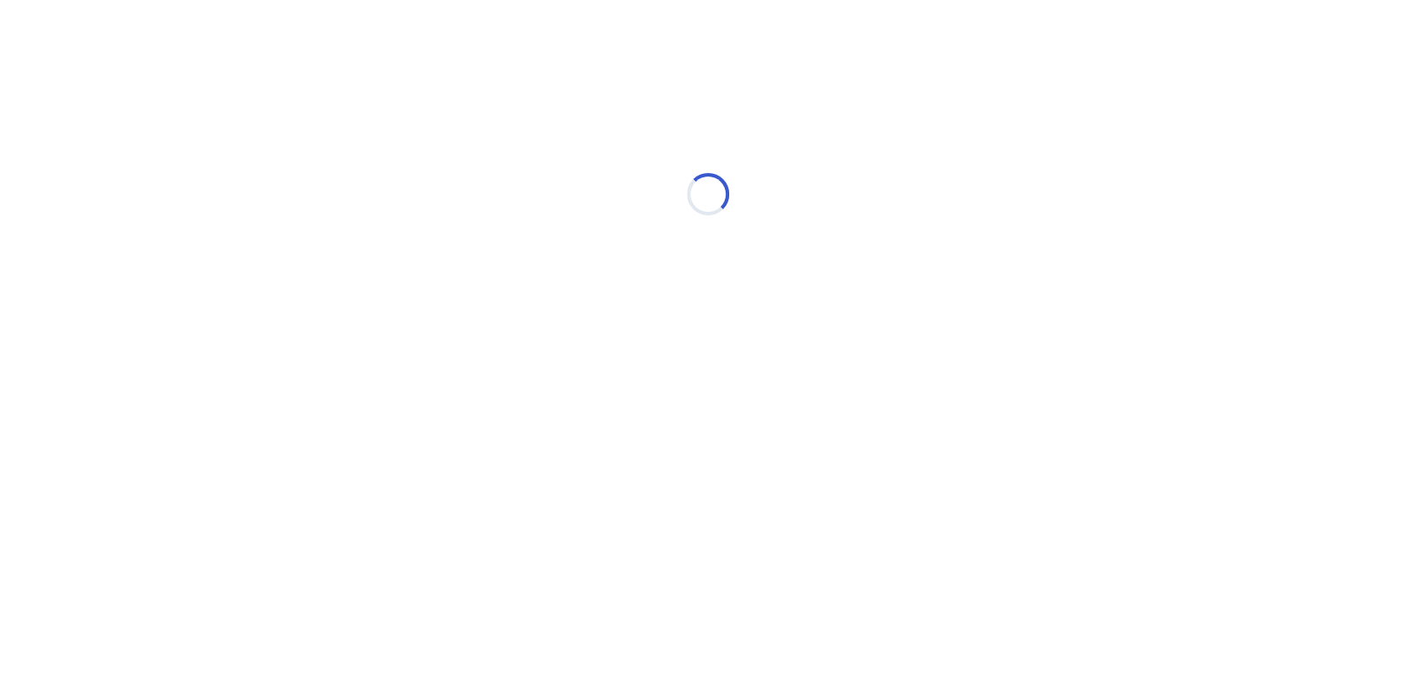
select select "*"
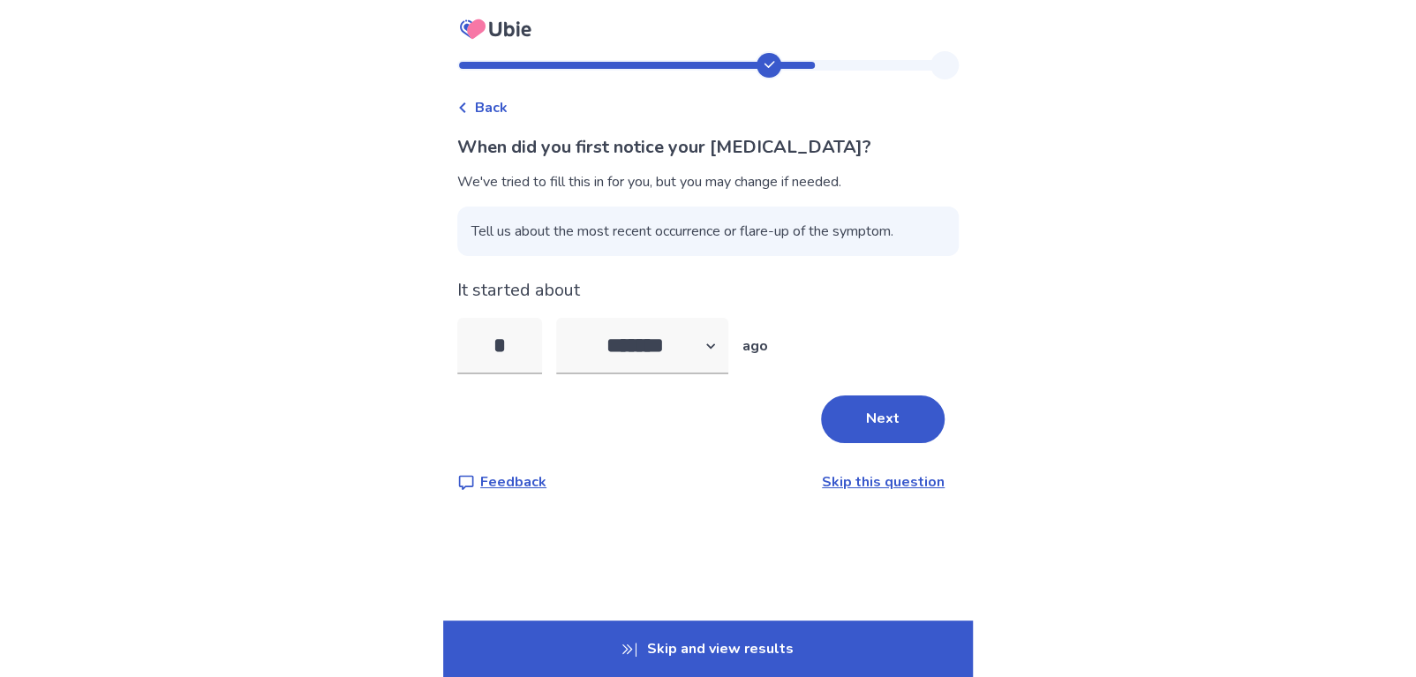
drag, startPoint x: 520, startPoint y: 351, endPoint x: 458, endPoint y: 364, distance: 63.0
click at [458, 364] on div "Back When did you first notice your [MEDICAL_DATA]? We've tried to fill this in…" at bounding box center [708, 286] width 530 height 470
type input "*"
click at [843, 441] on button "Next" at bounding box center [883, 419] width 124 height 48
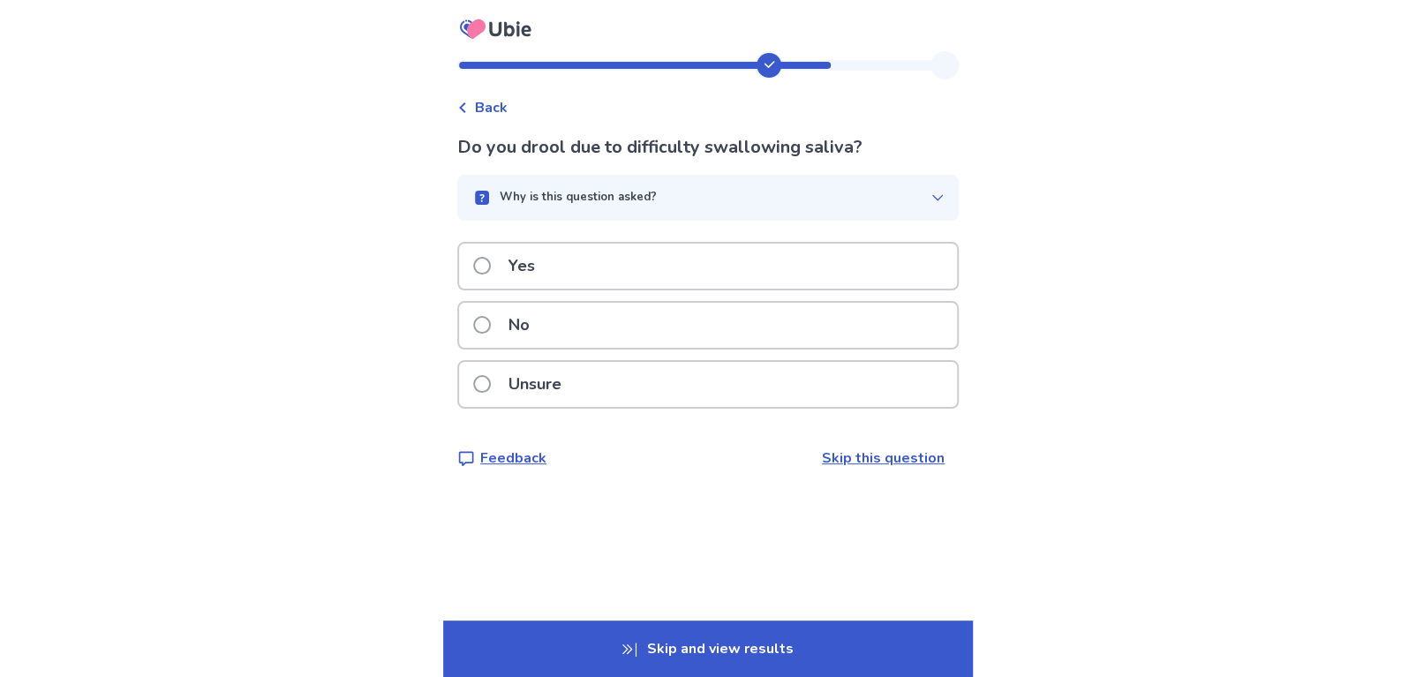
click at [570, 335] on div "No" at bounding box center [708, 325] width 498 height 45
click at [582, 271] on div "Yes" at bounding box center [708, 266] width 498 height 45
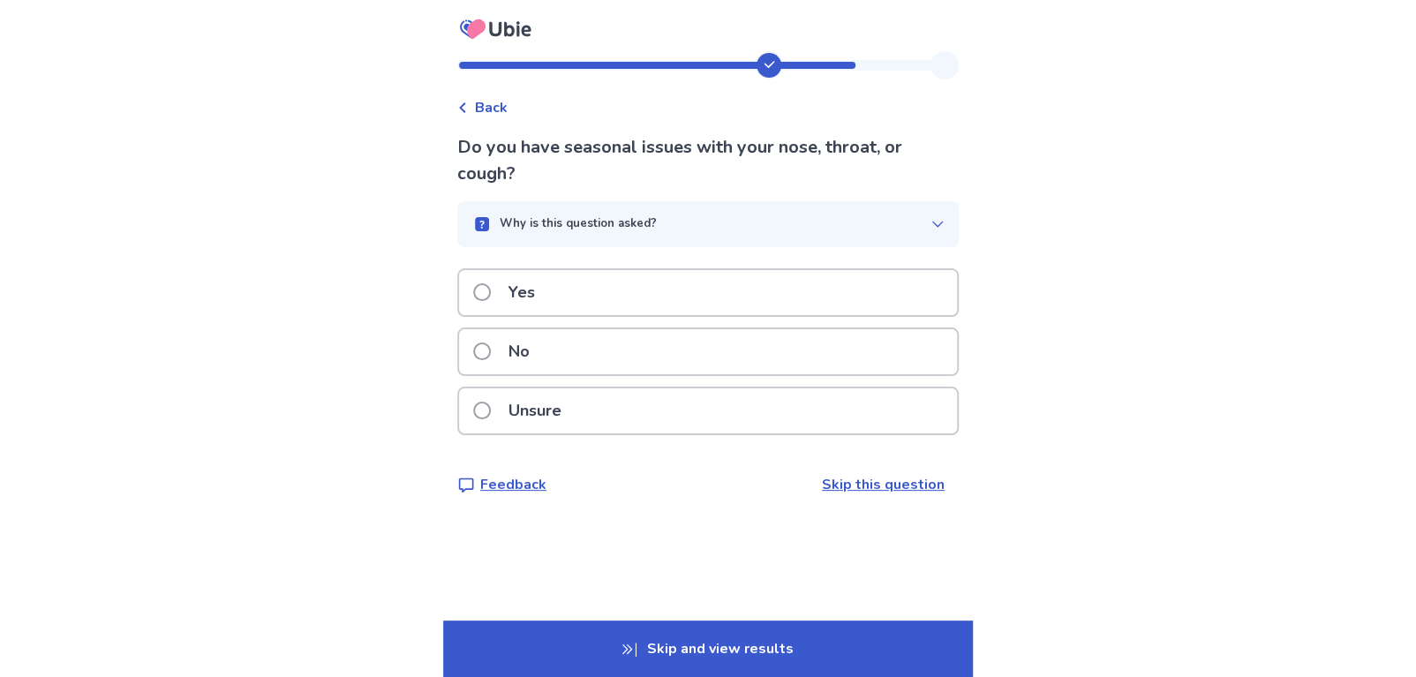
click at [532, 294] on p "Yes" at bounding box center [522, 292] width 48 height 45
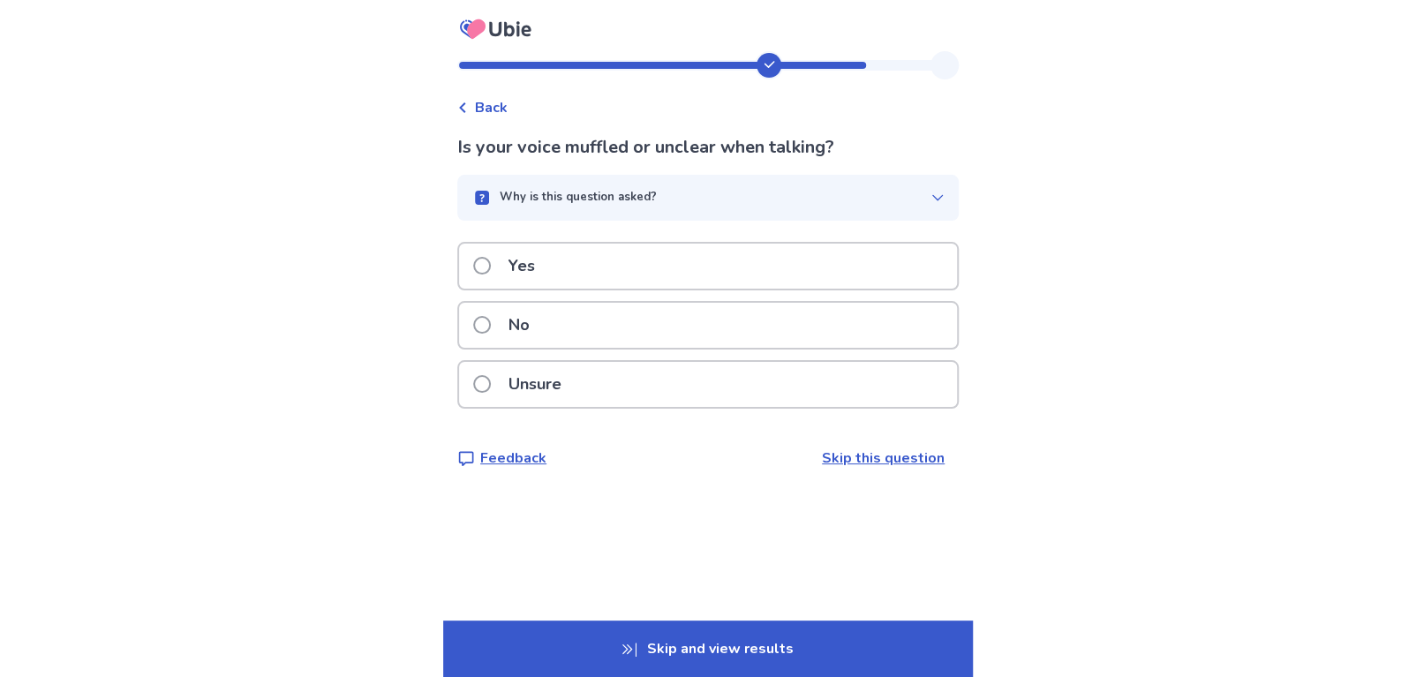
click at [517, 320] on p "No" at bounding box center [519, 325] width 42 height 45
click at [517, 321] on p "No" at bounding box center [519, 325] width 42 height 45
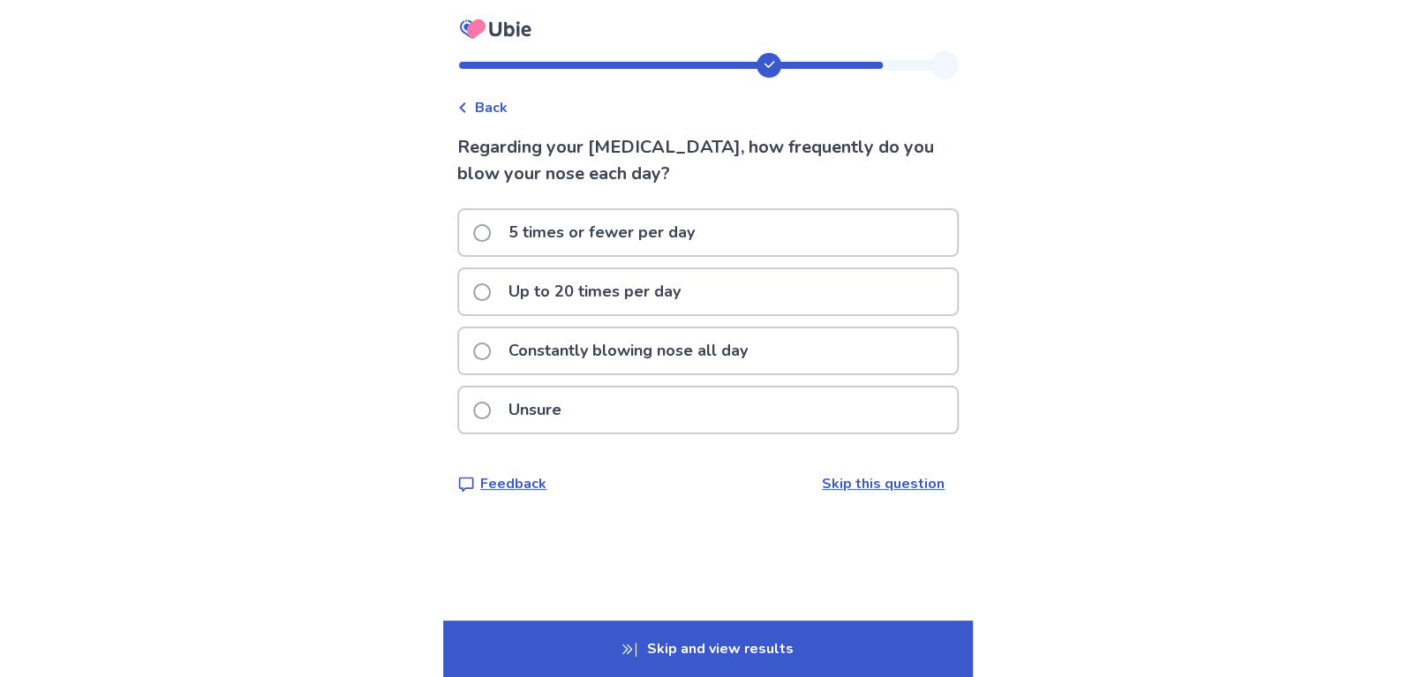
click at [539, 294] on p "Up to 20 times per day" at bounding box center [594, 291] width 193 height 45
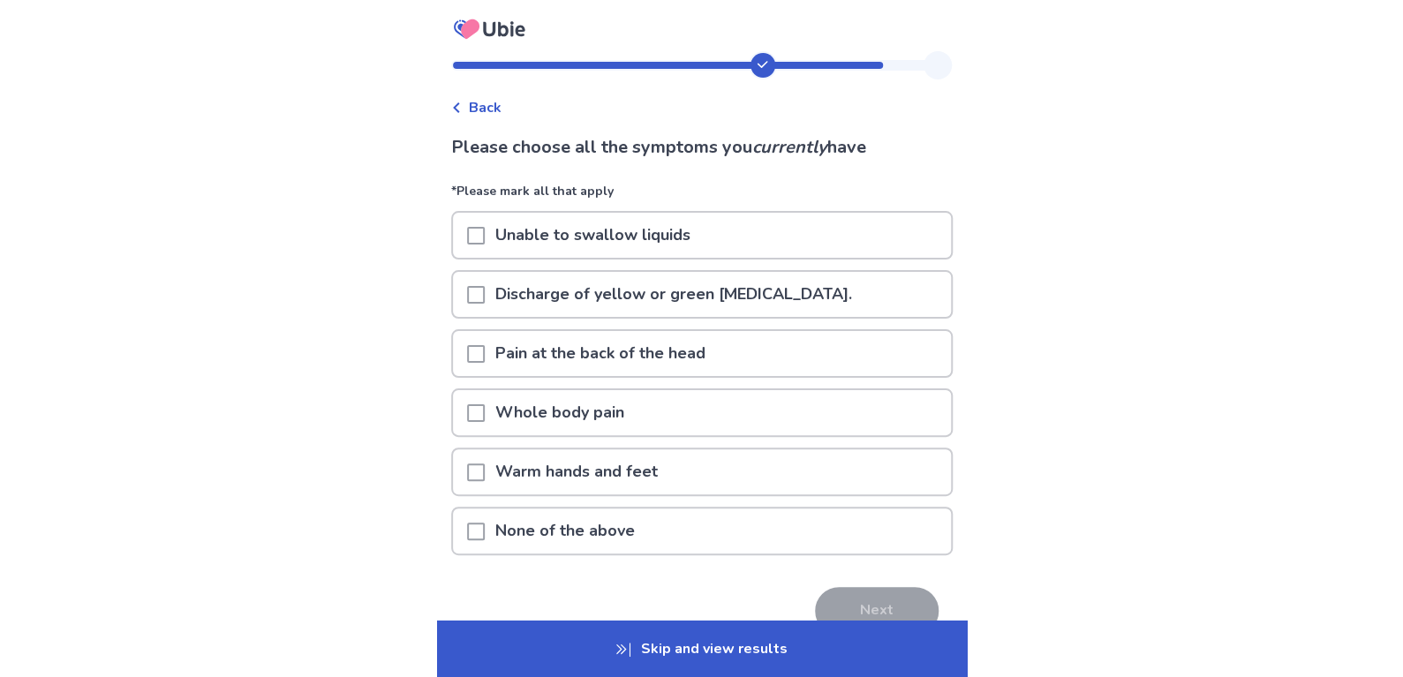
click at [478, 472] on span at bounding box center [476, 472] width 18 height 18
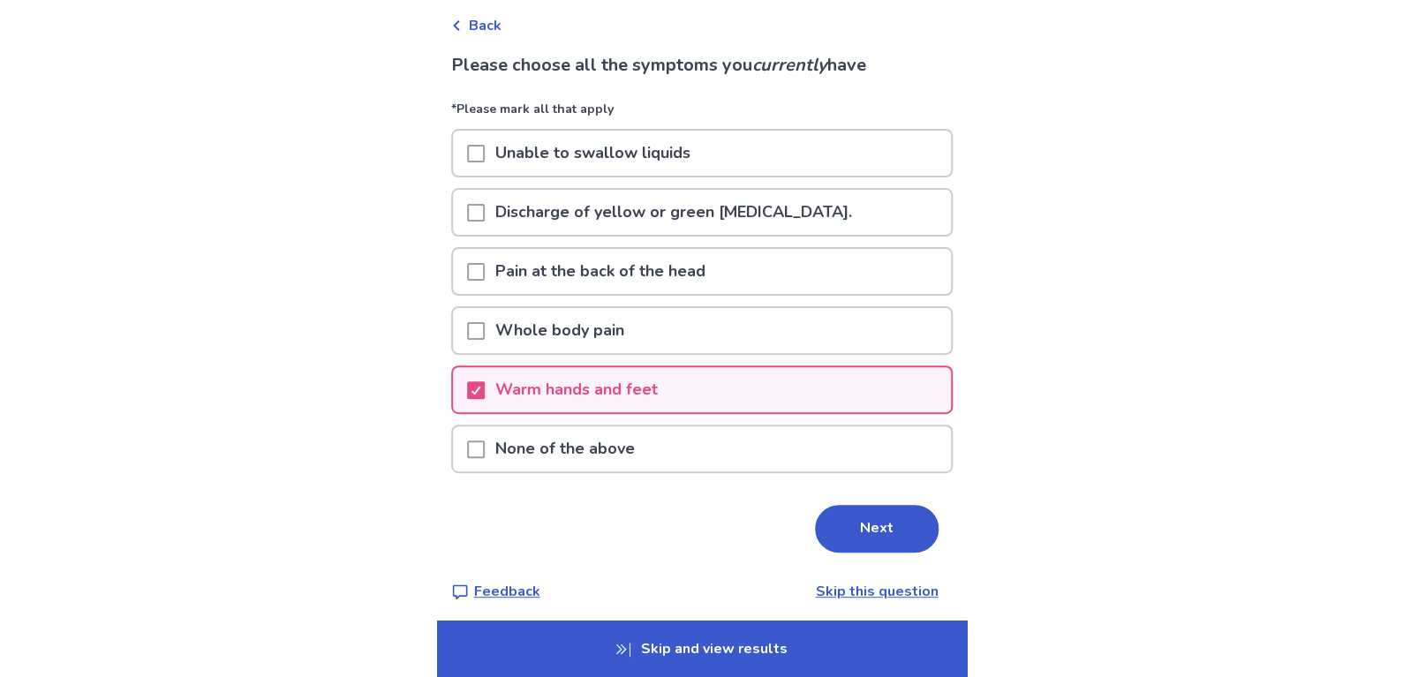
scroll to position [88, 0]
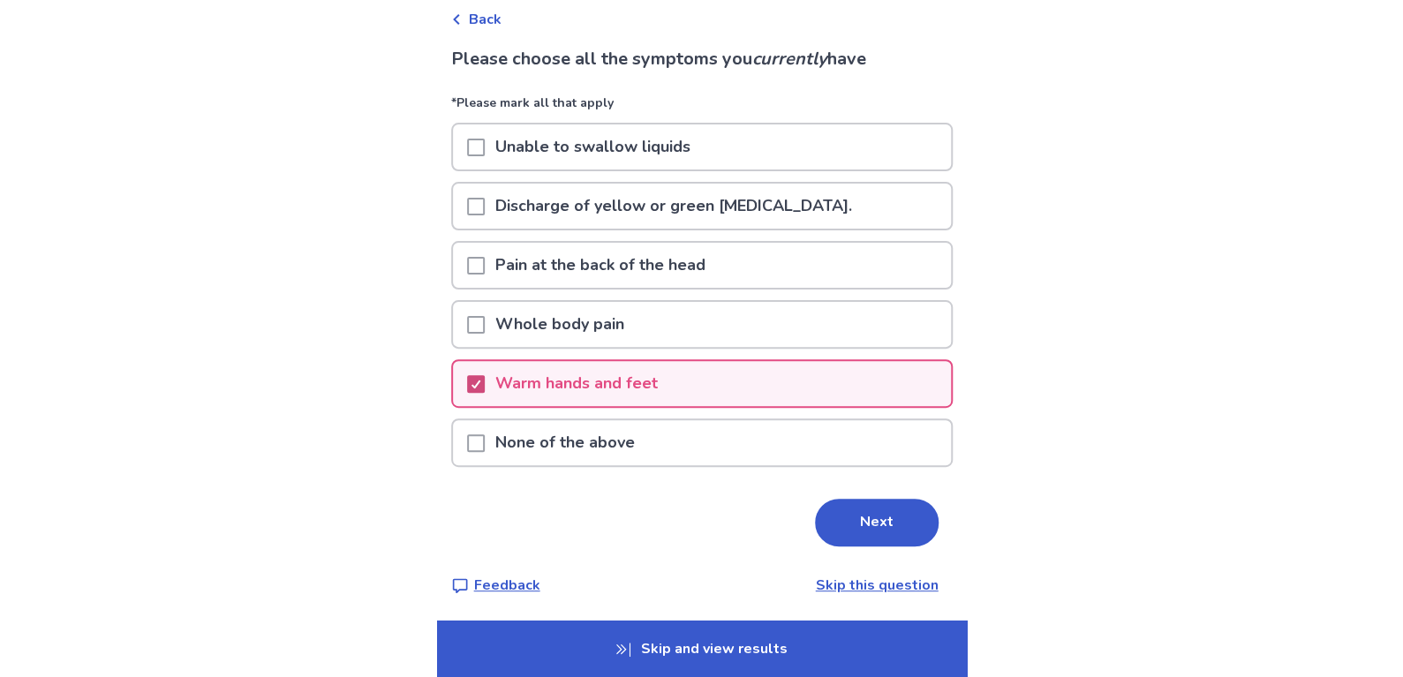
click at [479, 381] on polyline at bounding box center [475, 383] width 8 height 7
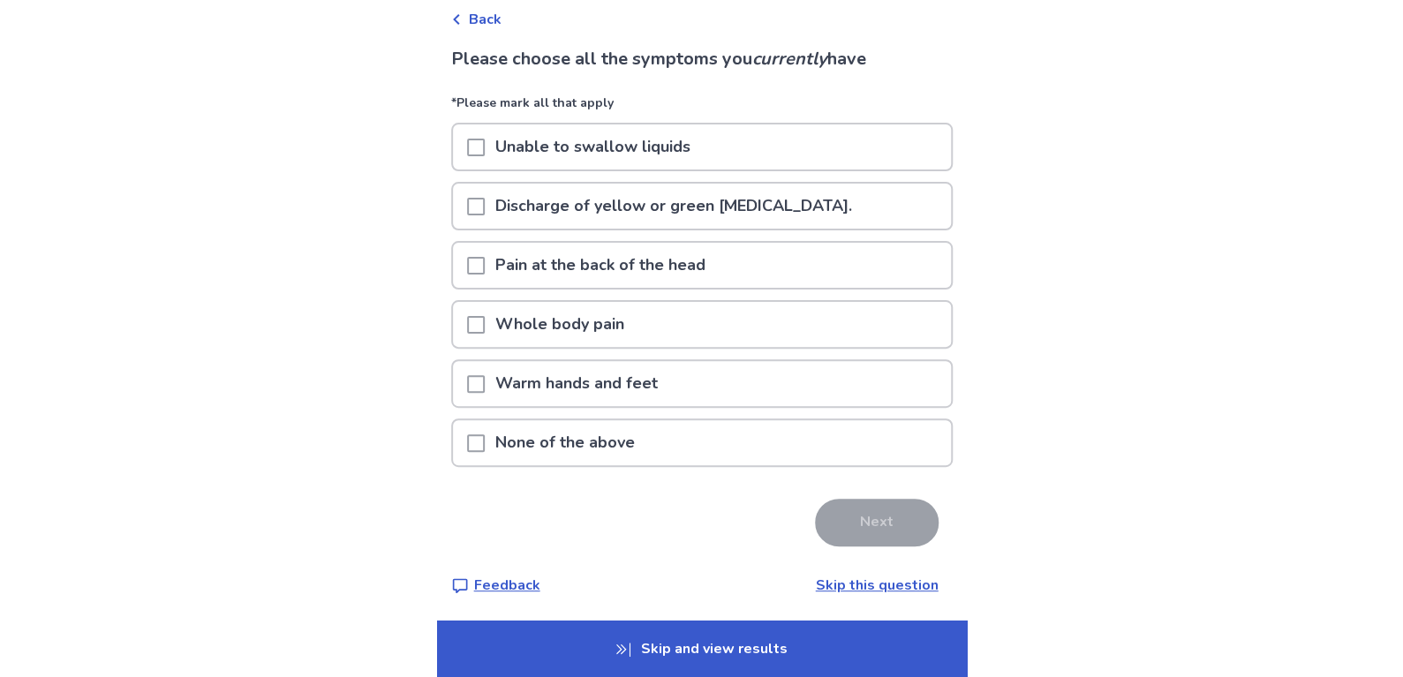
click at [546, 433] on p "None of the above" at bounding box center [565, 442] width 161 height 45
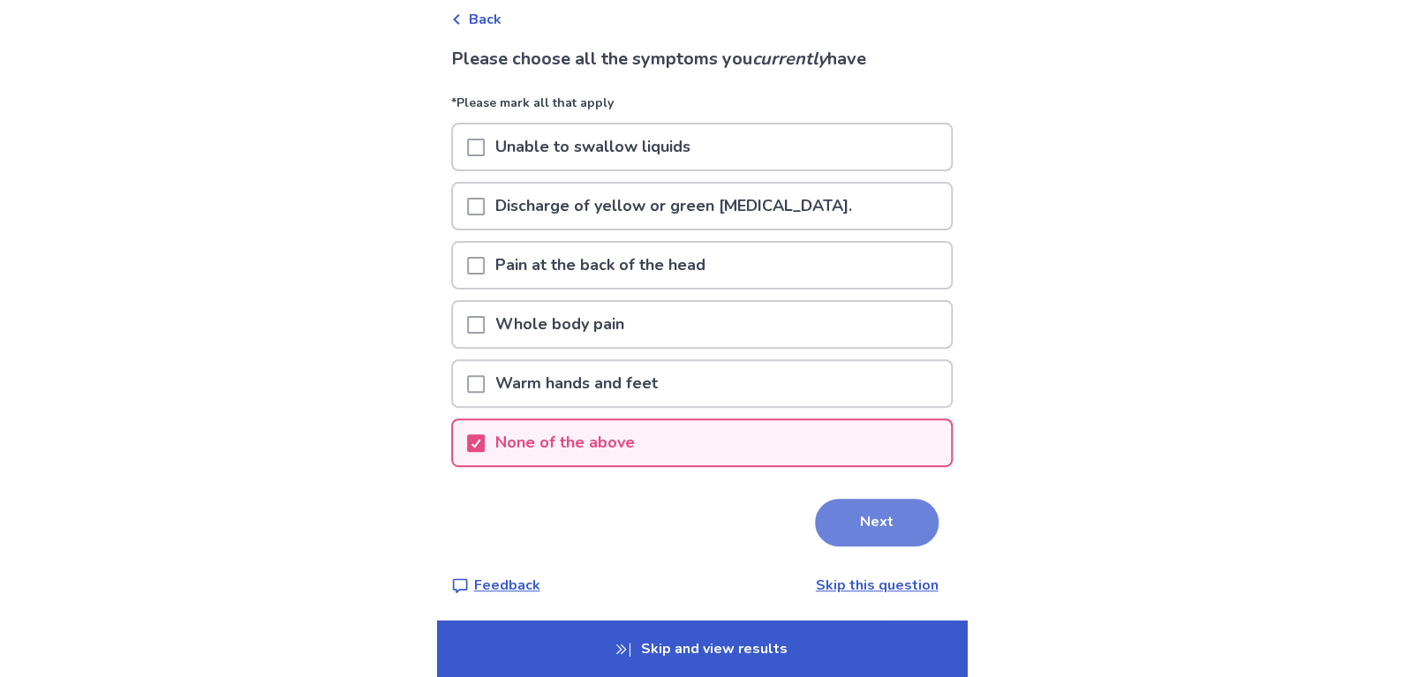
click at [842, 523] on button "Next" at bounding box center [877, 523] width 124 height 48
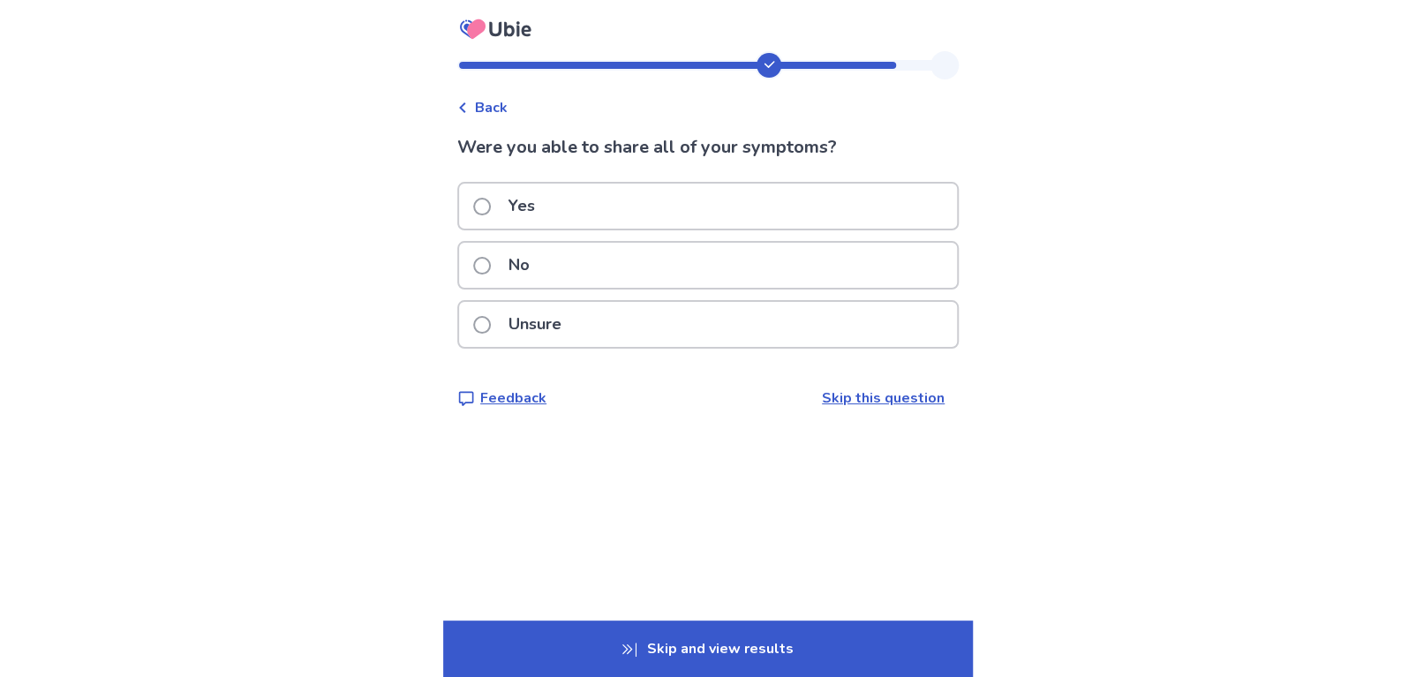
click at [501, 314] on label "Unsure" at bounding box center [522, 324] width 99 height 45
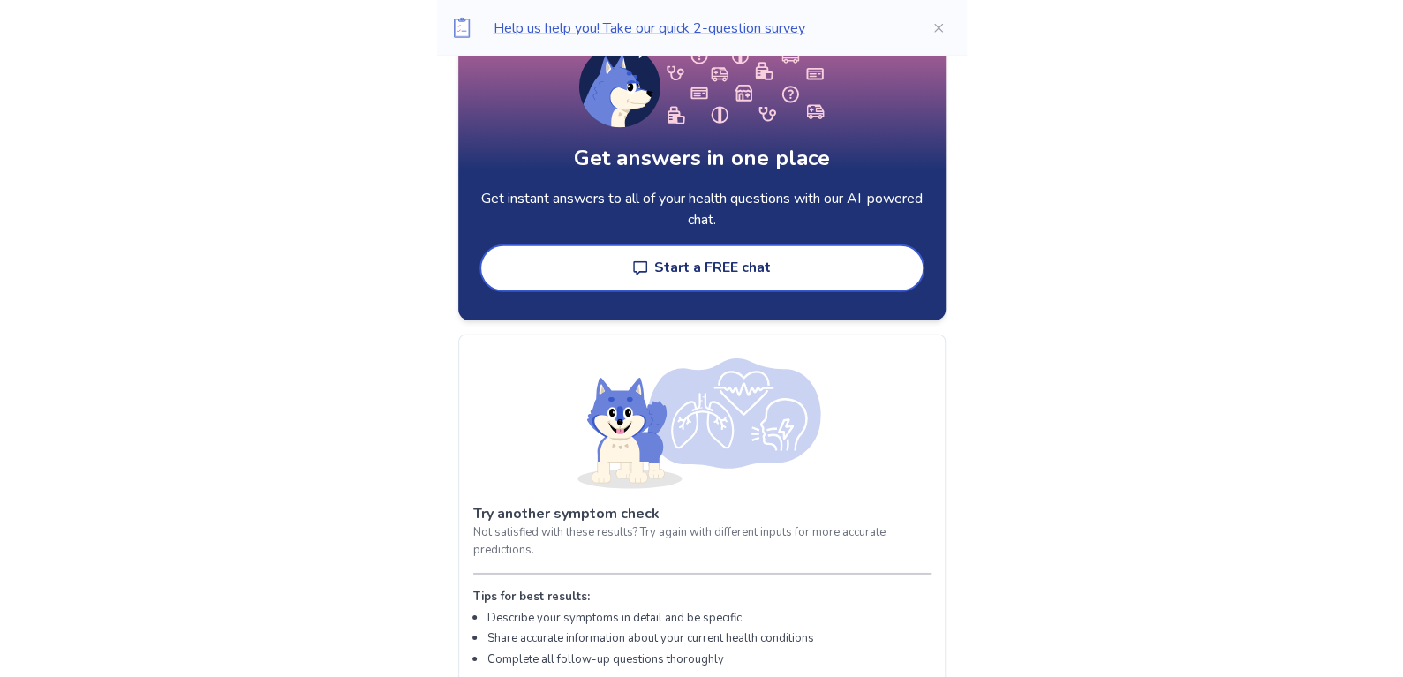
scroll to position [2648, 0]
